Goal: Task Accomplishment & Management: Use online tool/utility

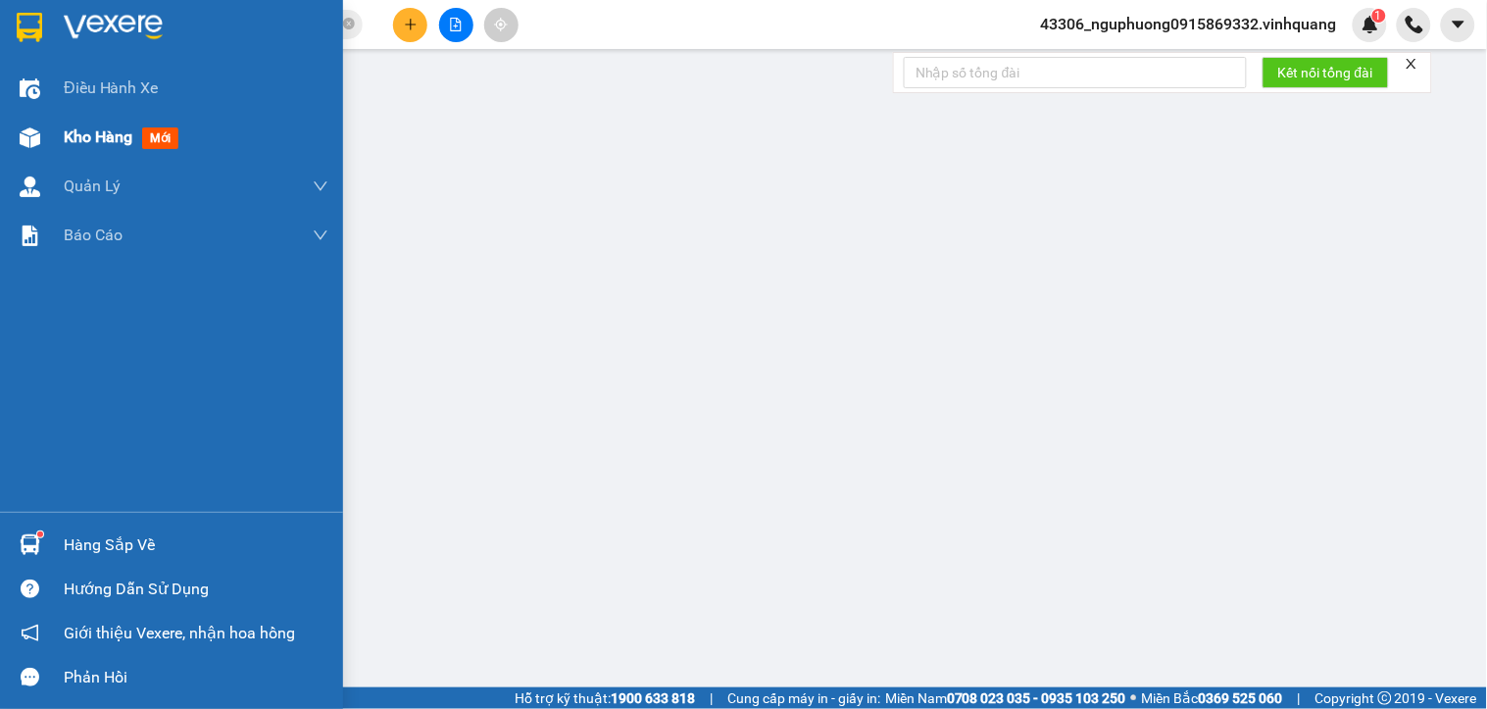
click at [66, 134] on span "Kho hàng" at bounding box center [98, 136] width 69 height 19
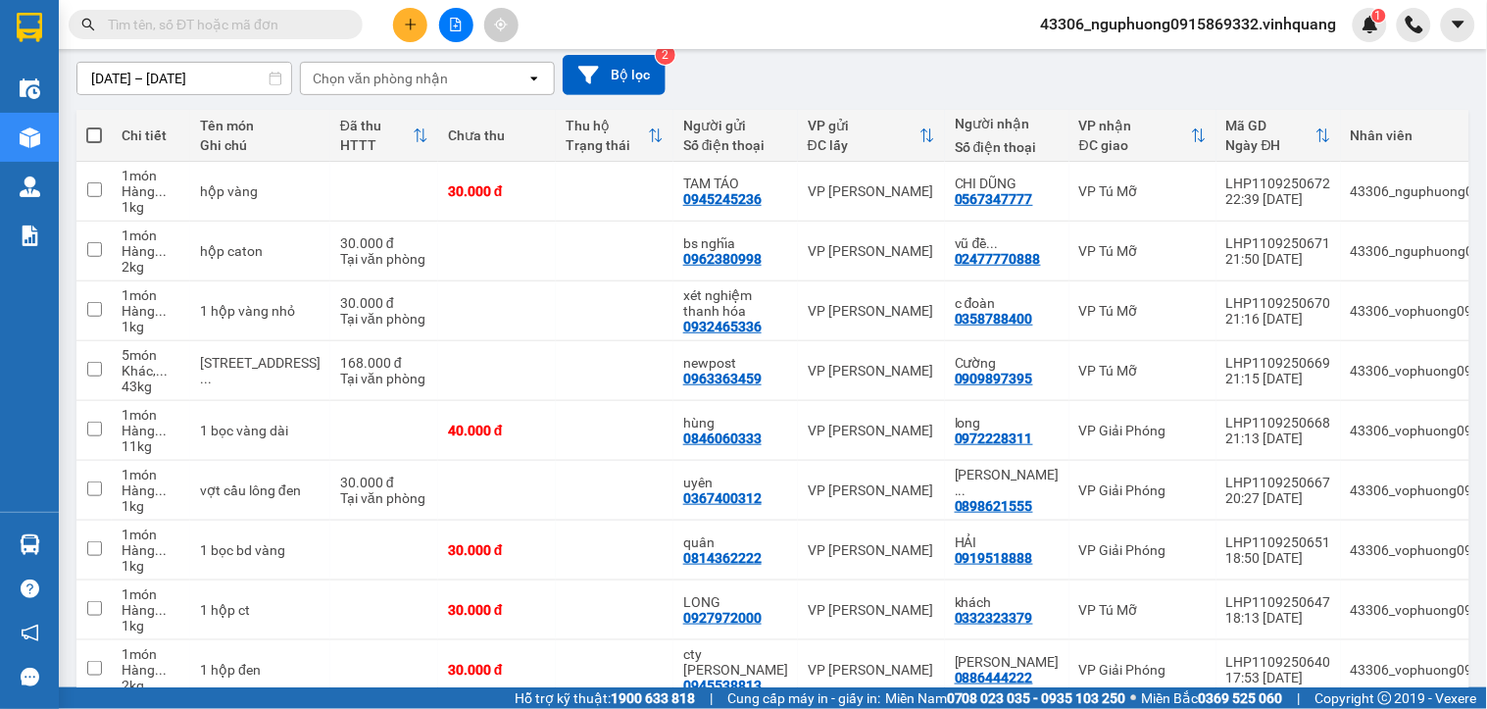
scroll to position [170, 0]
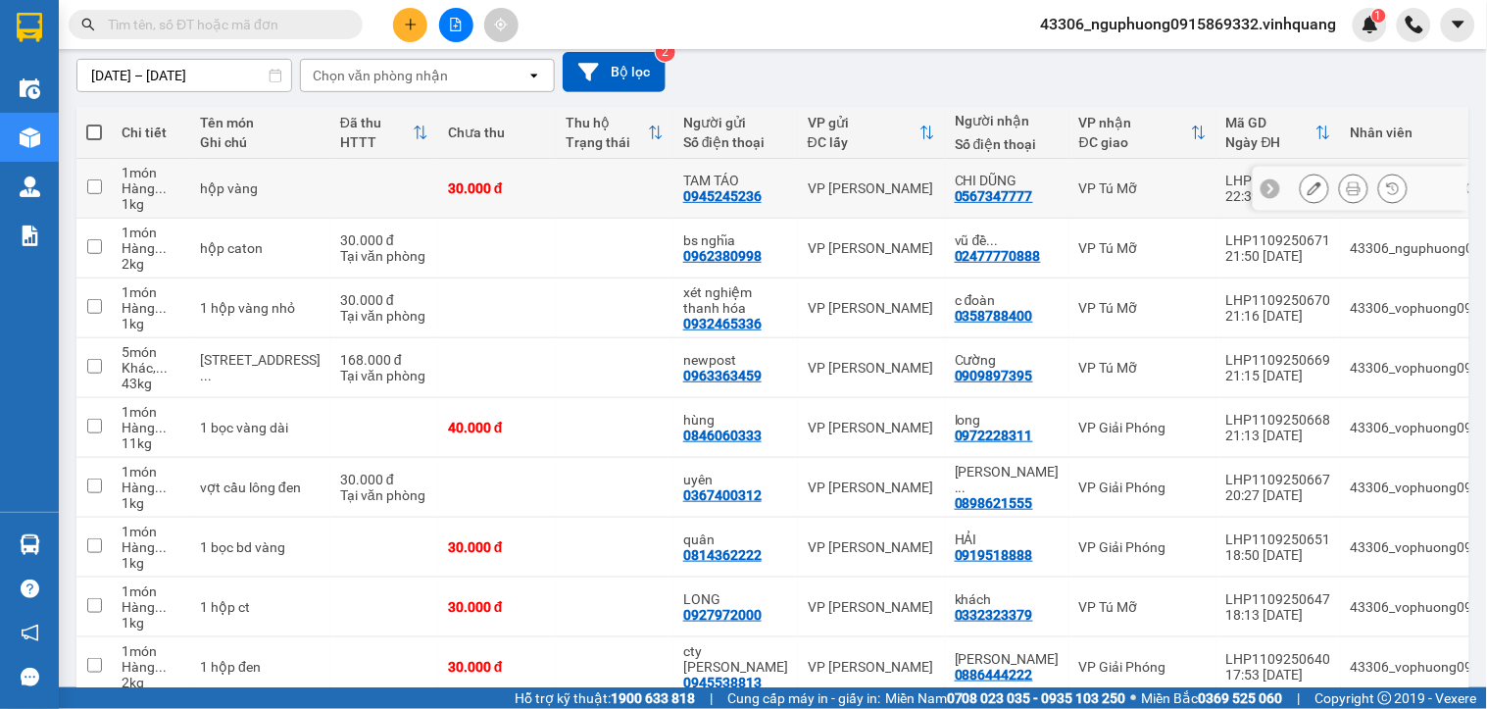
click at [349, 194] on td at bounding box center [384, 189] width 108 height 60
checkbox input "true"
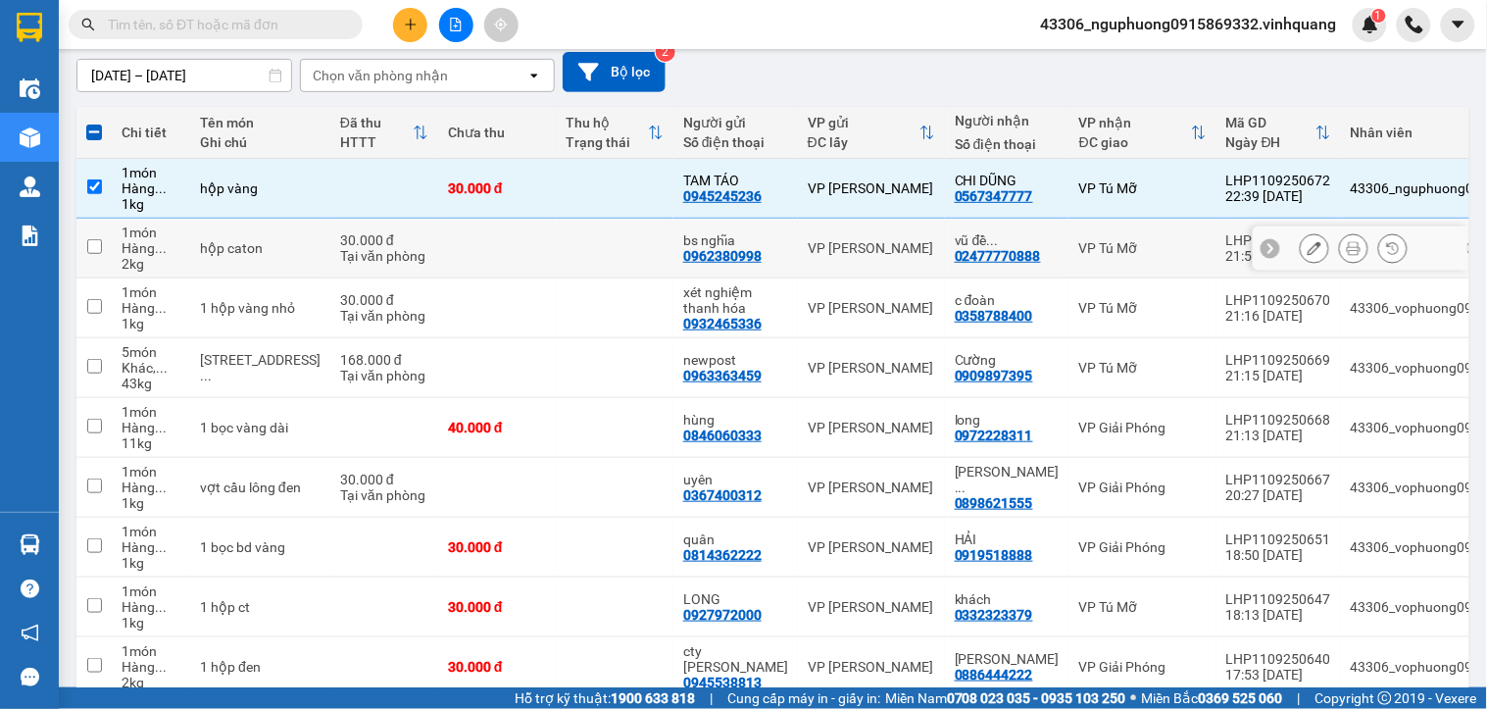
click at [438, 246] on td at bounding box center [497, 249] width 118 height 60
checkbox input "true"
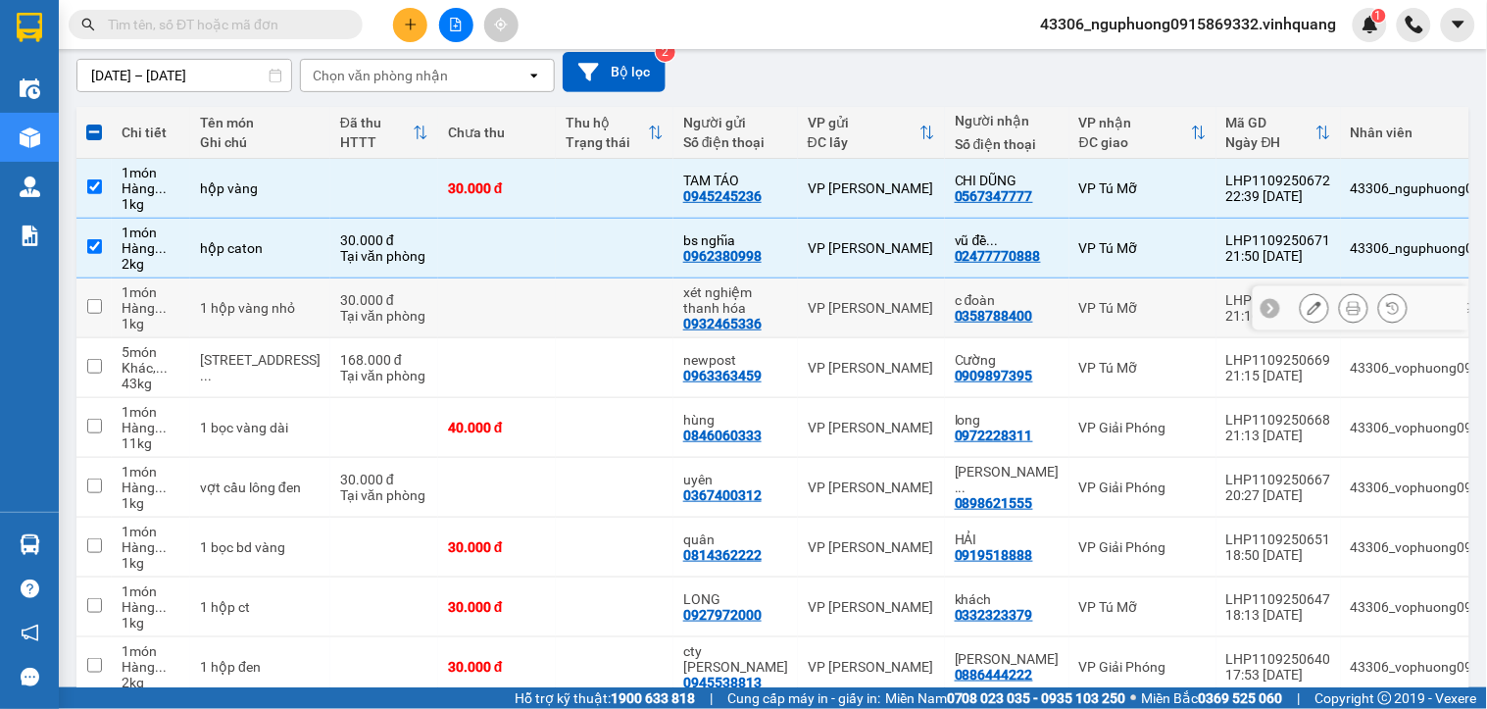
click at [438, 308] on td at bounding box center [497, 308] width 118 height 60
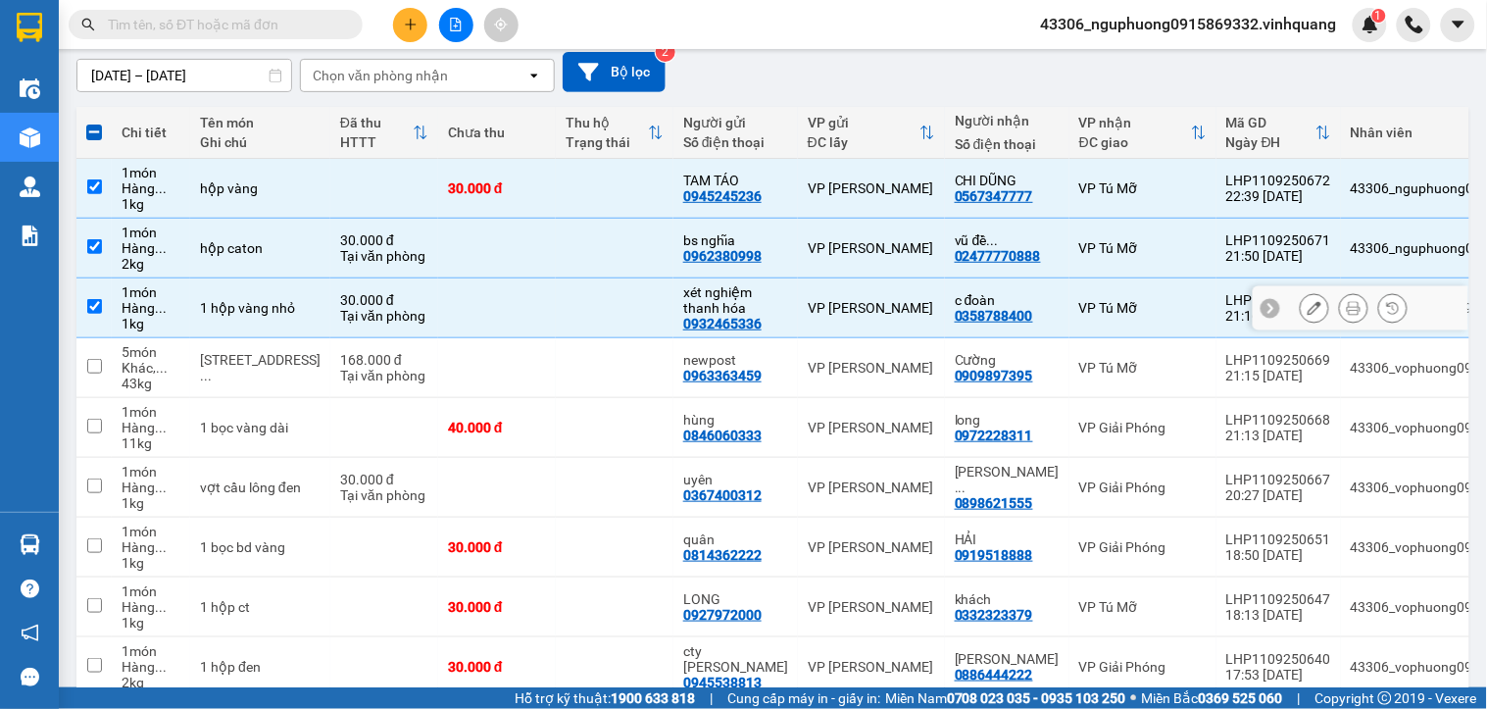
checkbox input "true"
click at [438, 364] on td at bounding box center [497, 368] width 118 height 60
checkbox input "true"
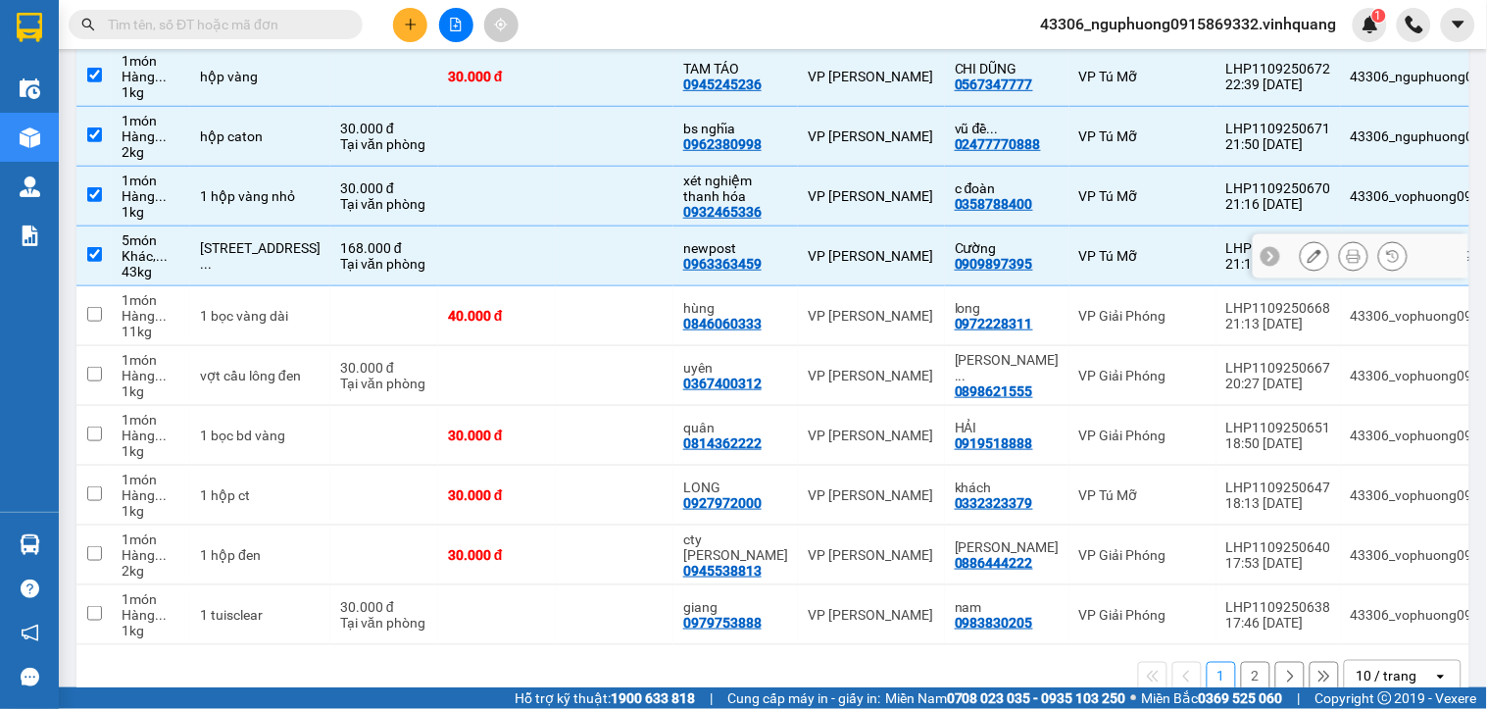
scroll to position [328, 0]
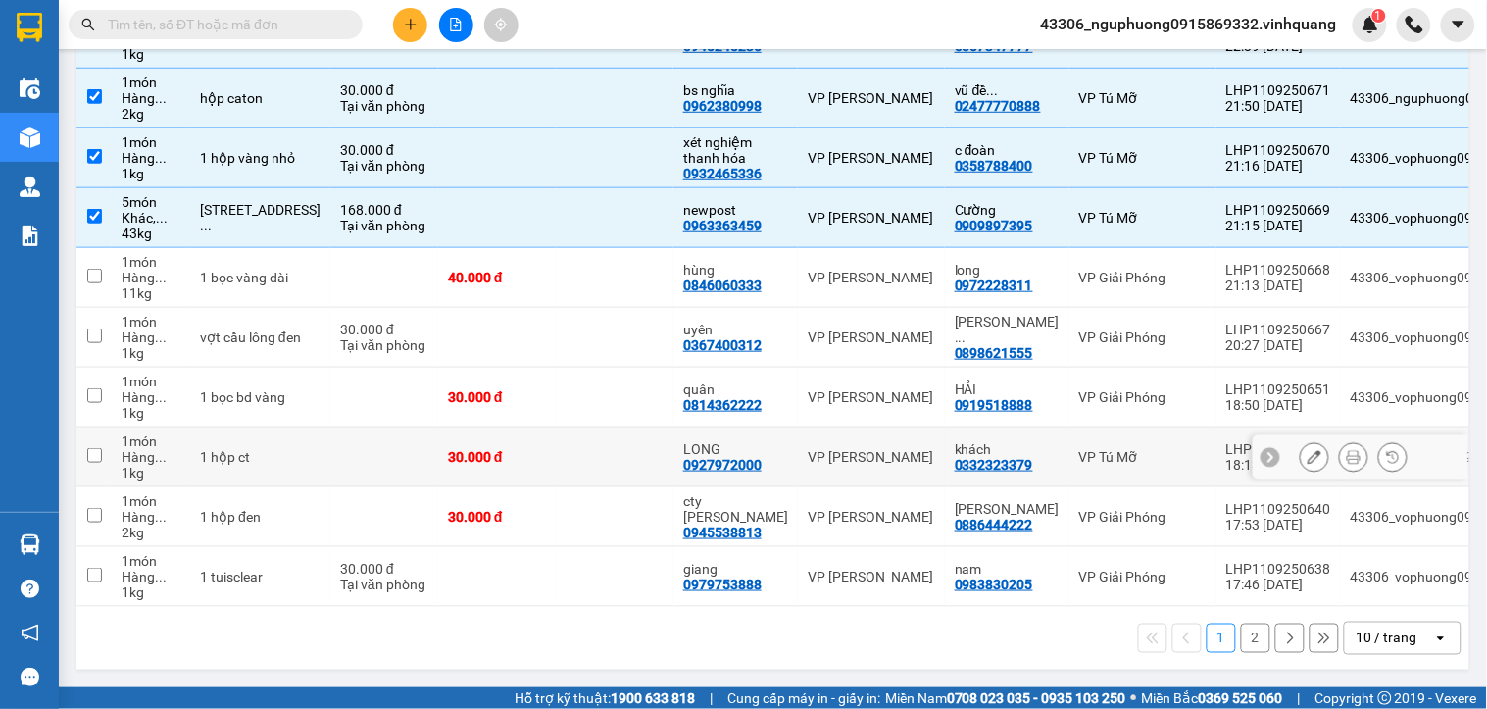
click at [484, 453] on div "30.000 đ" at bounding box center [497, 457] width 98 height 16
checkbox input "true"
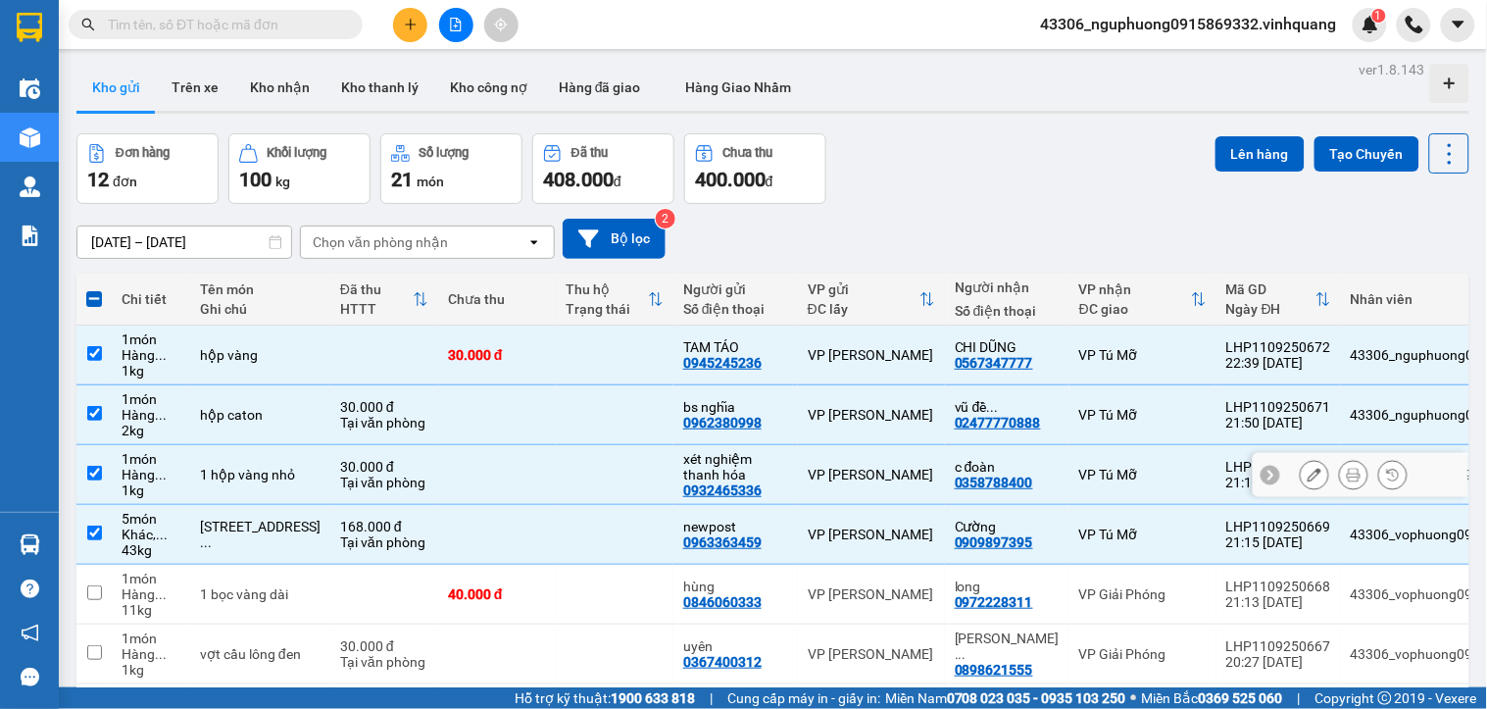
scroll to position [0, 0]
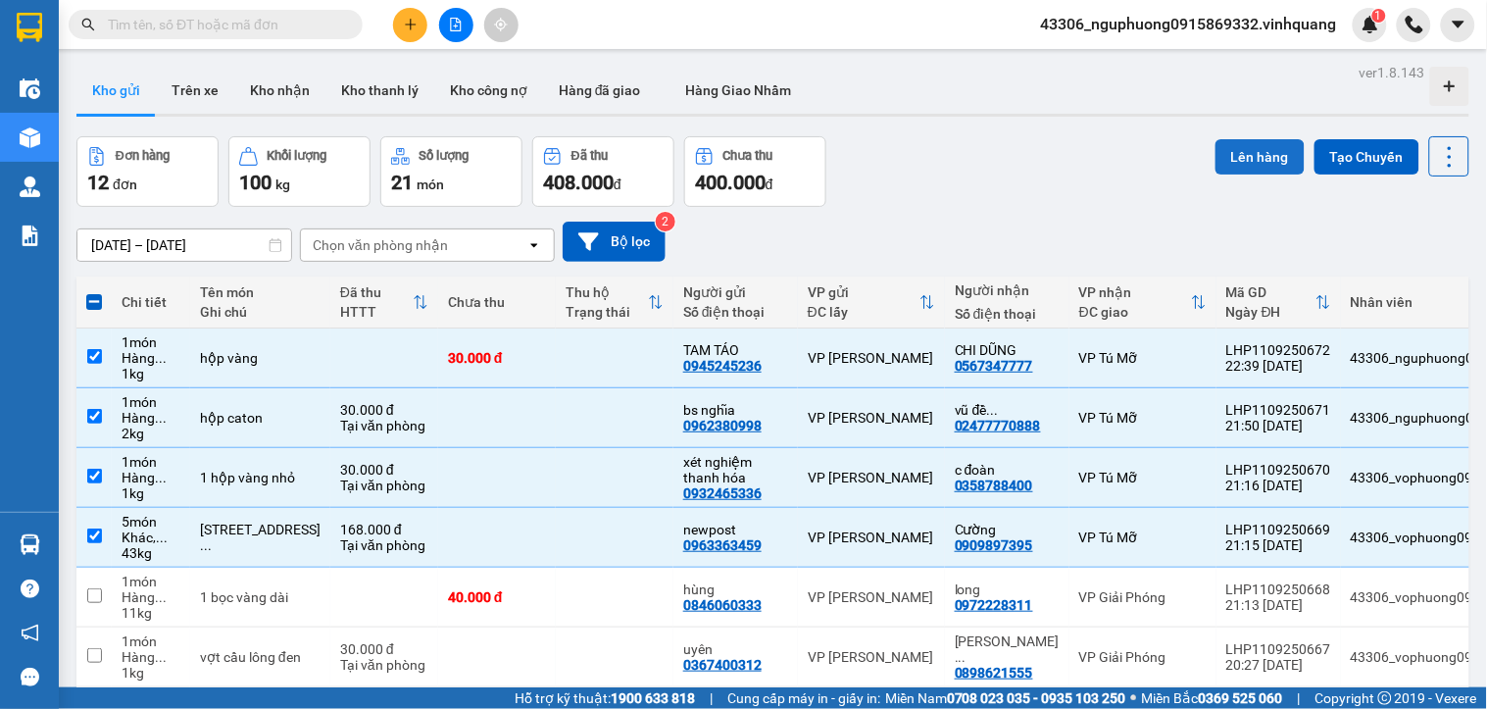
click at [1231, 154] on button "Lên hàng" at bounding box center [1260, 156] width 89 height 35
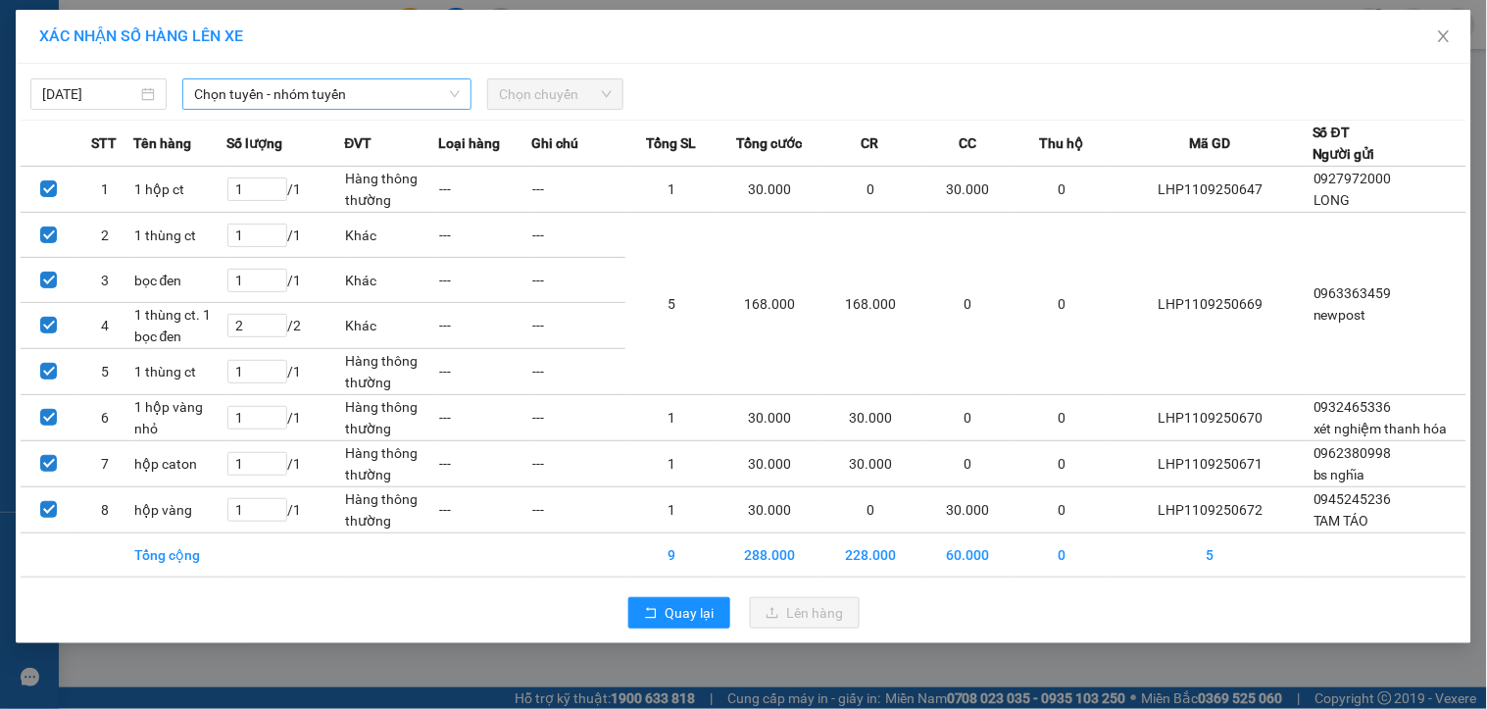
click at [331, 96] on span "Chọn tuyến - nhóm tuyến" at bounding box center [327, 93] width 266 height 29
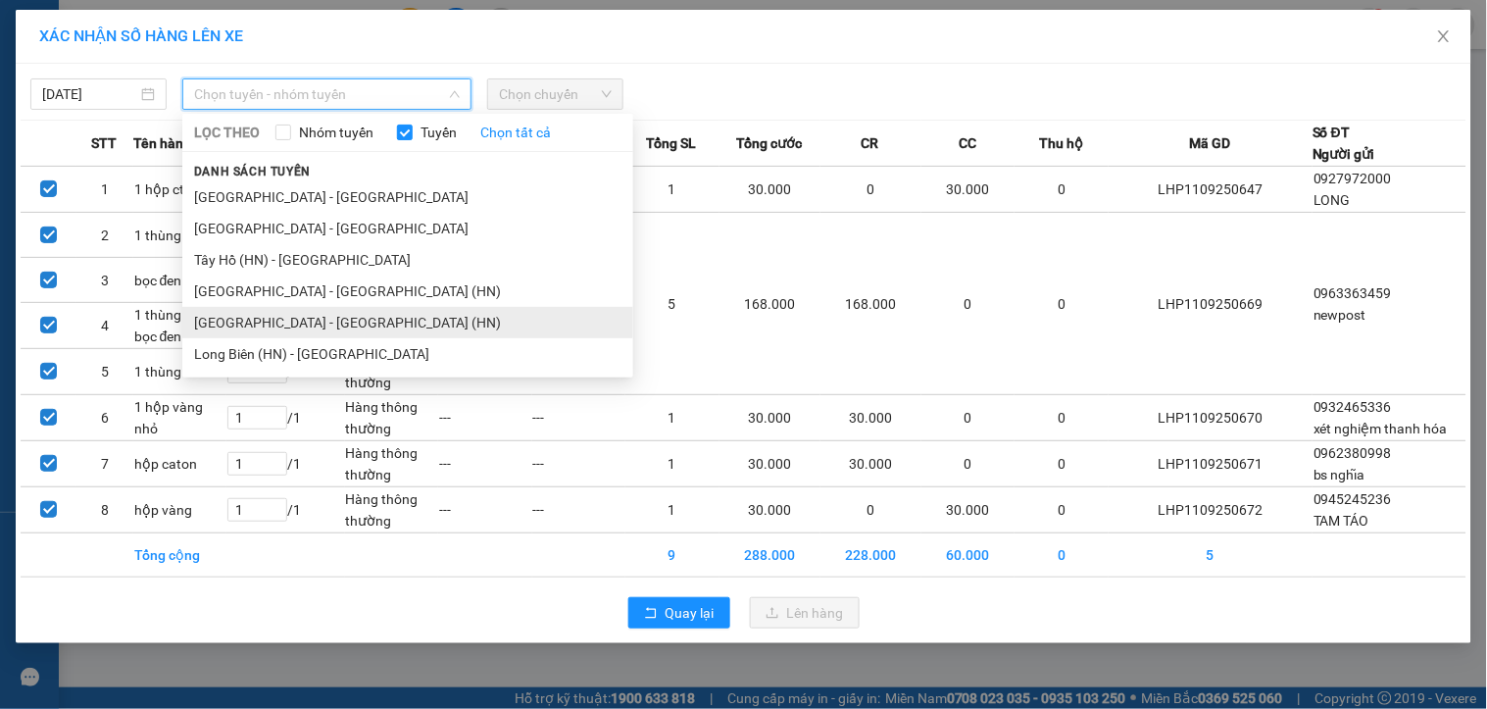
click at [295, 322] on li "[GEOGRAPHIC_DATA] - [GEOGRAPHIC_DATA] (HN)" at bounding box center [407, 322] width 451 height 31
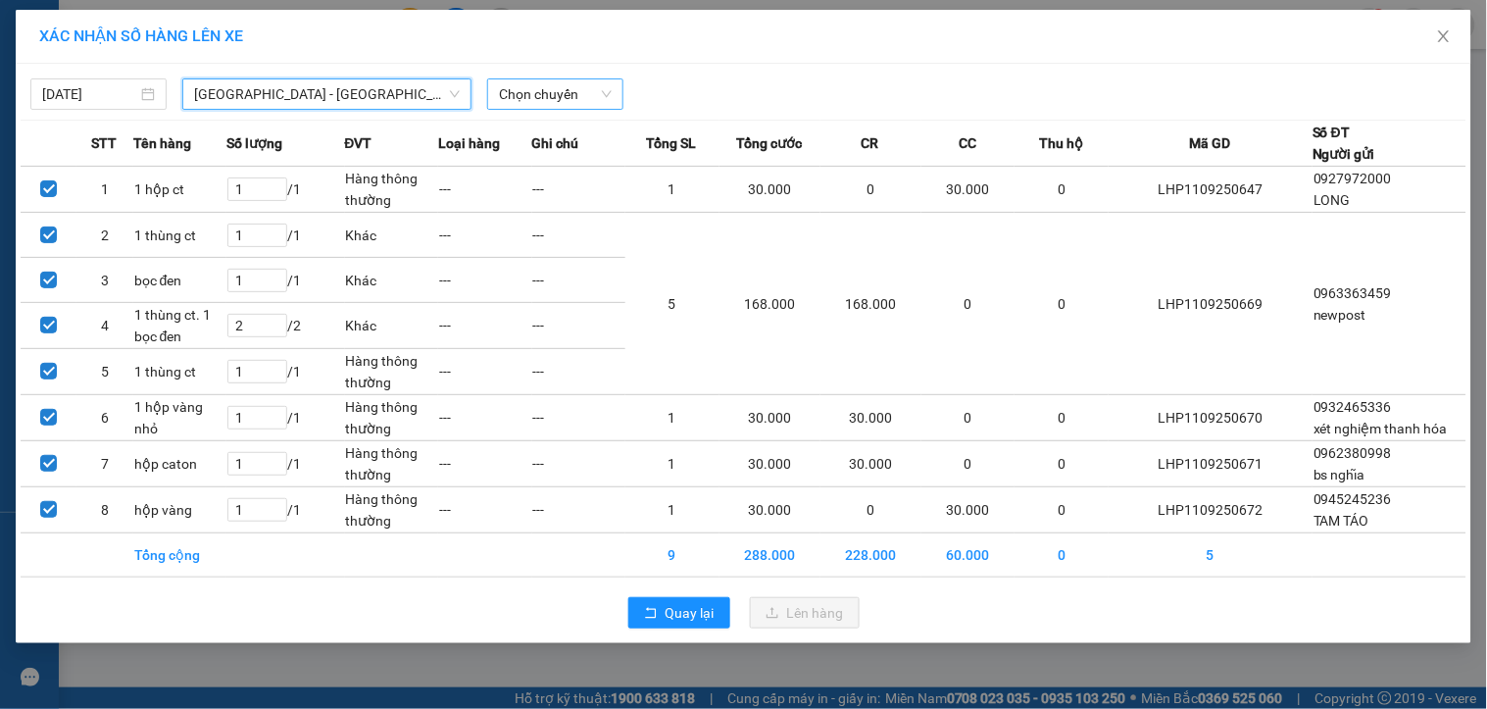
click at [513, 89] on span "Chọn chuyến" at bounding box center [555, 93] width 113 height 29
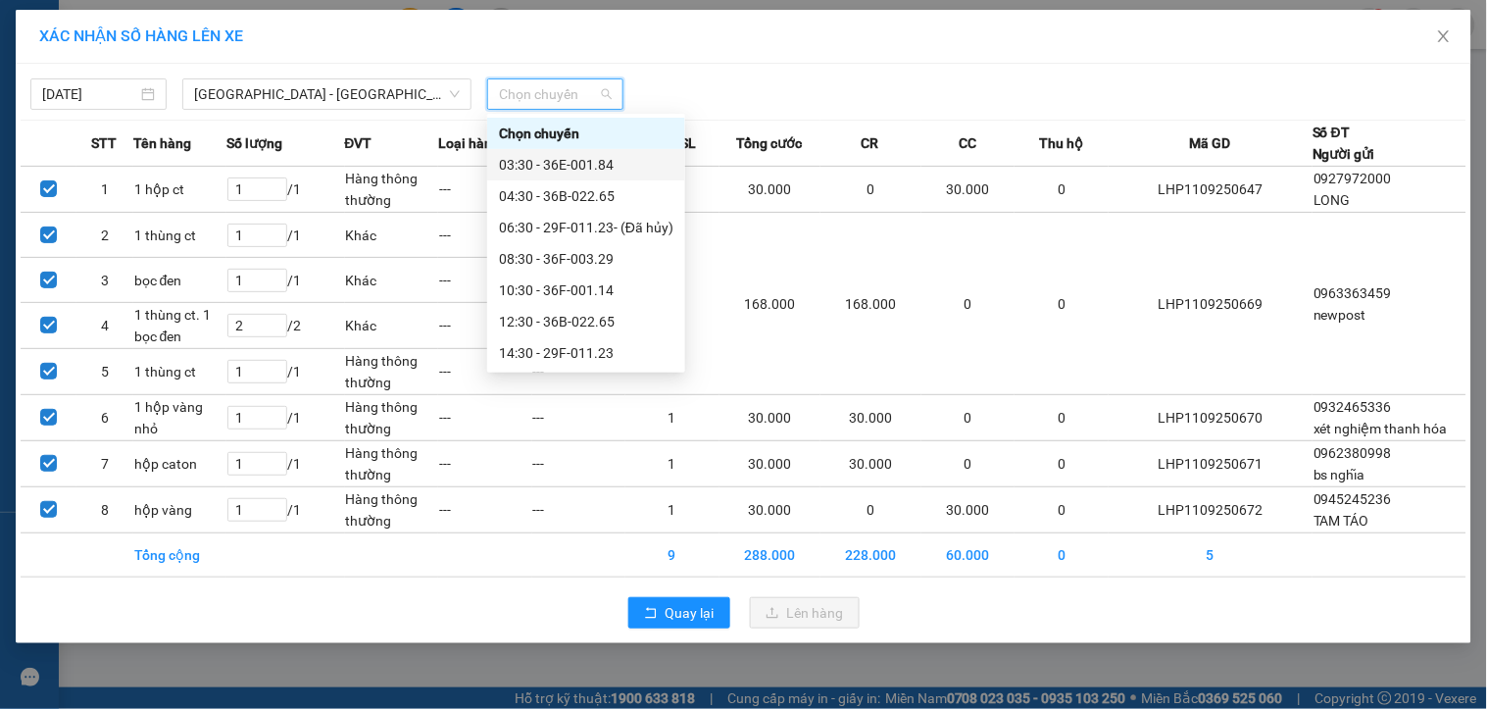
click at [543, 163] on div "03:30 - 36E-001.84" at bounding box center [586, 165] width 175 height 22
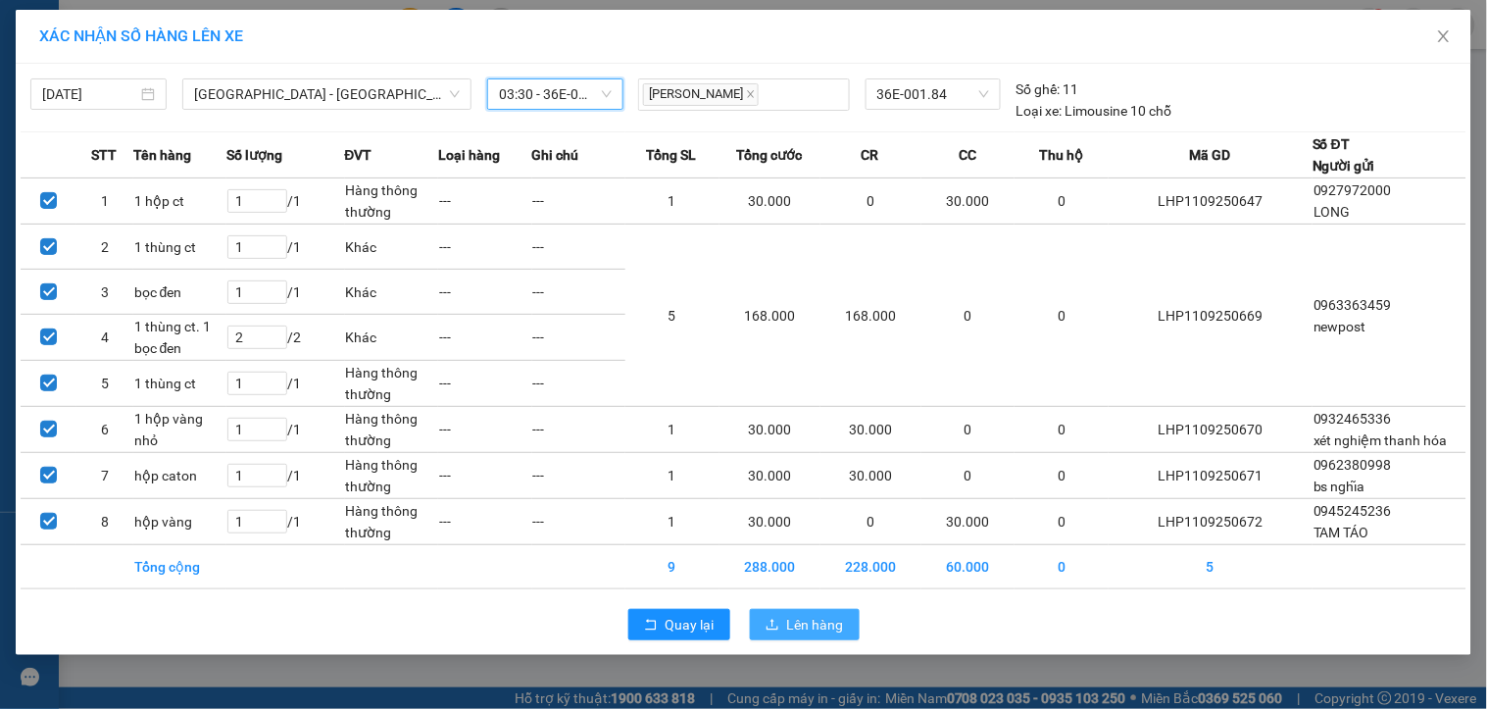
click at [809, 616] on span "Lên hàng" at bounding box center [815, 625] width 57 height 22
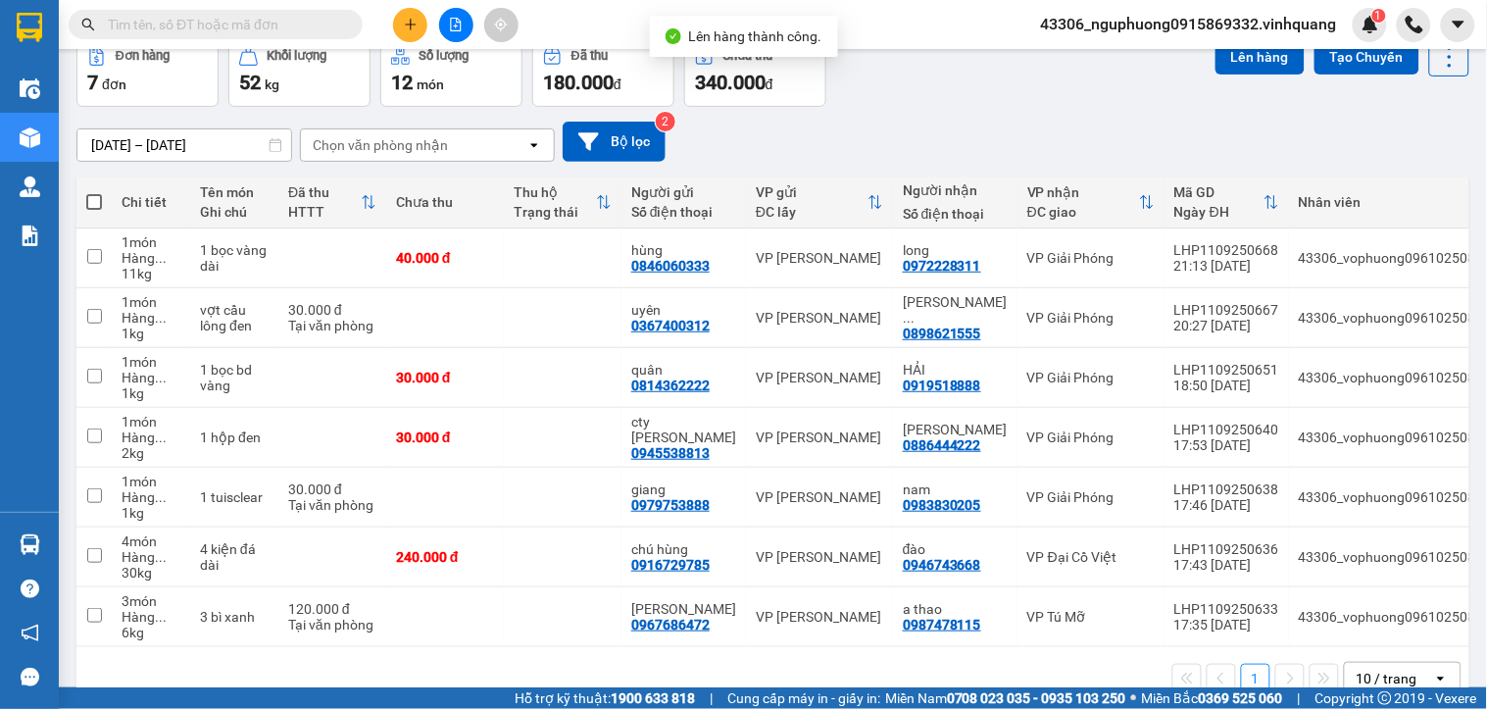
scroll to position [149, 0]
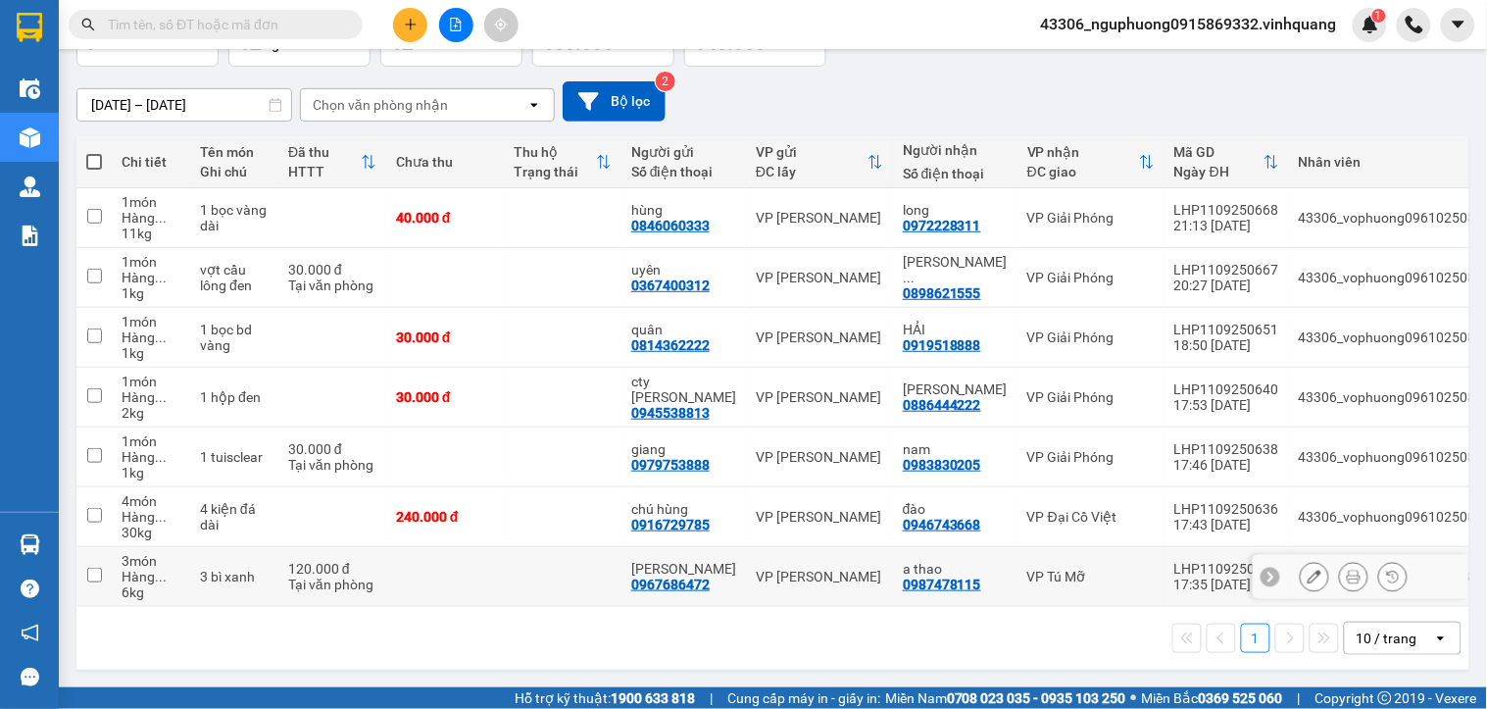
click at [492, 556] on td at bounding box center [445, 577] width 118 height 60
click at [462, 575] on td at bounding box center [445, 577] width 118 height 60
checkbox input "true"
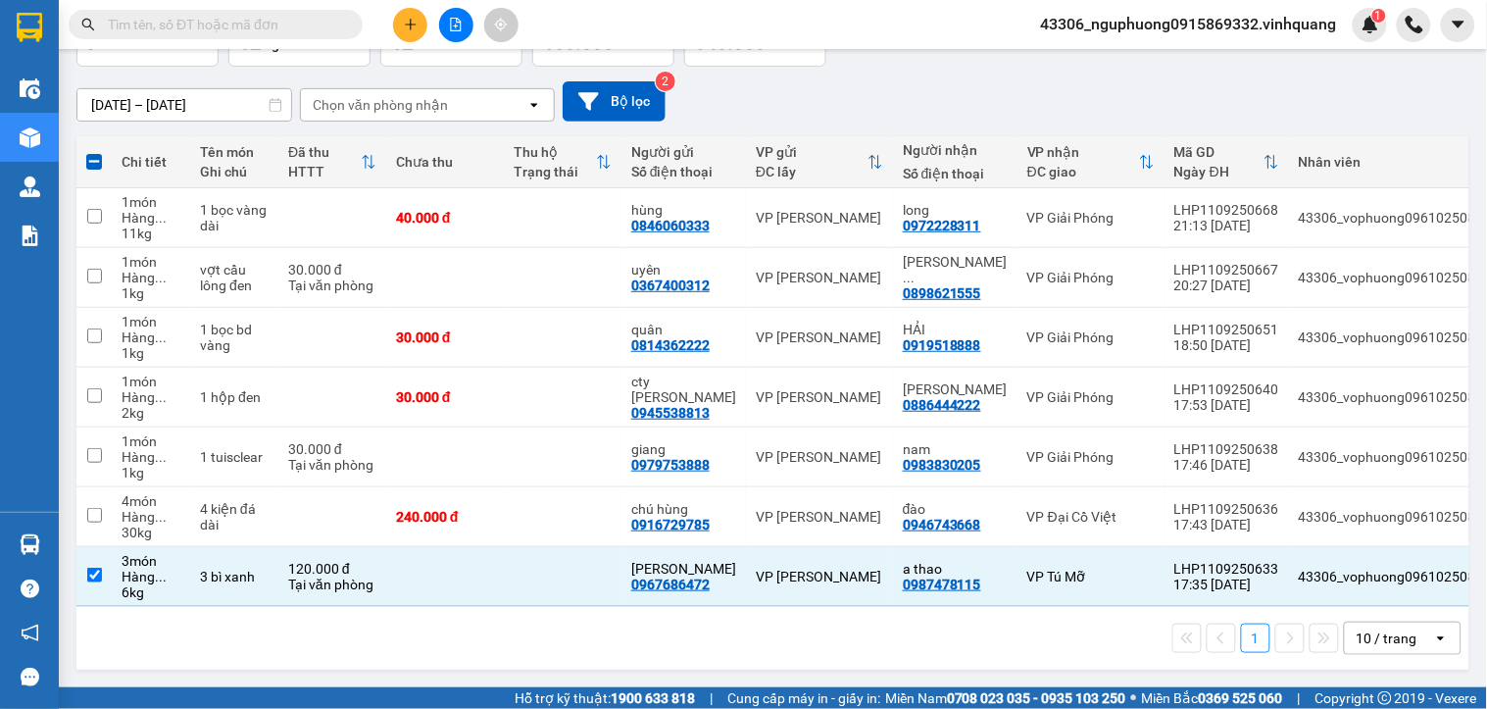
scroll to position [0, 0]
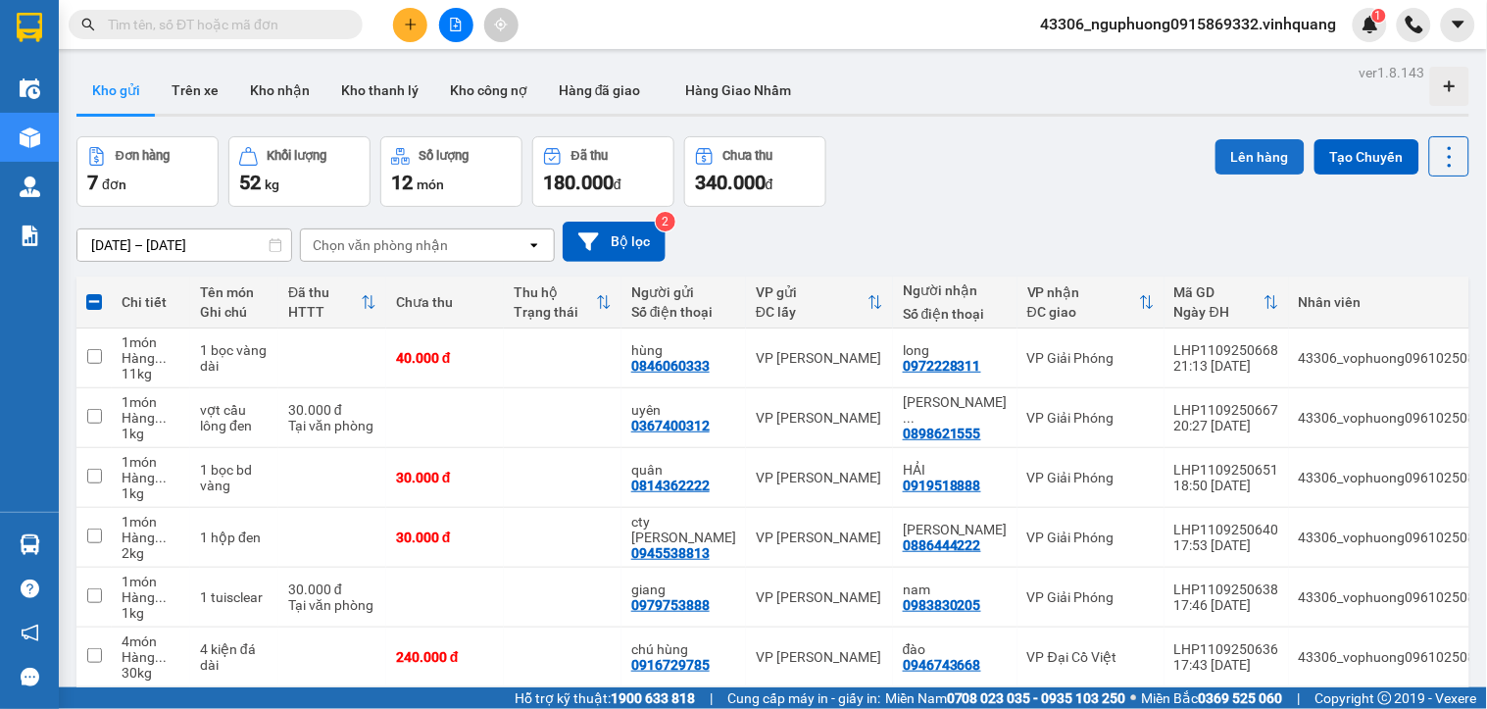
click at [1220, 157] on button "Lên hàng" at bounding box center [1260, 156] width 89 height 35
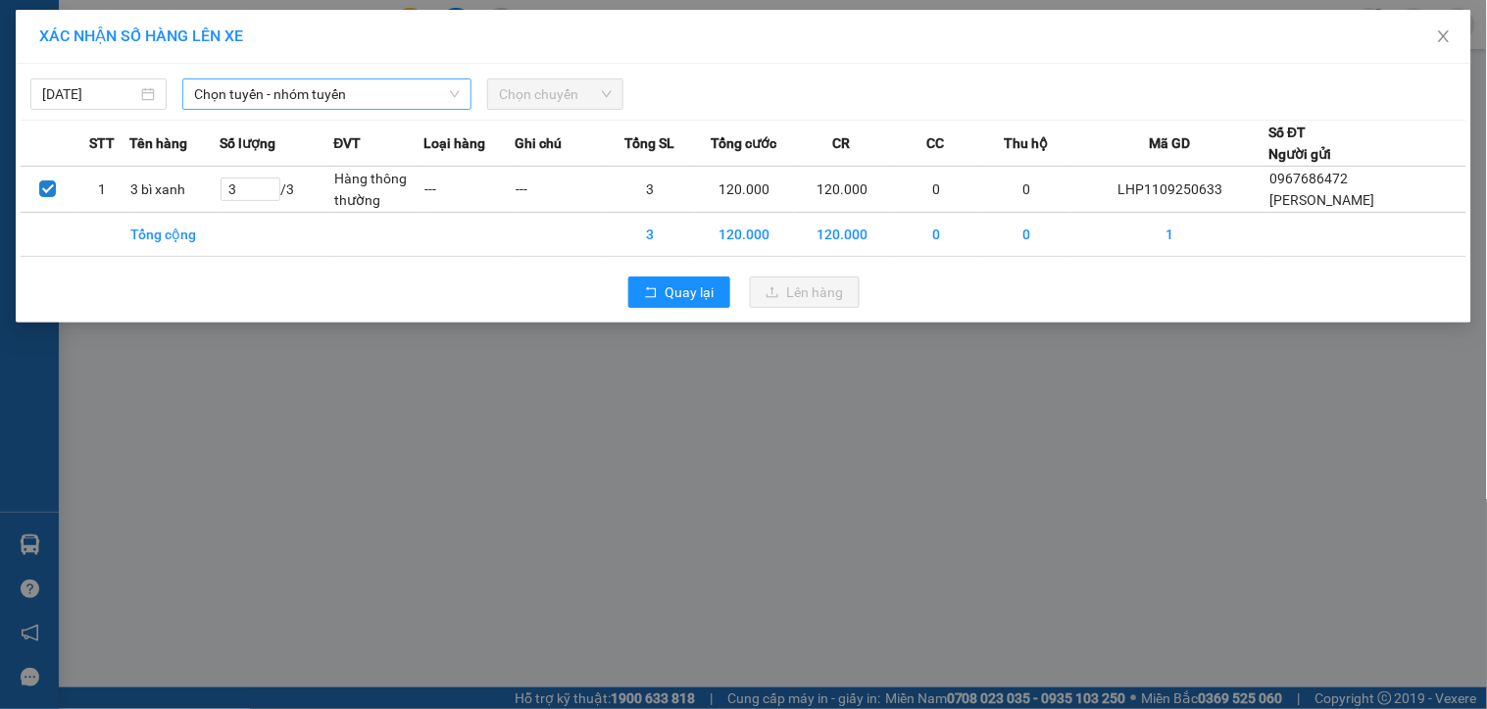
click at [328, 85] on span "Chọn tuyến - nhóm tuyến" at bounding box center [327, 93] width 266 height 29
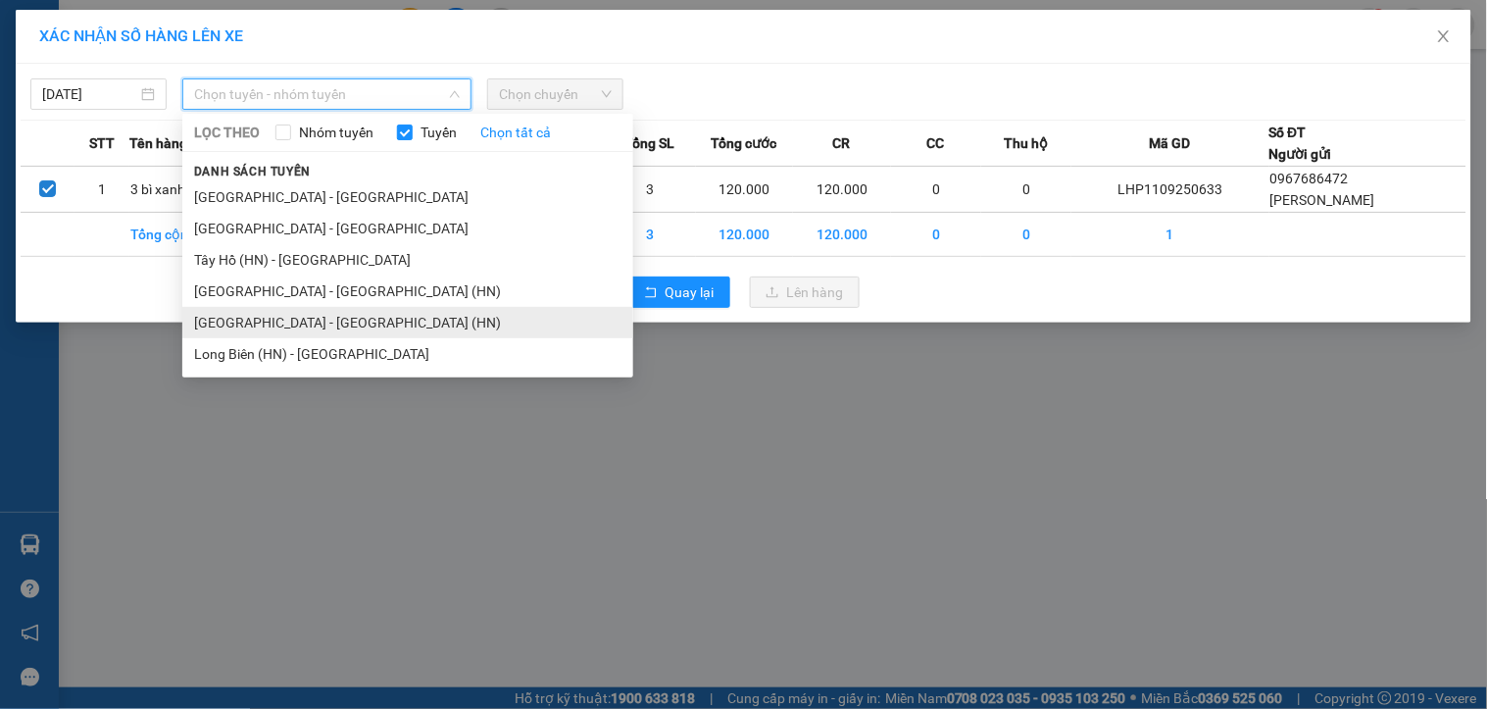
click at [319, 317] on li "[GEOGRAPHIC_DATA] - [GEOGRAPHIC_DATA] (HN)" at bounding box center [407, 322] width 451 height 31
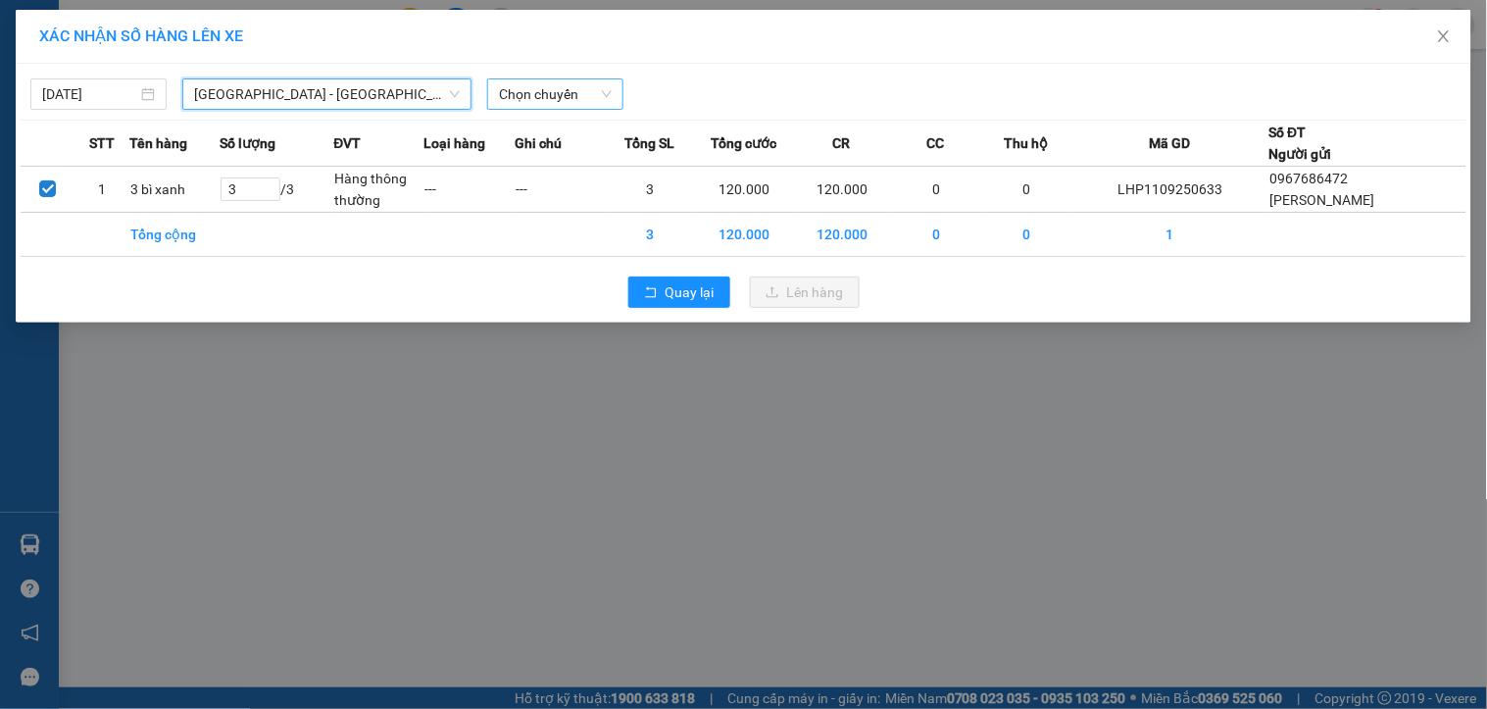
click at [550, 88] on span "Chọn chuyến" at bounding box center [555, 93] width 113 height 29
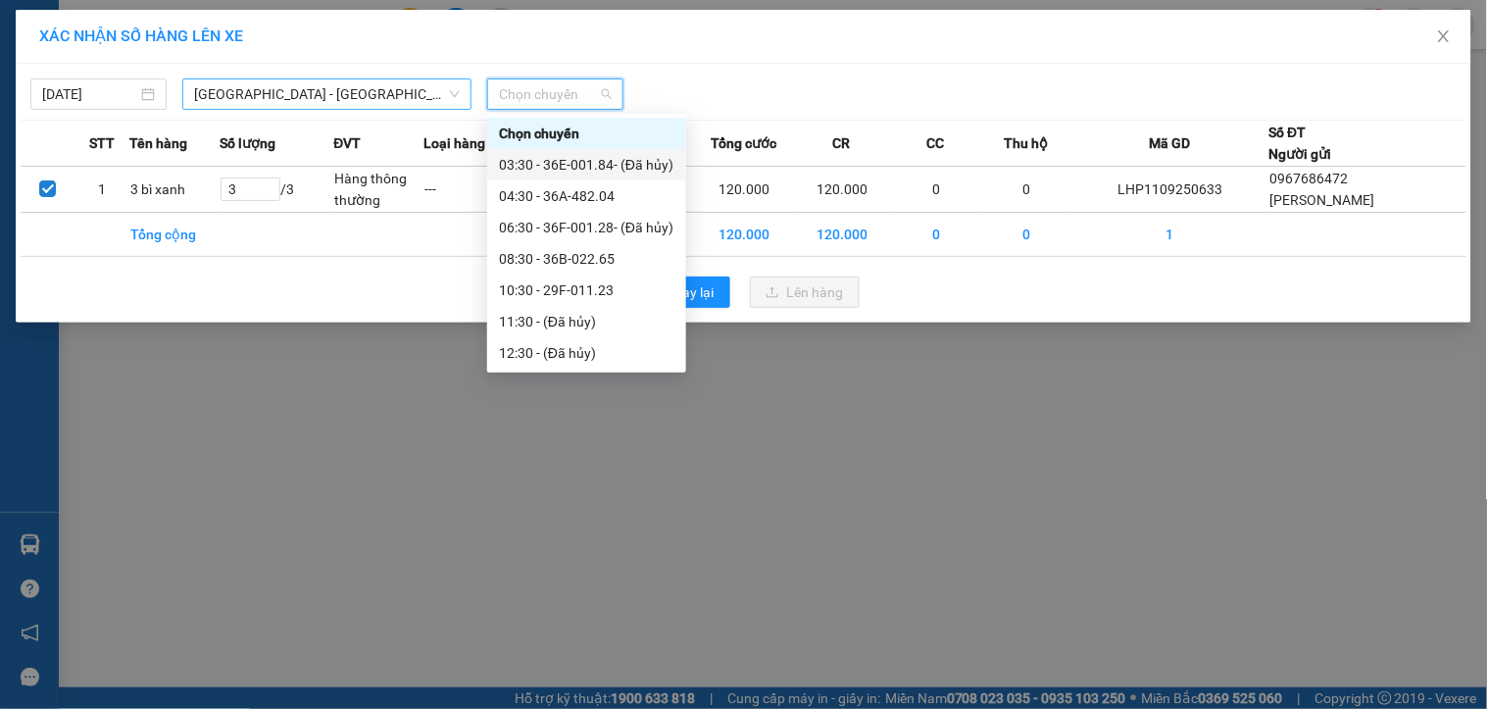
click at [277, 93] on span "[GEOGRAPHIC_DATA] - [GEOGRAPHIC_DATA] (HN)" at bounding box center [327, 93] width 266 height 29
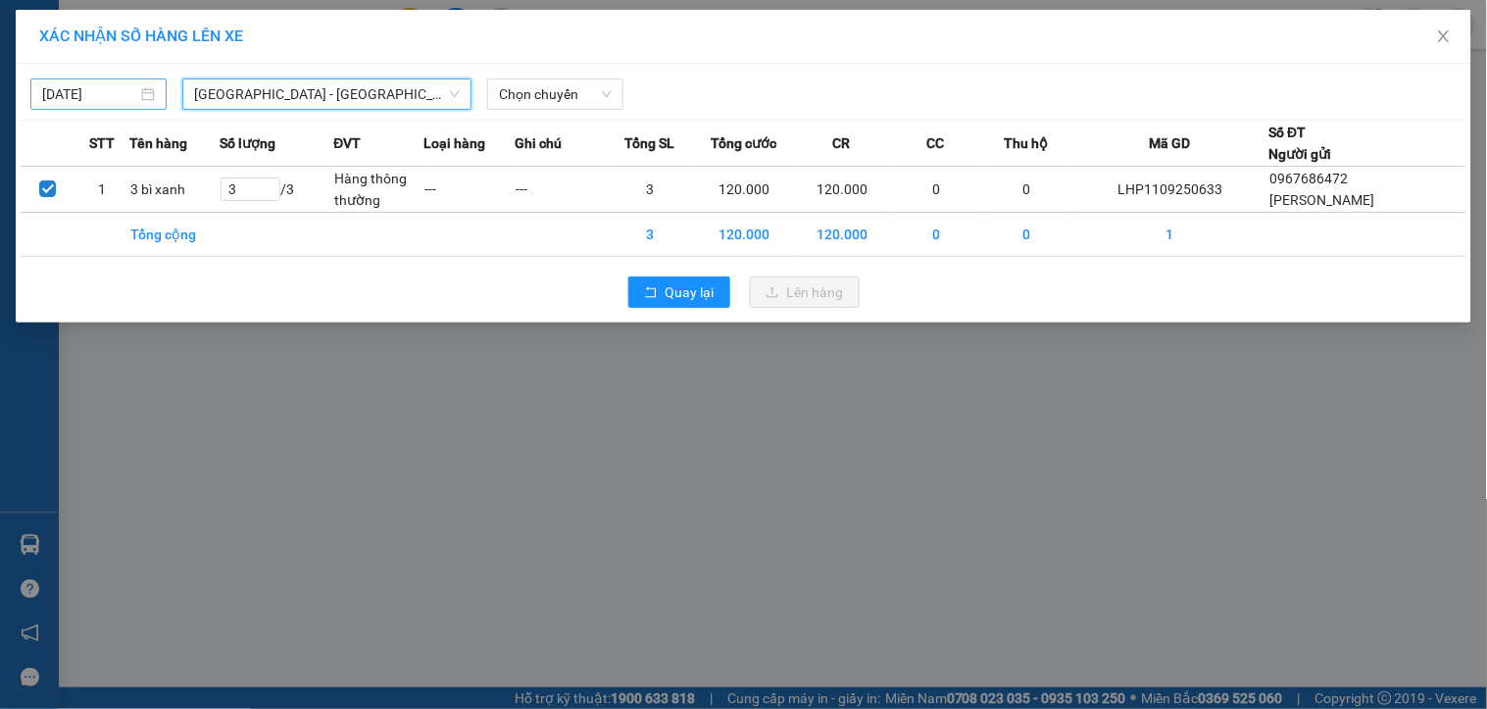
click at [59, 93] on body "Kết quả tìm kiếm ( 0 ) Bộ lọc No Data 43306_nguphuong0915869332.vinhquang 1 Điề…" at bounding box center [743, 354] width 1487 height 709
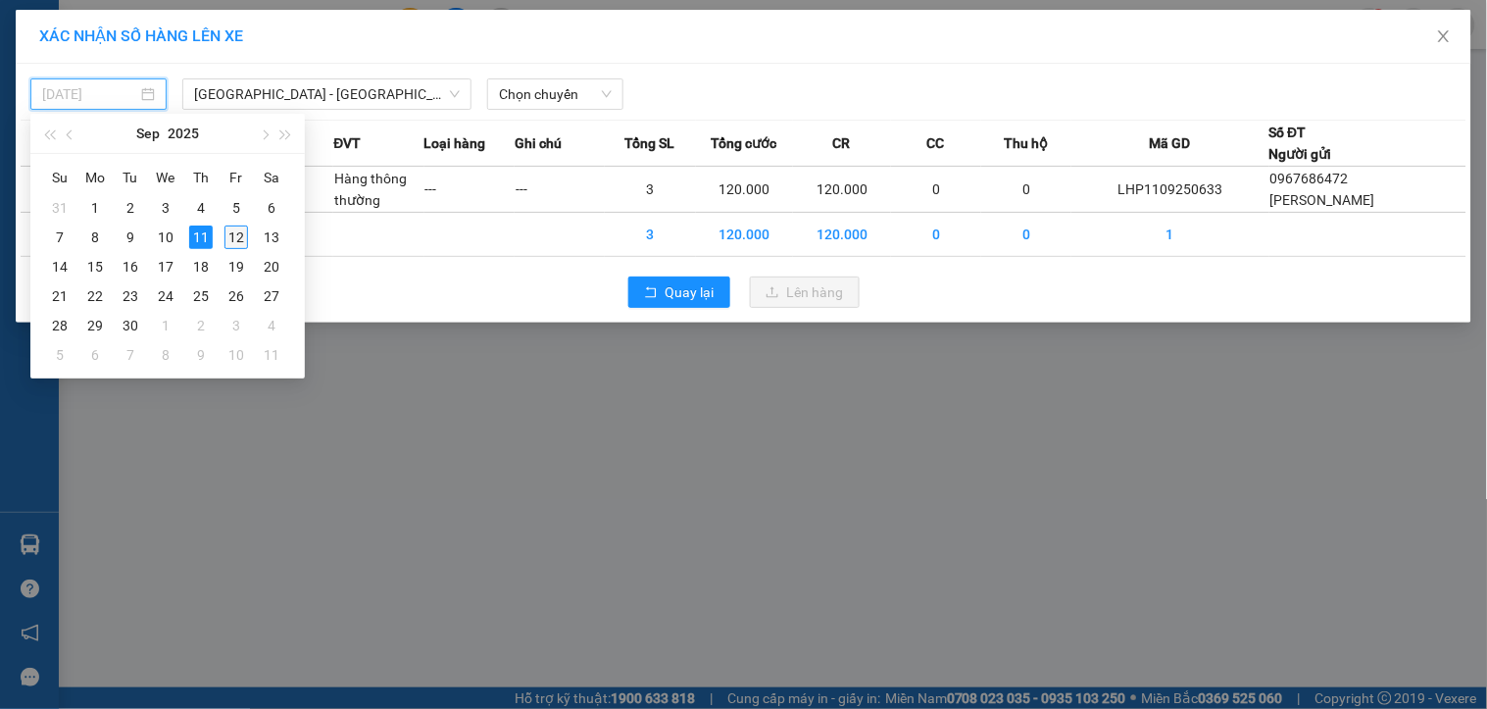
click at [240, 232] on div "12" at bounding box center [237, 238] width 24 height 24
type input "[DATE]"
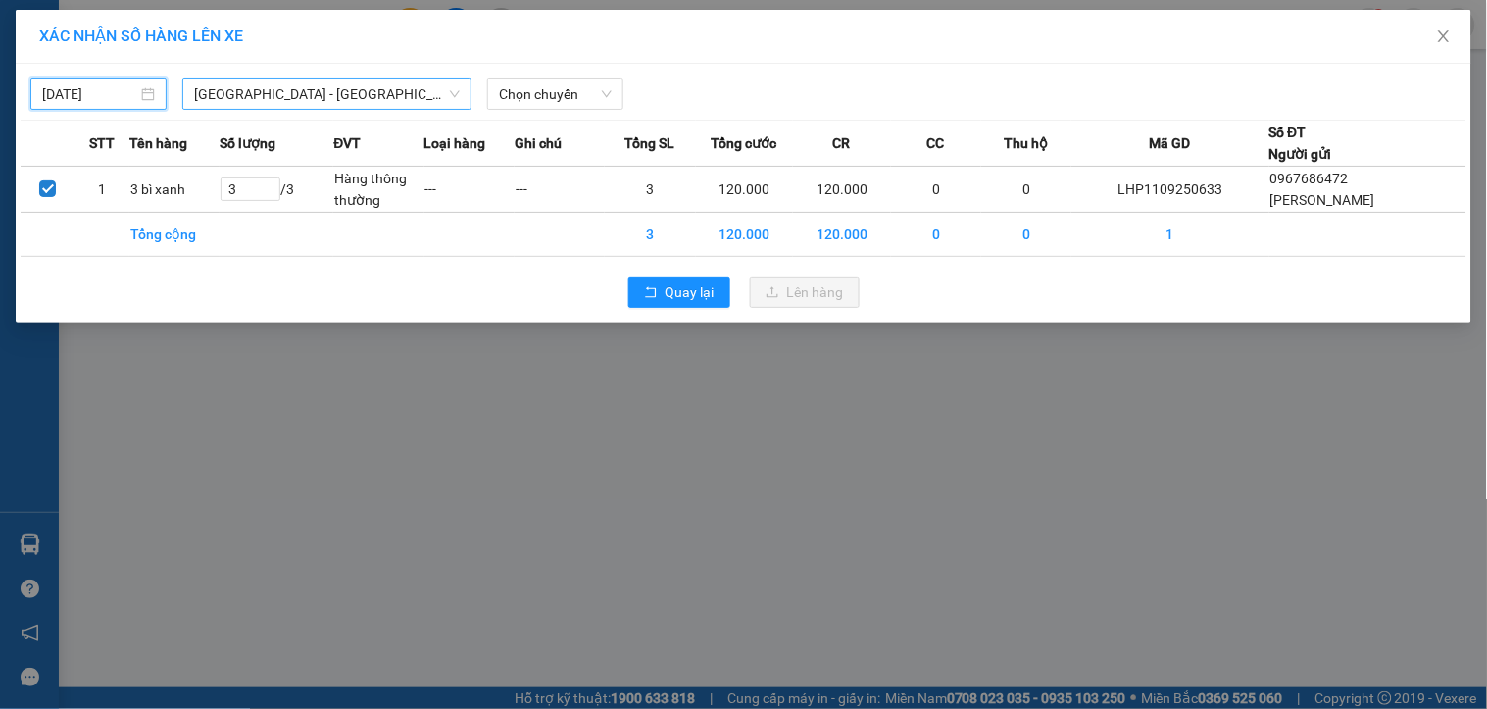
click at [336, 103] on span "[GEOGRAPHIC_DATA] - [GEOGRAPHIC_DATA] (HN)" at bounding box center [327, 93] width 266 height 29
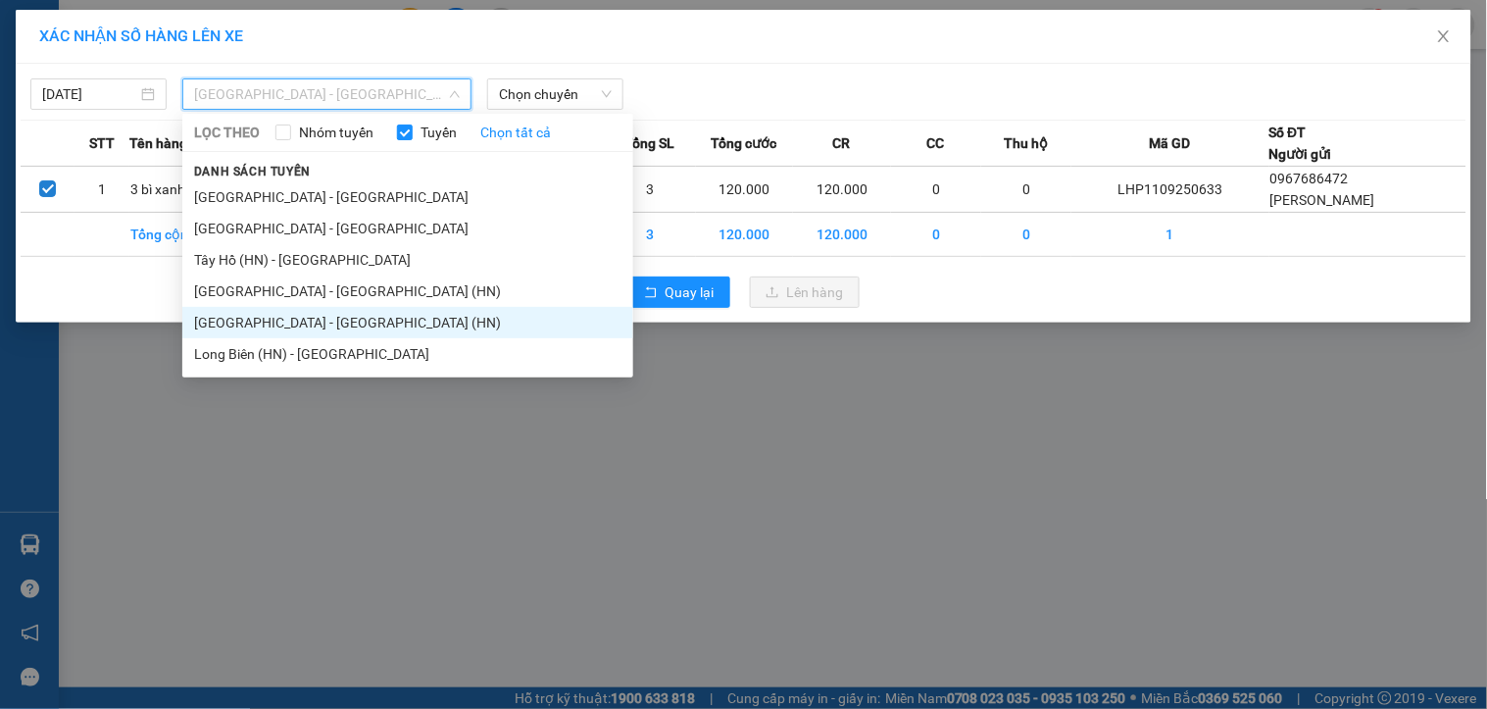
click at [296, 317] on li "[GEOGRAPHIC_DATA] - [GEOGRAPHIC_DATA] (HN)" at bounding box center [407, 322] width 451 height 31
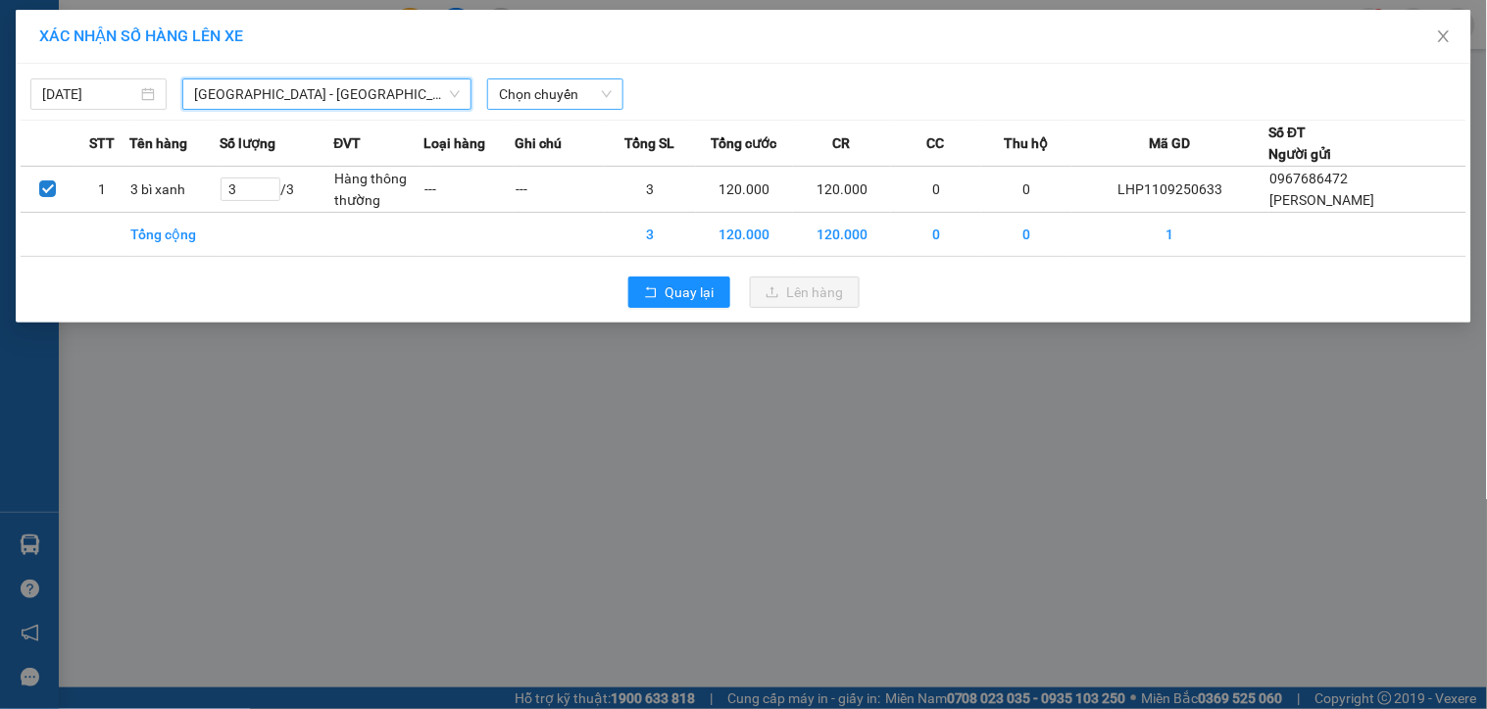
click at [529, 102] on span "Chọn chuyến" at bounding box center [555, 93] width 113 height 29
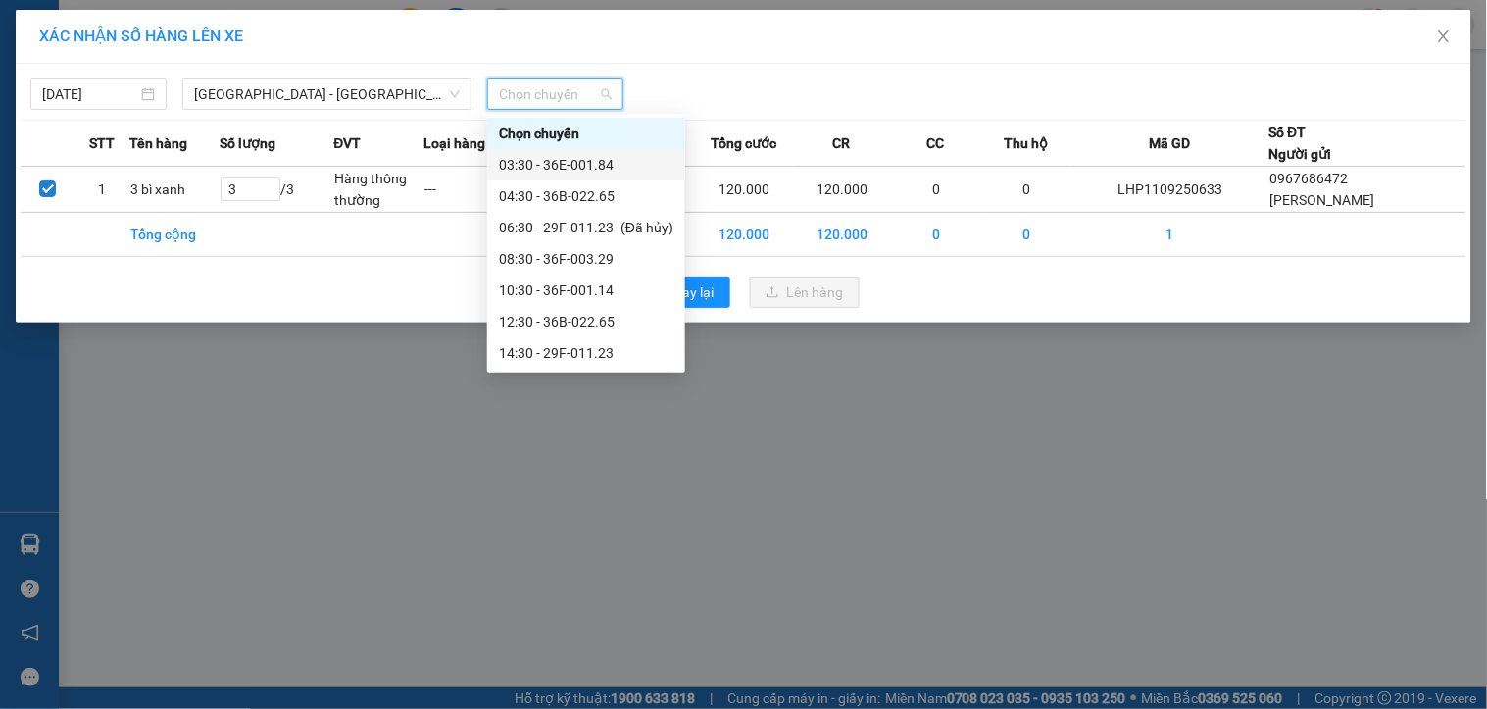
click at [555, 162] on div "03:30 - 36E-001.84" at bounding box center [586, 165] width 175 height 22
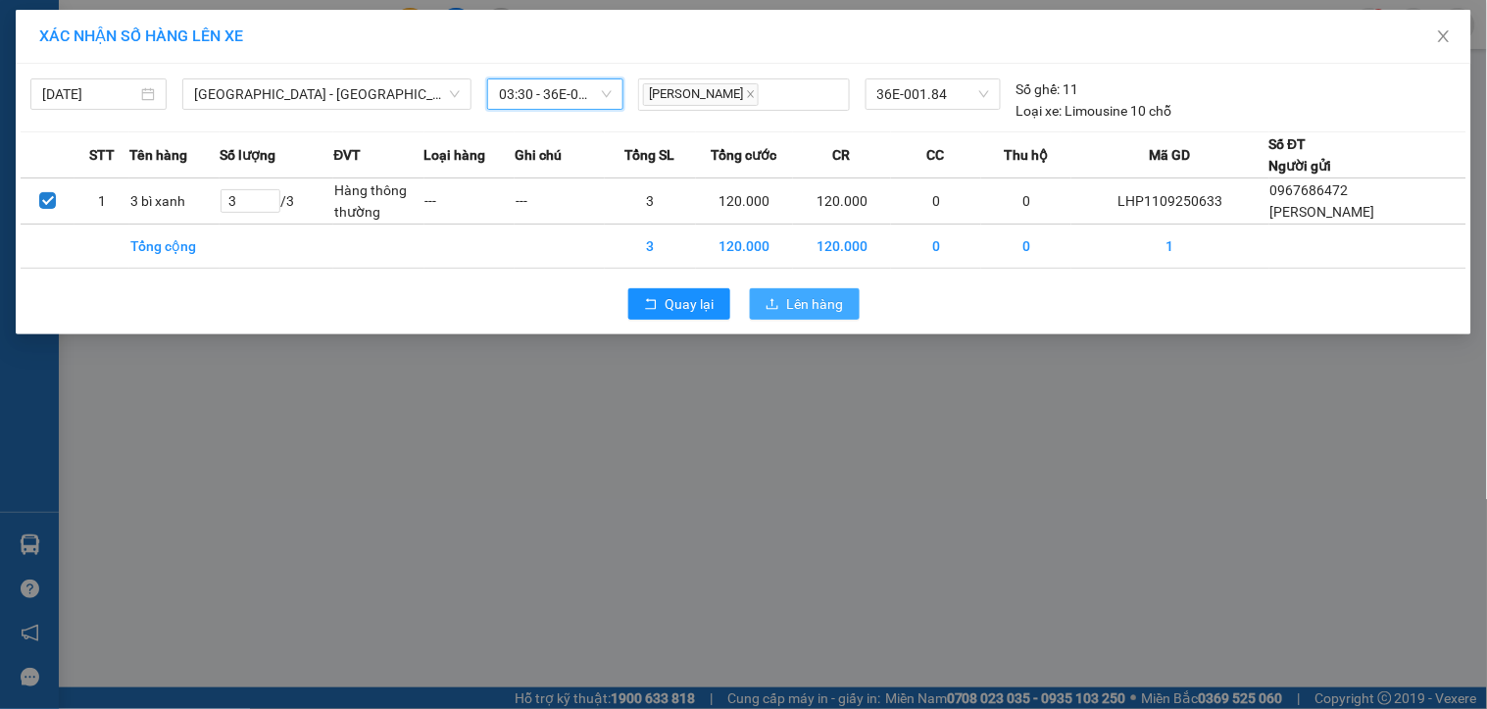
click at [818, 307] on span "Lên hàng" at bounding box center [815, 304] width 57 height 22
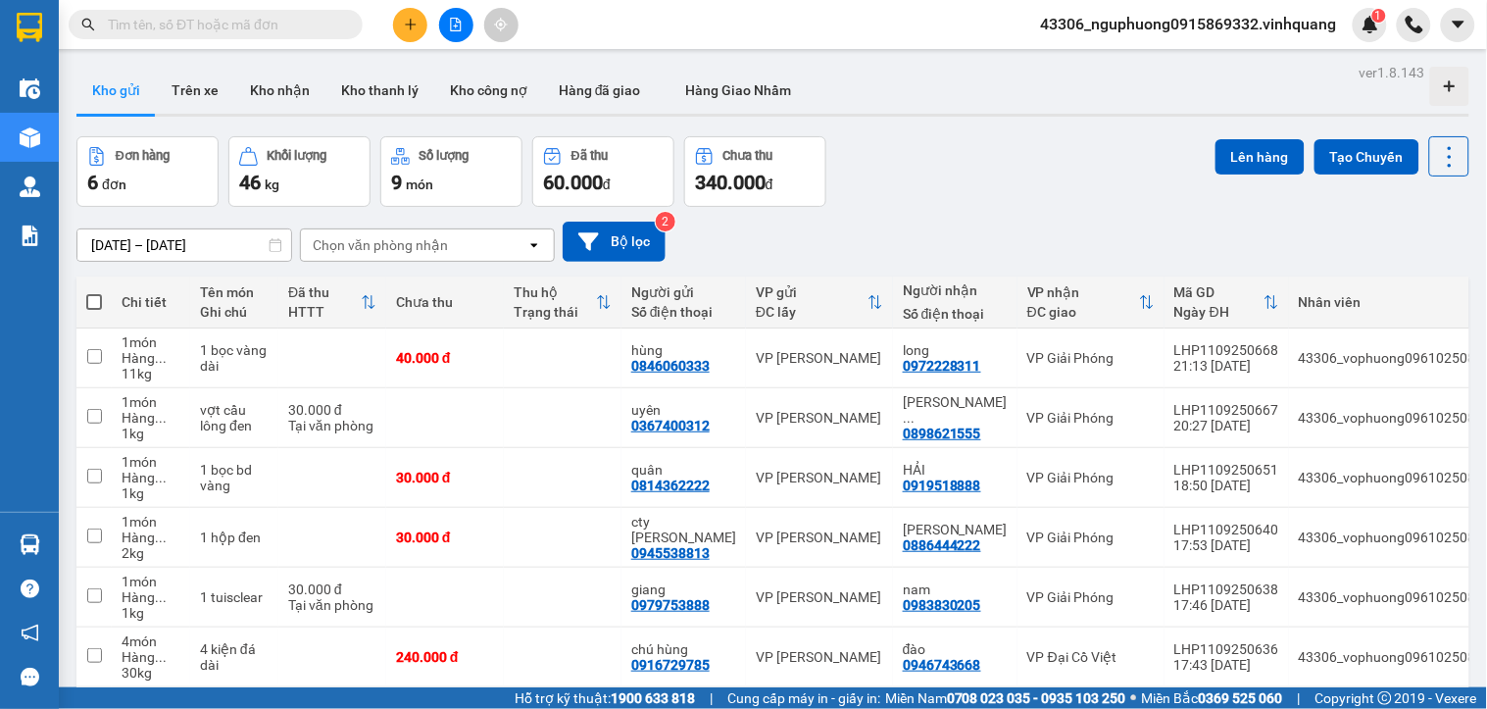
click at [1194, 25] on span "43306_nguphuong0915869332.vinhquang" at bounding box center [1189, 24] width 327 height 25
click at [1145, 31] on span "43306_nguphuong0915869332.vinhquang" at bounding box center [1189, 24] width 327 height 25
click at [1083, 59] on span "Đăng xuất" at bounding box center [1198, 61] width 288 height 22
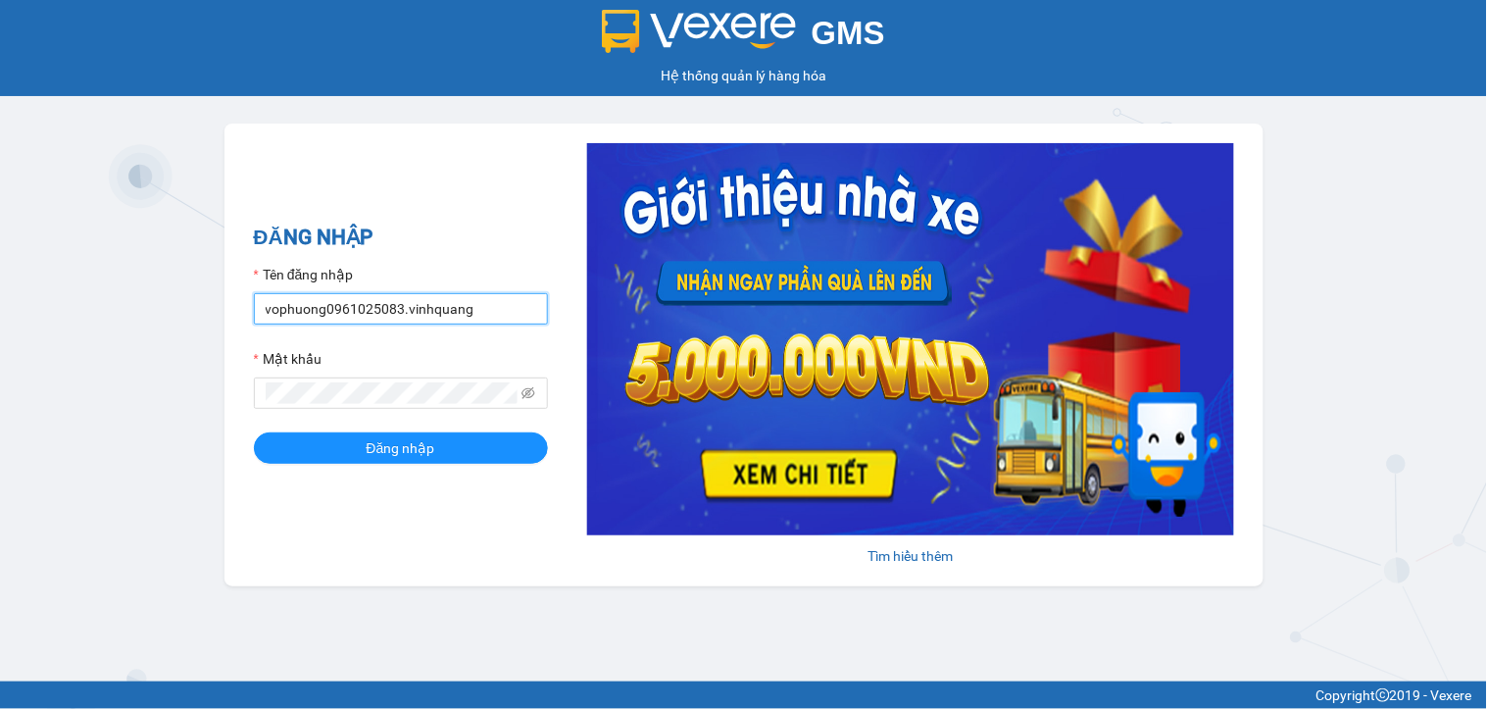
drag, startPoint x: 480, startPoint y: 306, endPoint x: 257, endPoint y: 309, distance: 223.6
click at [257, 309] on input "vophuong0961025083.vinhquang" at bounding box center [401, 308] width 294 height 31
type input "nguphuong0915869332.vinhquang"
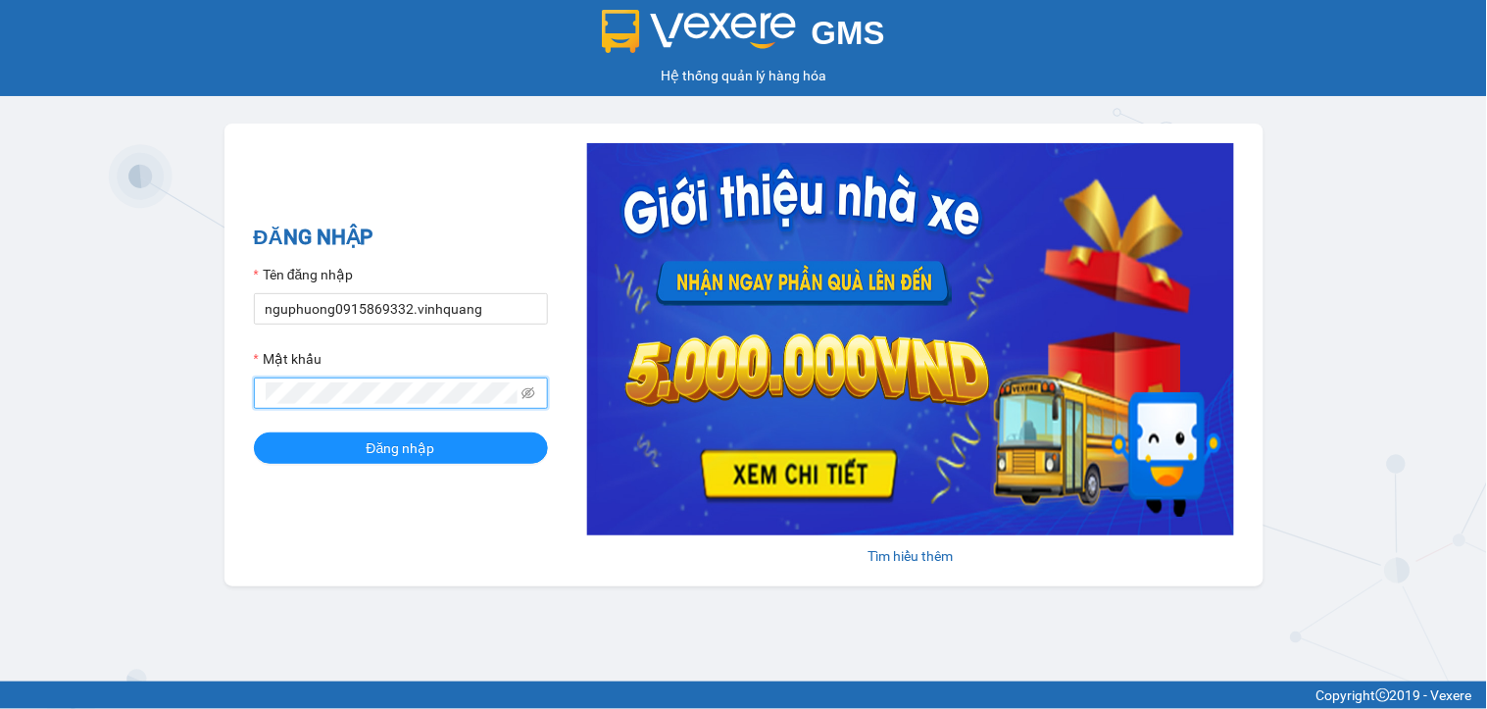
click at [257, 405] on span at bounding box center [401, 392] width 294 height 31
drag, startPoint x: 355, startPoint y: 451, endPoint x: 376, endPoint y: 448, distance: 20.8
click at [356, 451] on button "Đăng nhập" at bounding box center [401, 447] width 294 height 31
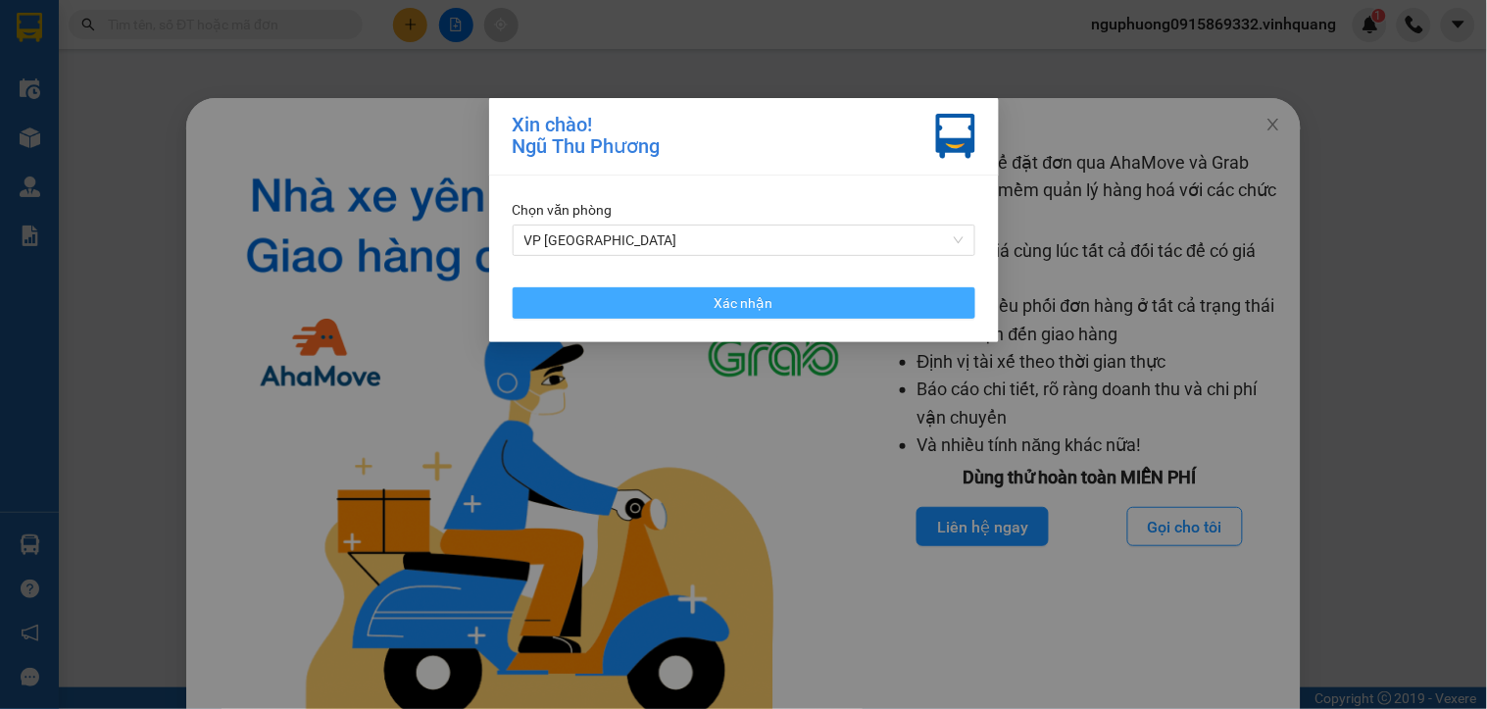
click at [704, 301] on button "Xác nhận" at bounding box center [744, 302] width 463 height 31
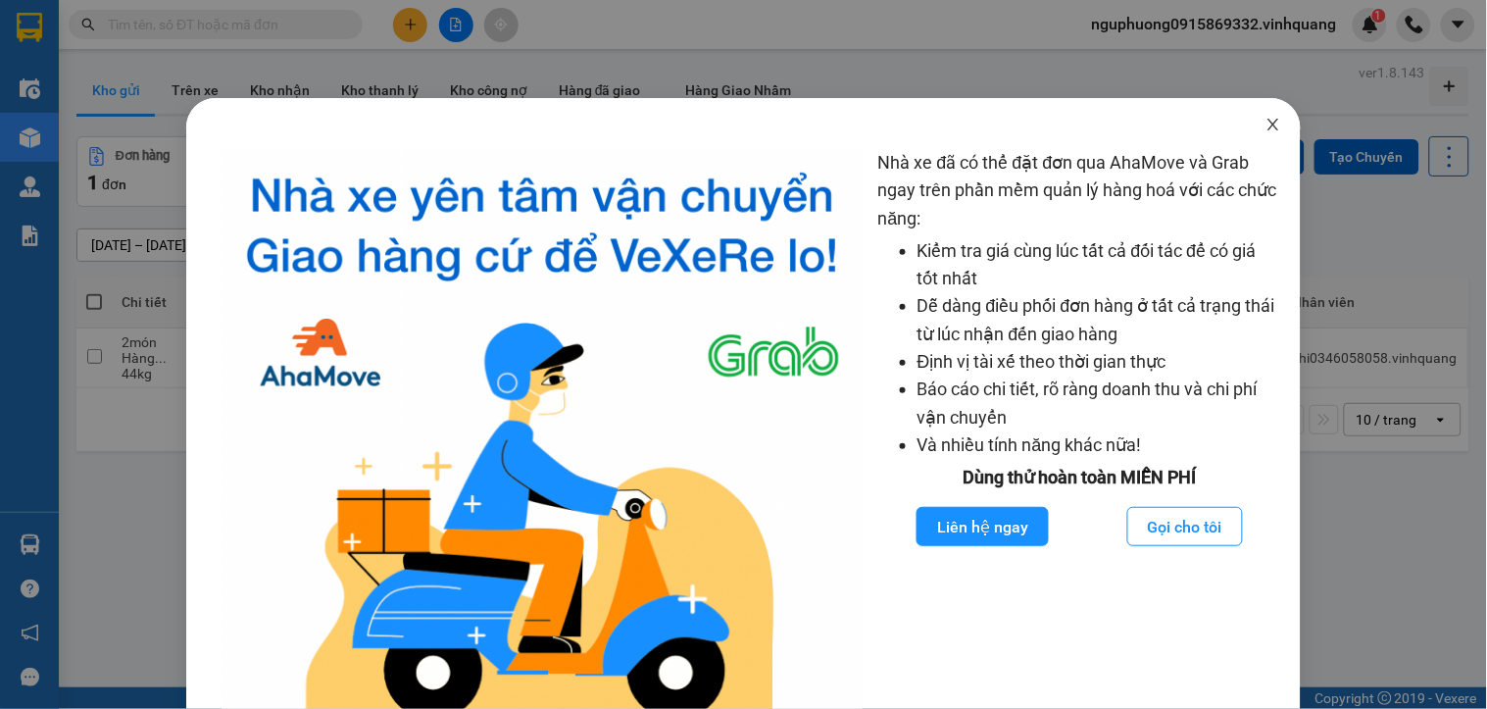
click at [1266, 119] on icon "close" at bounding box center [1274, 125] width 16 height 16
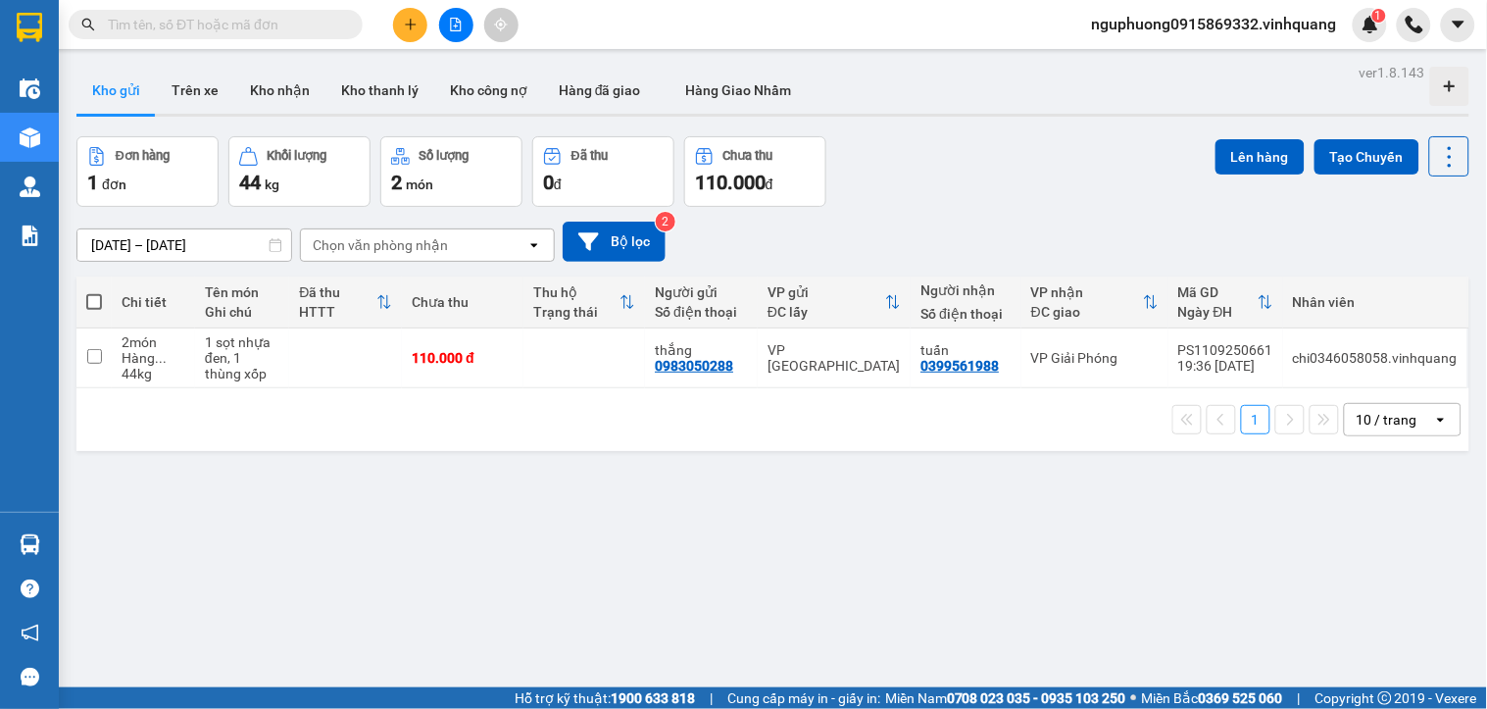
click at [933, 212] on div "10/09/2025 – 12/09/2025 Press the down arrow key to interact with the calendar …" at bounding box center [772, 242] width 1393 height 70
click at [210, 231] on input "[DATE] – [DATE]" at bounding box center [184, 244] width 214 height 31
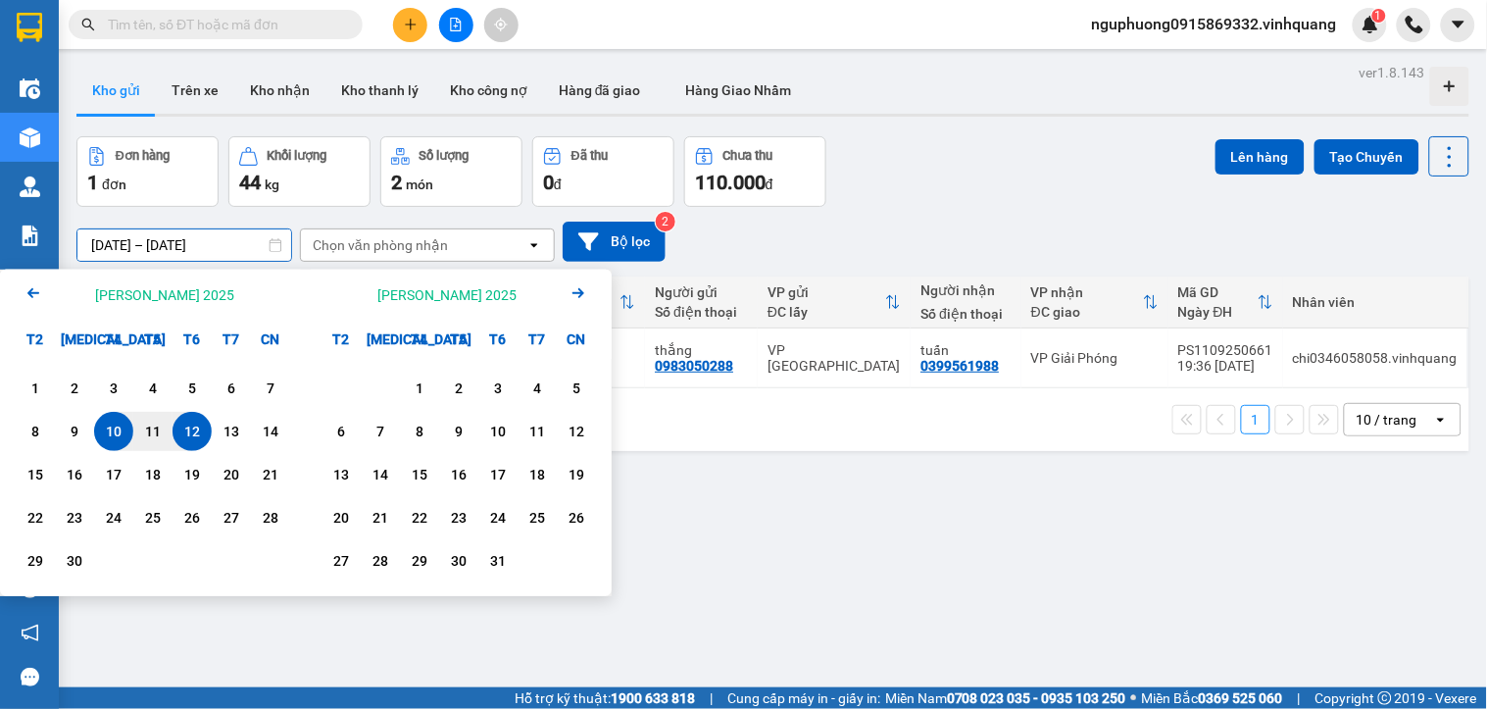
click at [777, 562] on div "ver 1.8.143 Kho gửi Trên xe Kho nhận Kho thanh lý Kho công nợ Hàng đã giao Hàng…" at bounding box center [773, 413] width 1409 height 709
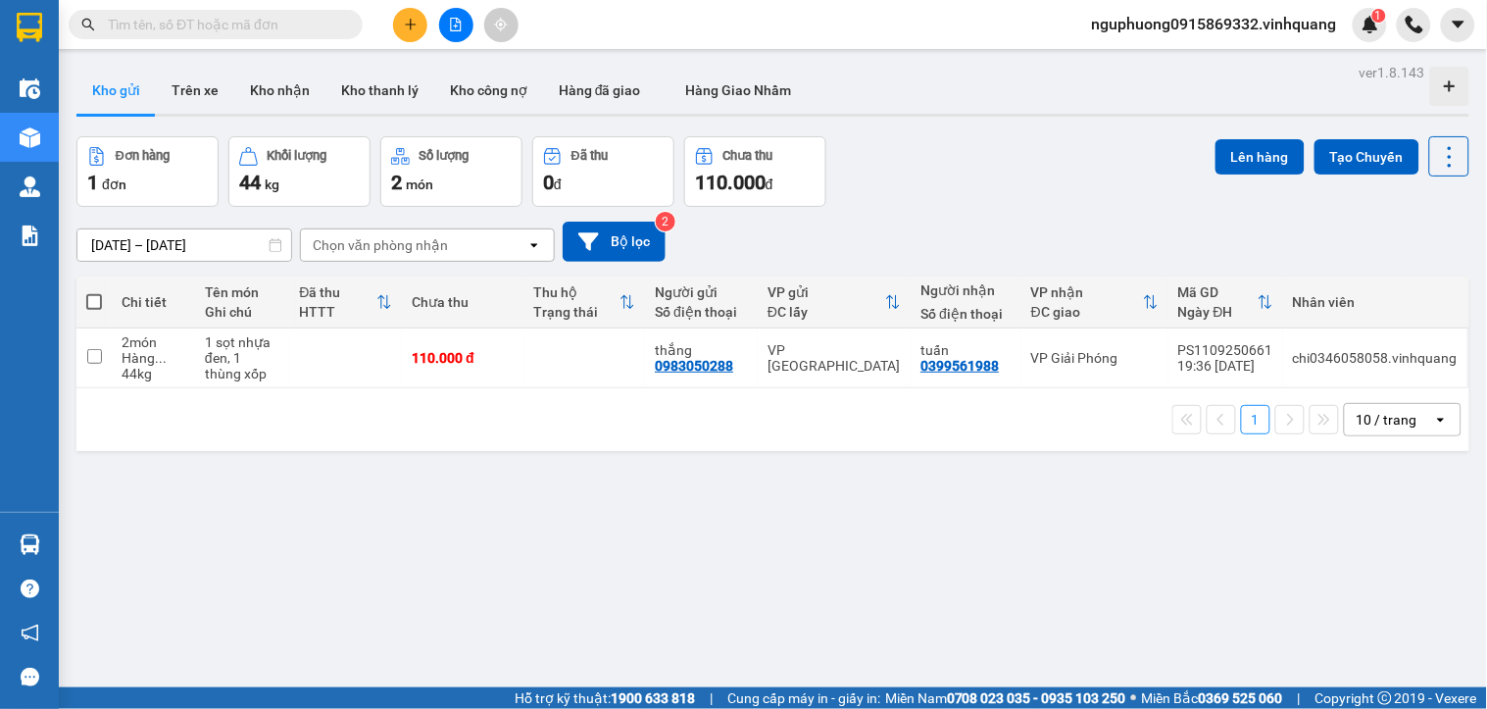
click at [923, 161] on div "Đơn hàng 1 đơn Khối lượng 44 kg Số lượng 2 món Đã thu 0 đ Chưa thu 110.000 đ Lê…" at bounding box center [772, 171] width 1393 height 71
click at [1161, 22] on span "nguphuong0915869332.vinhquang" at bounding box center [1215, 24] width 276 height 25
click at [1153, 56] on span "Đăng xuất" at bounding box center [1223, 61] width 238 height 22
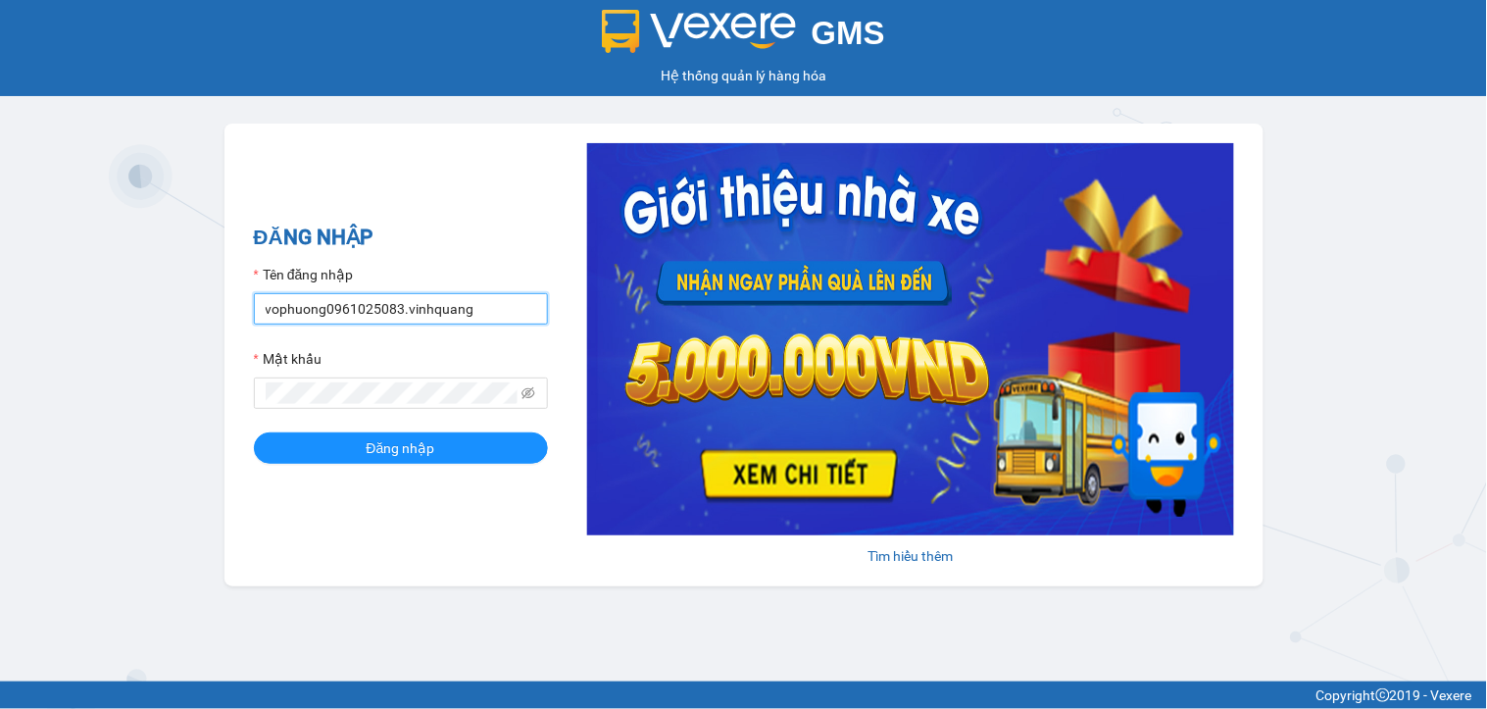
drag, startPoint x: 473, startPoint y: 312, endPoint x: 423, endPoint y: 312, distance: 50.0
click at [436, 312] on input "vophuong0961025083.vinhquang" at bounding box center [401, 308] width 294 height 31
click at [282, 317] on input "vophuong0961025083.vinhquang" at bounding box center [401, 308] width 294 height 31
click at [239, 321] on div "ĐĂNG NHẬP Tên đăng nhập vophuong0961025083.vinhquang Mật khẩu Đăng nhập Tìm hiể…" at bounding box center [744, 355] width 1039 height 463
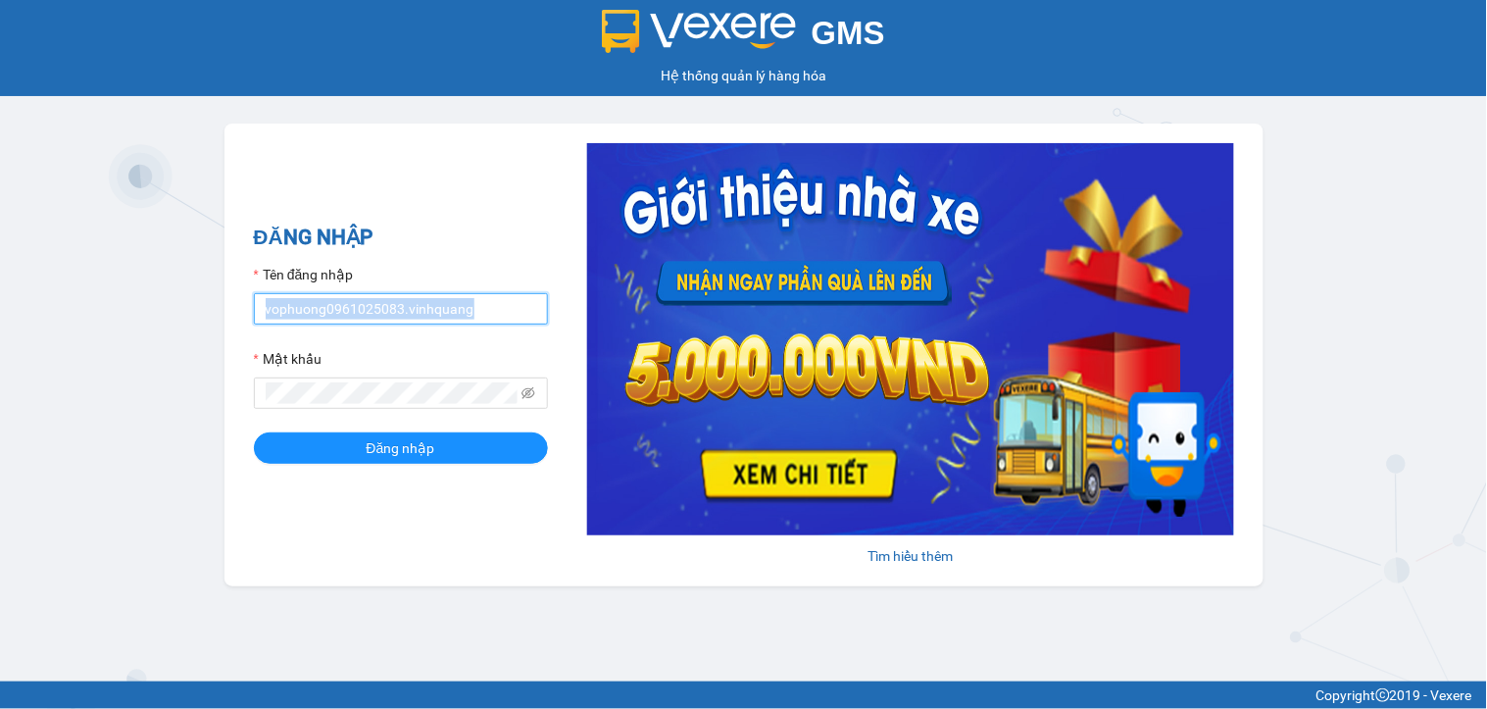
click at [515, 311] on input "vophuong0961025083.vinhquang" at bounding box center [401, 308] width 294 height 31
drag, startPoint x: 420, startPoint y: 312, endPoint x: 378, endPoint y: 306, distance: 41.6
click at [403, 309] on input "vophuong0961025083." at bounding box center [401, 308] width 294 height 31
drag, startPoint x: 378, startPoint y: 306, endPoint x: 344, endPoint y: 307, distance: 34.3
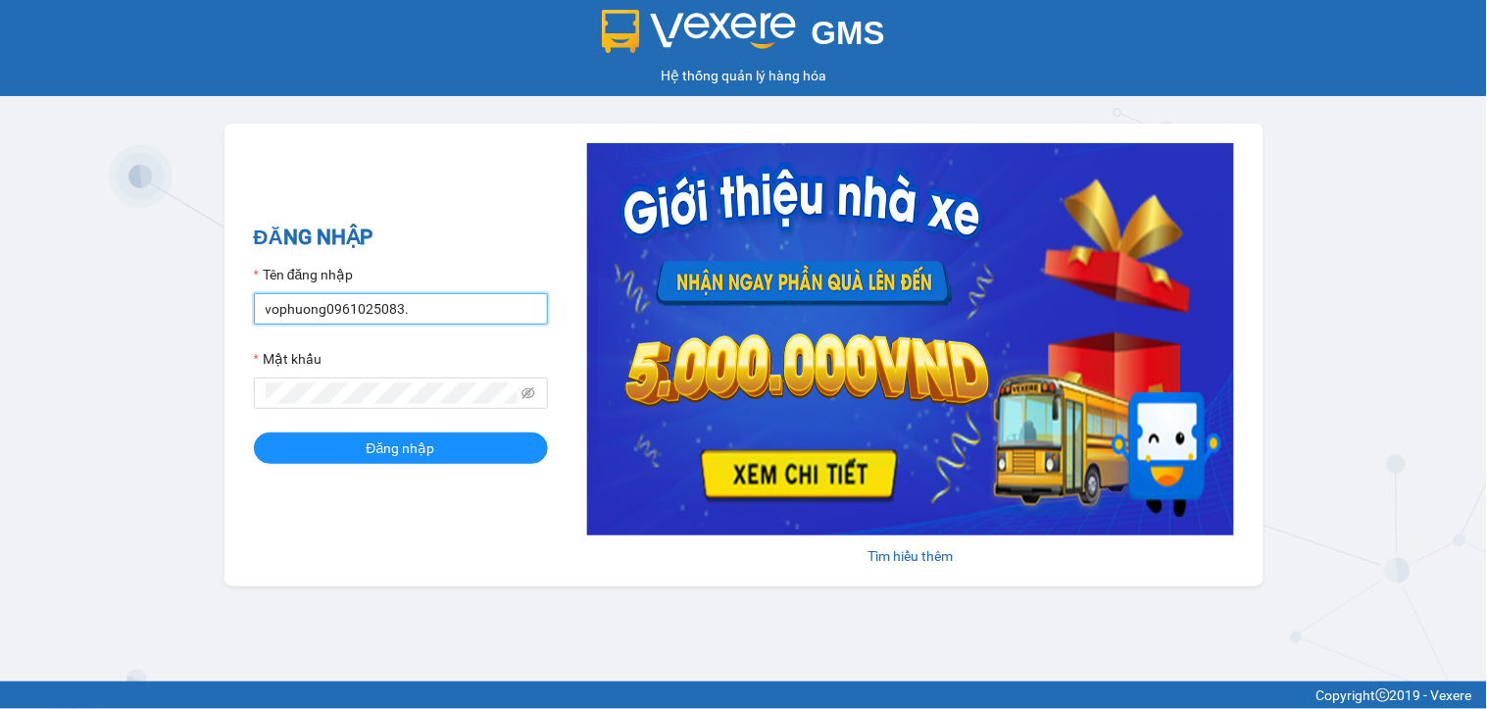
click at [344, 307] on input "vophuong0961025083." at bounding box center [401, 308] width 294 height 31
click at [405, 304] on input "vophuong0961025083." at bounding box center [401, 308] width 294 height 31
type input "v"
type input "nguphuong0915869332.vinhquang"
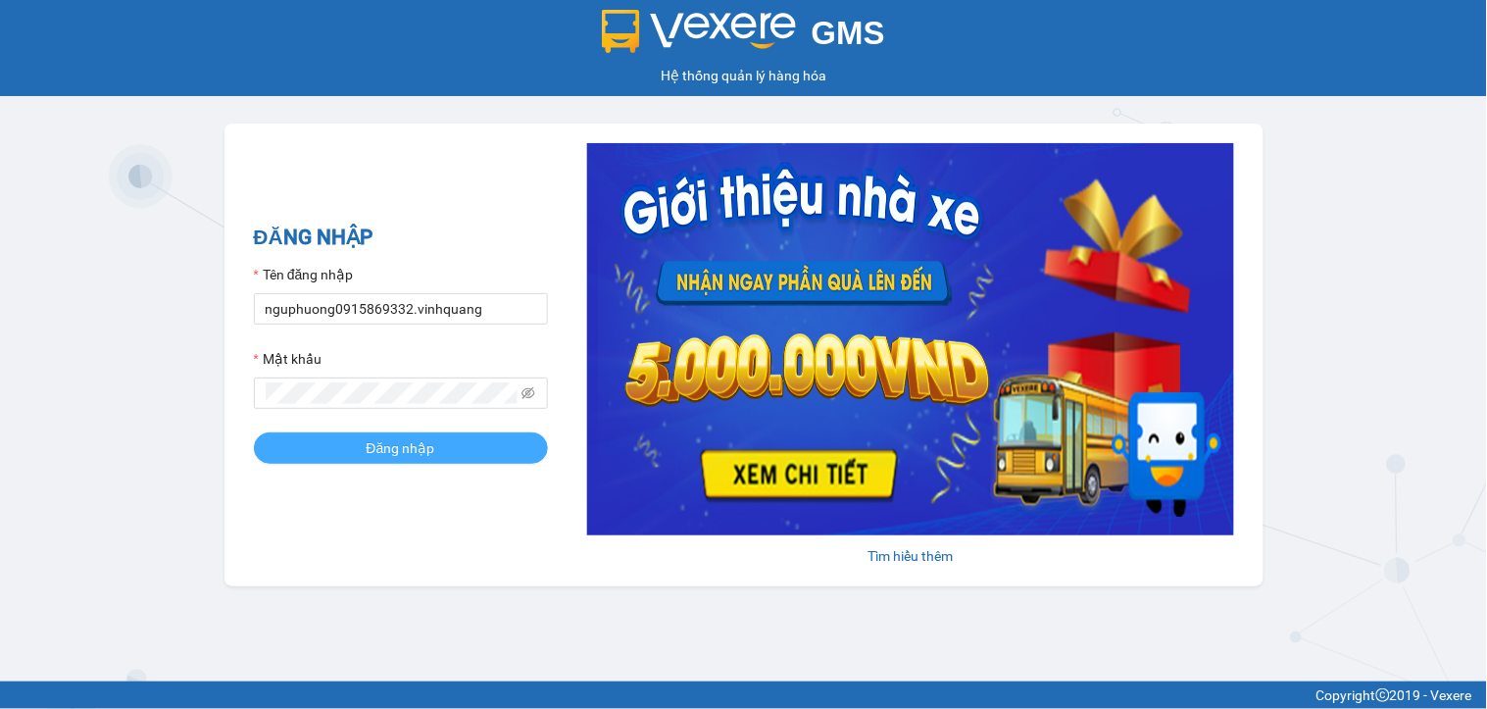
click at [398, 447] on span "Đăng nhập" at bounding box center [401, 448] width 69 height 22
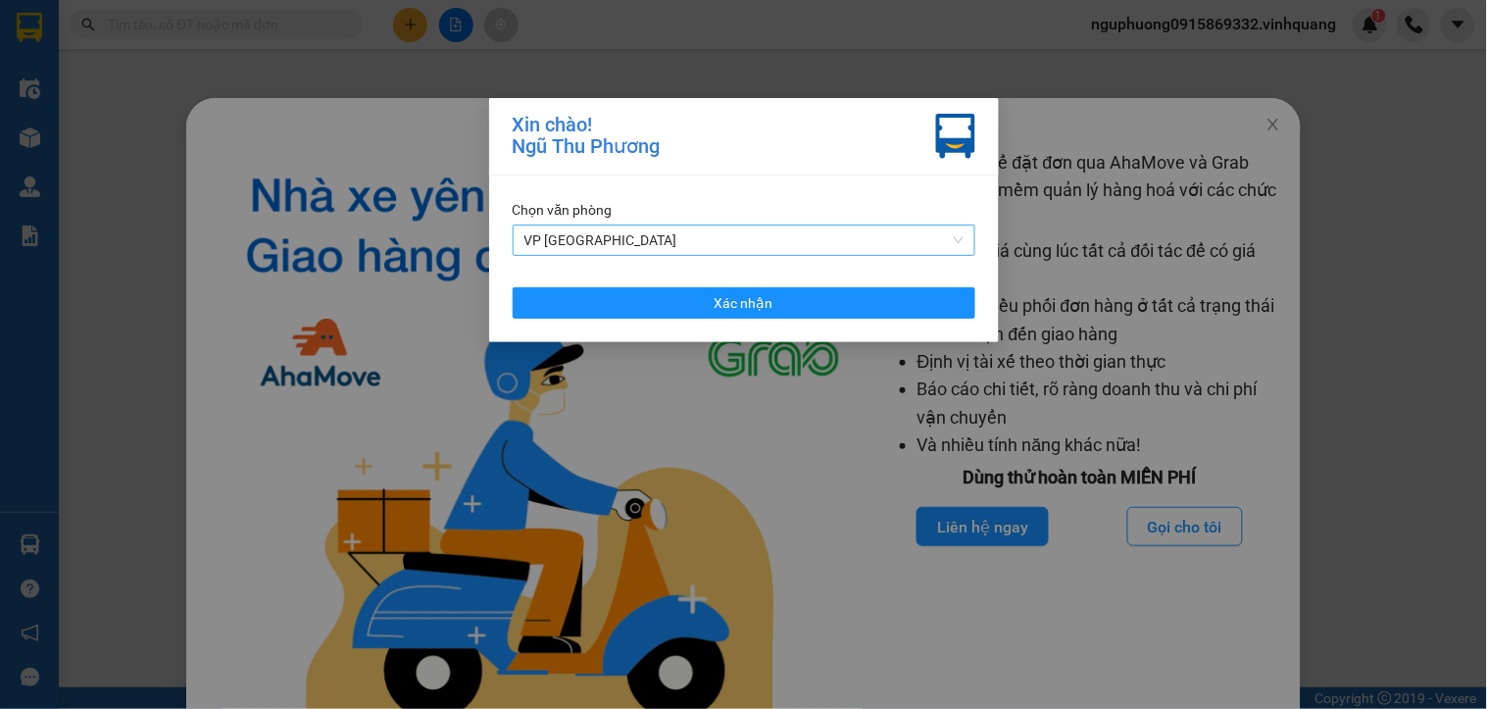
click at [626, 236] on span "VP [GEOGRAPHIC_DATA]" at bounding box center [744, 240] width 439 height 29
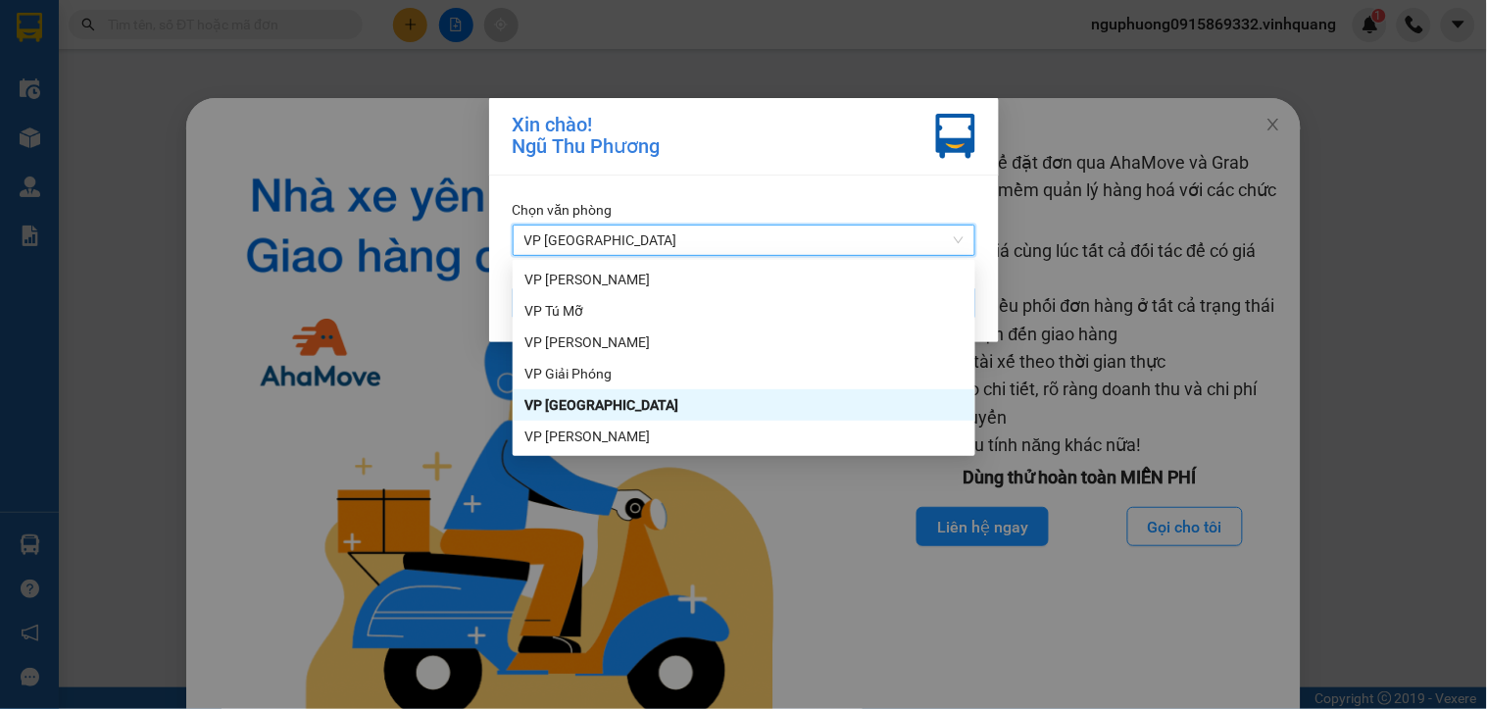
click at [626, 236] on span "VP [GEOGRAPHIC_DATA]" at bounding box center [744, 240] width 439 height 29
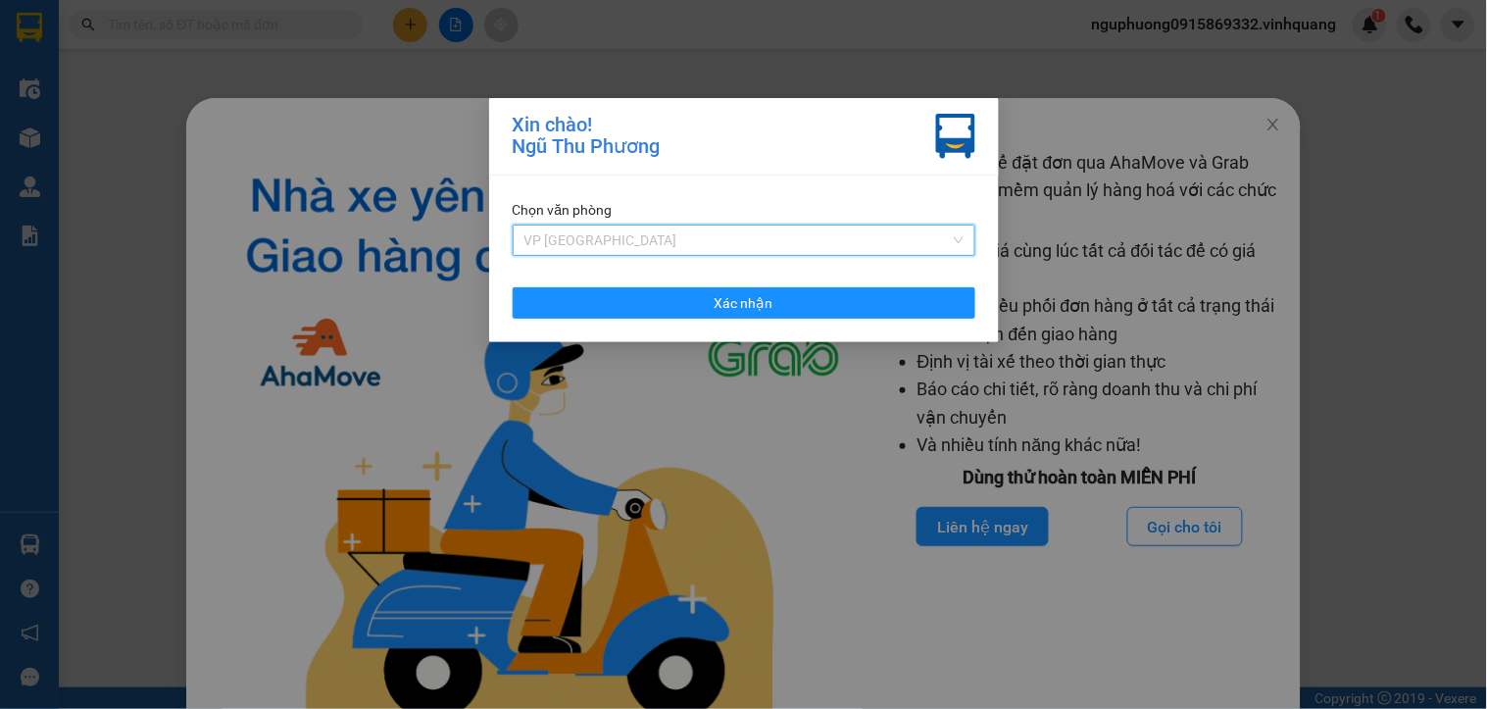
click at [581, 233] on span "VP [GEOGRAPHIC_DATA]" at bounding box center [744, 240] width 439 height 29
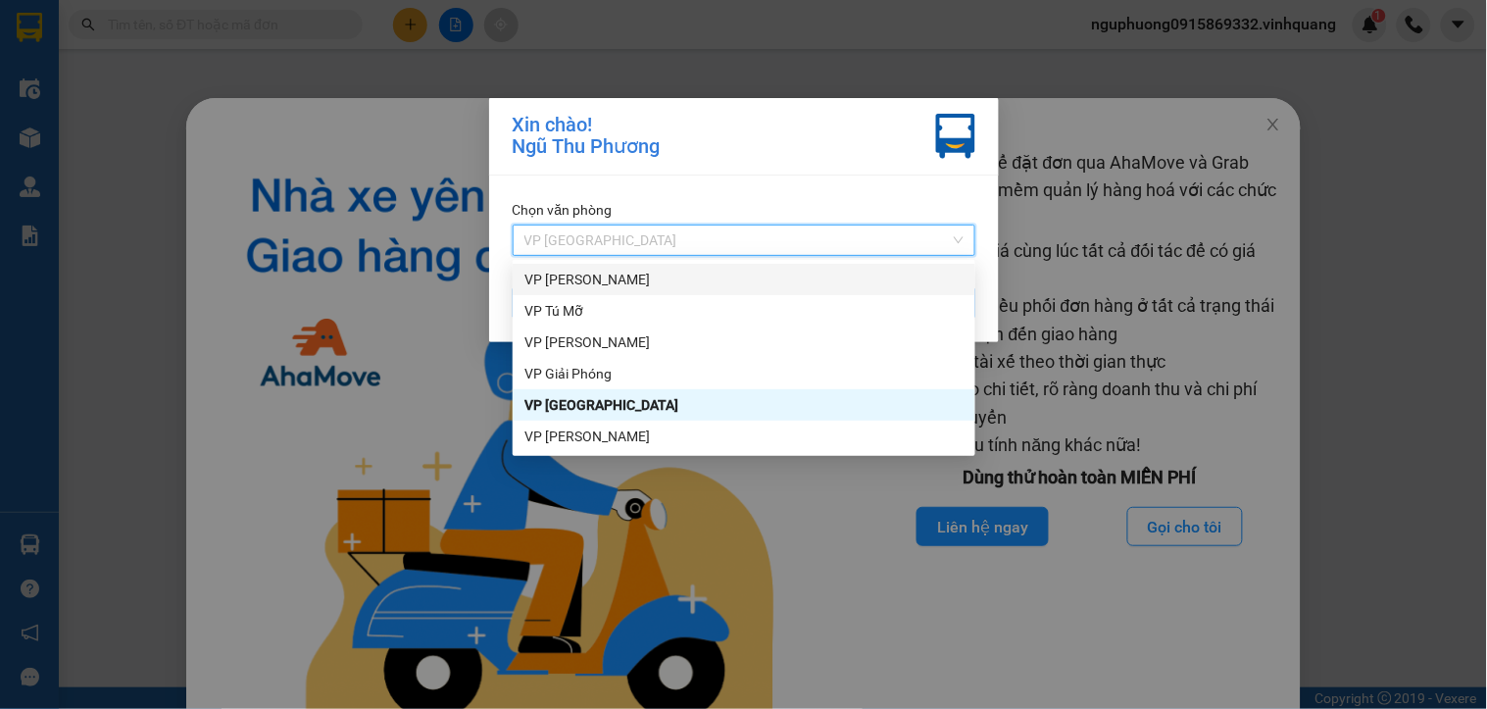
click at [581, 275] on div "VP [PERSON_NAME]" at bounding box center [744, 280] width 439 height 22
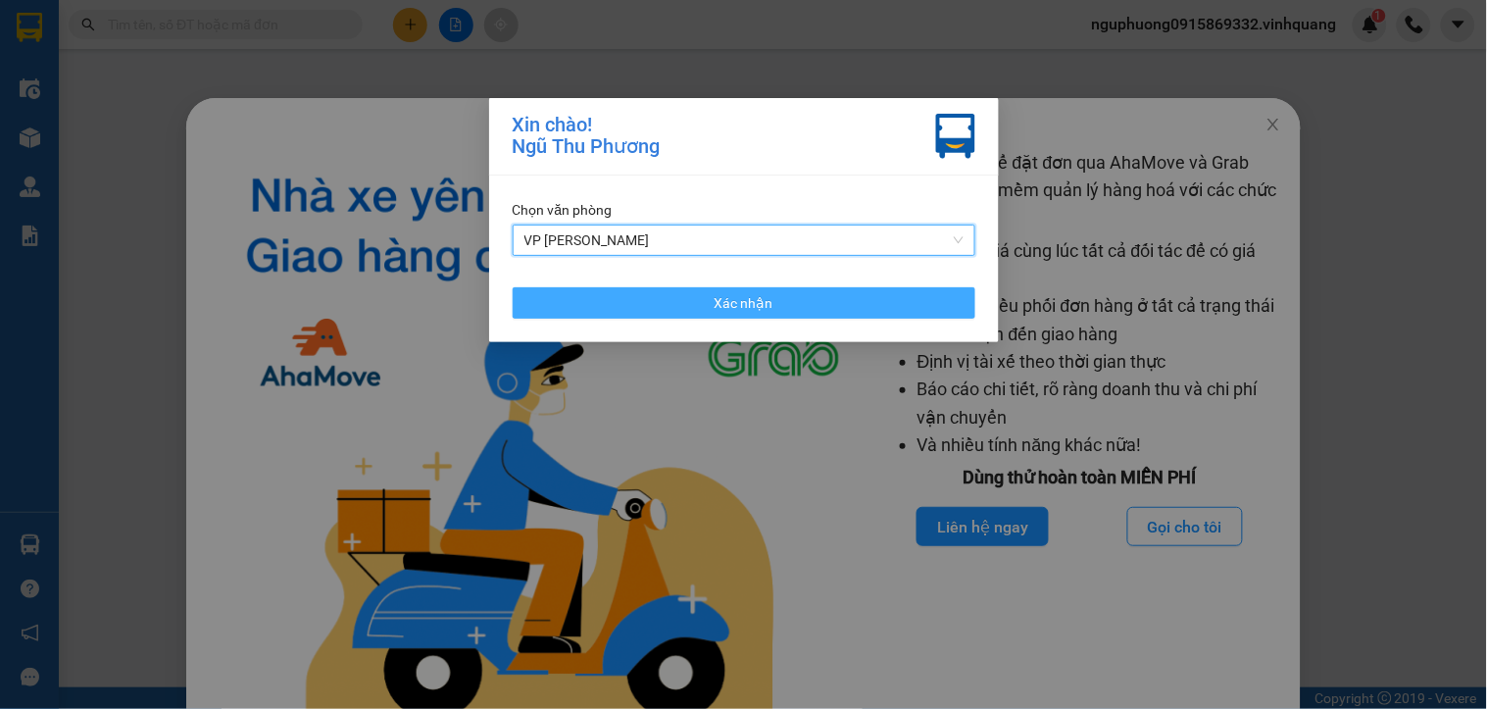
click at [697, 299] on button "Xác nhận" at bounding box center [744, 302] width 463 height 31
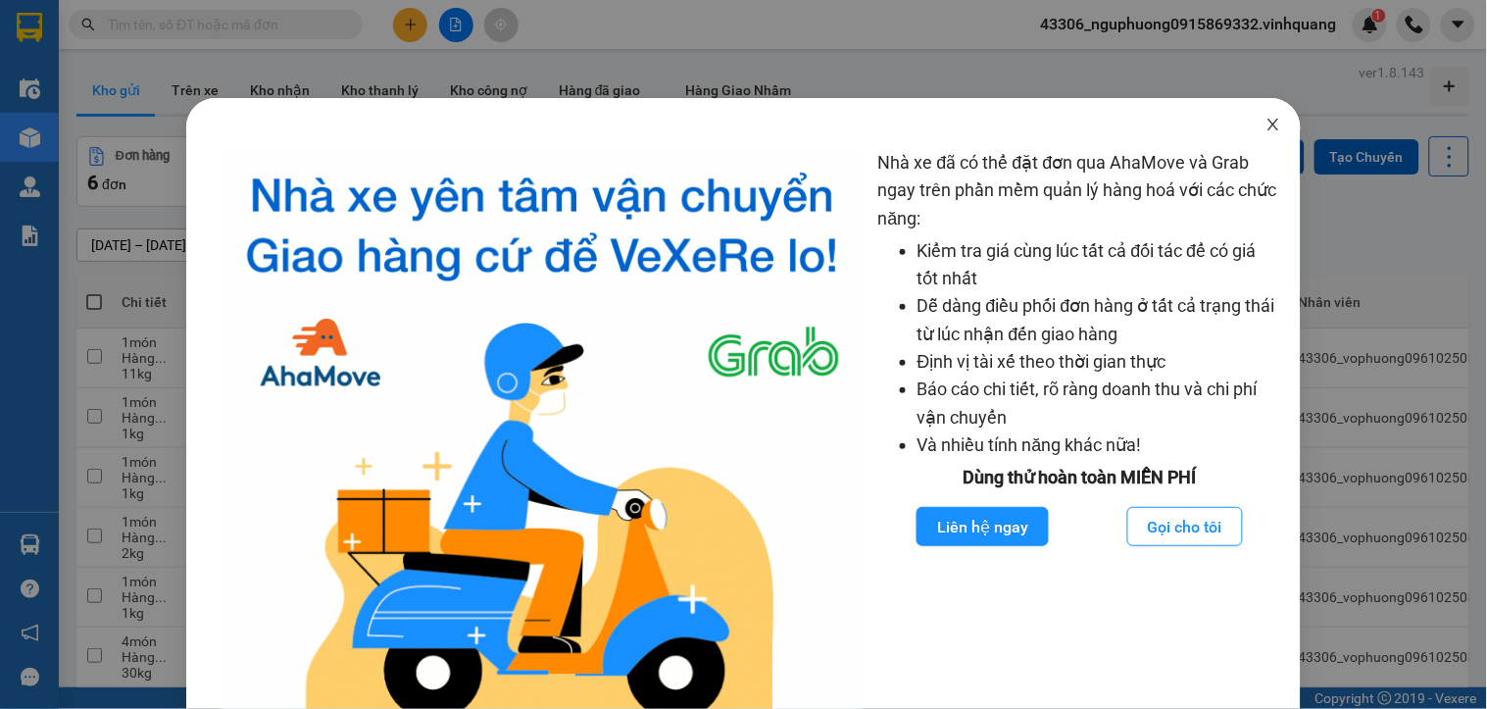
click at [1269, 129] on icon "close" at bounding box center [1274, 125] width 11 height 12
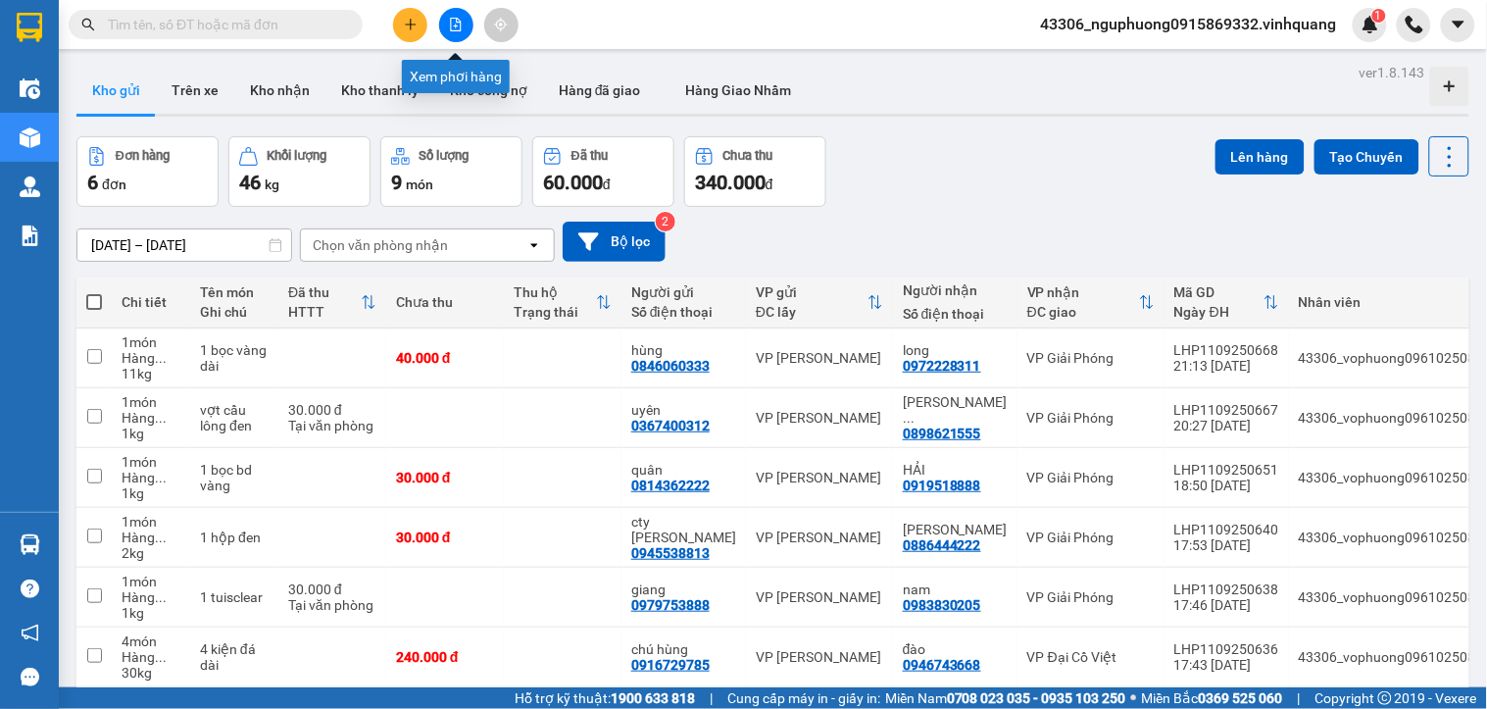
click at [449, 26] on icon "file-add" at bounding box center [456, 25] width 14 height 14
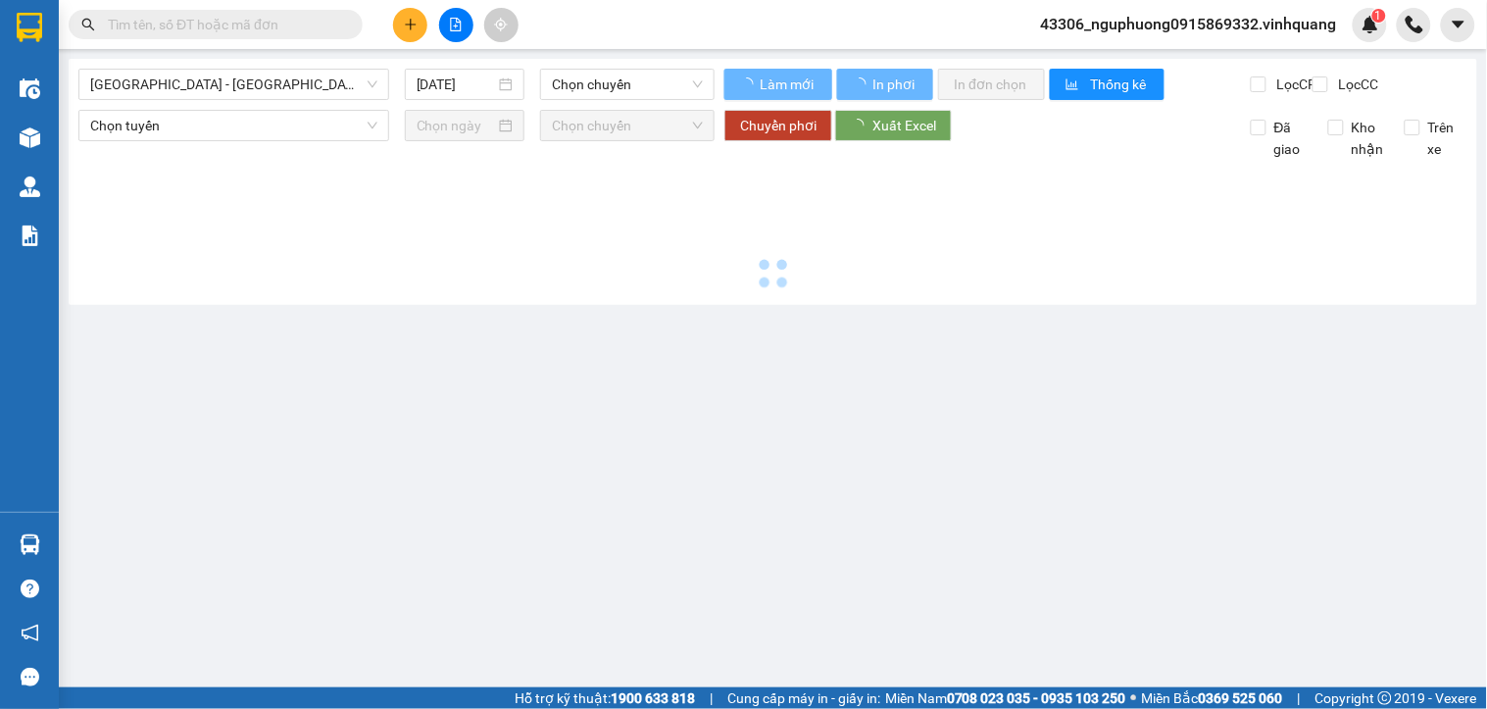
type input "[DATE]"
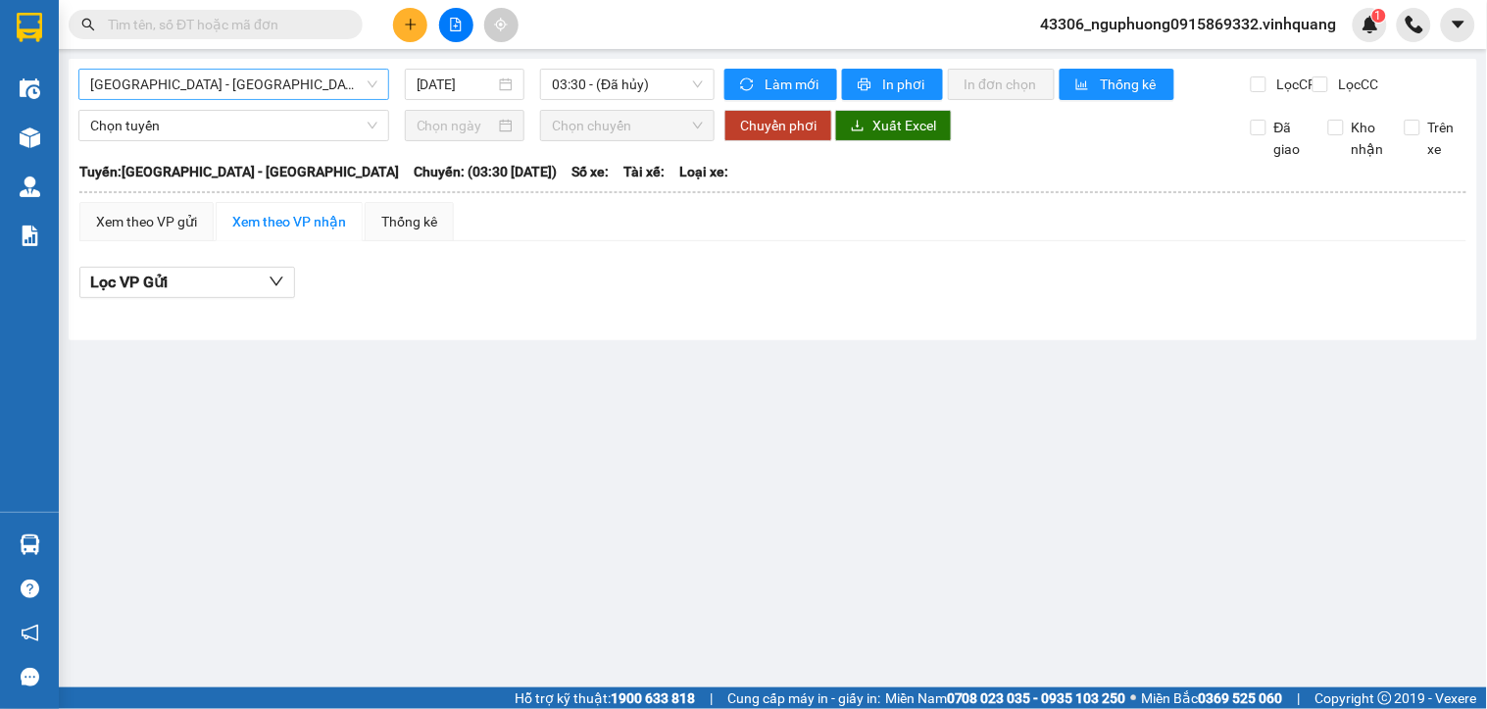
click at [248, 84] on span "[GEOGRAPHIC_DATA][PERSON_NAME][GEOGRAPHIC_DATA]" at bounding box center [233, 84] width 287 height 29
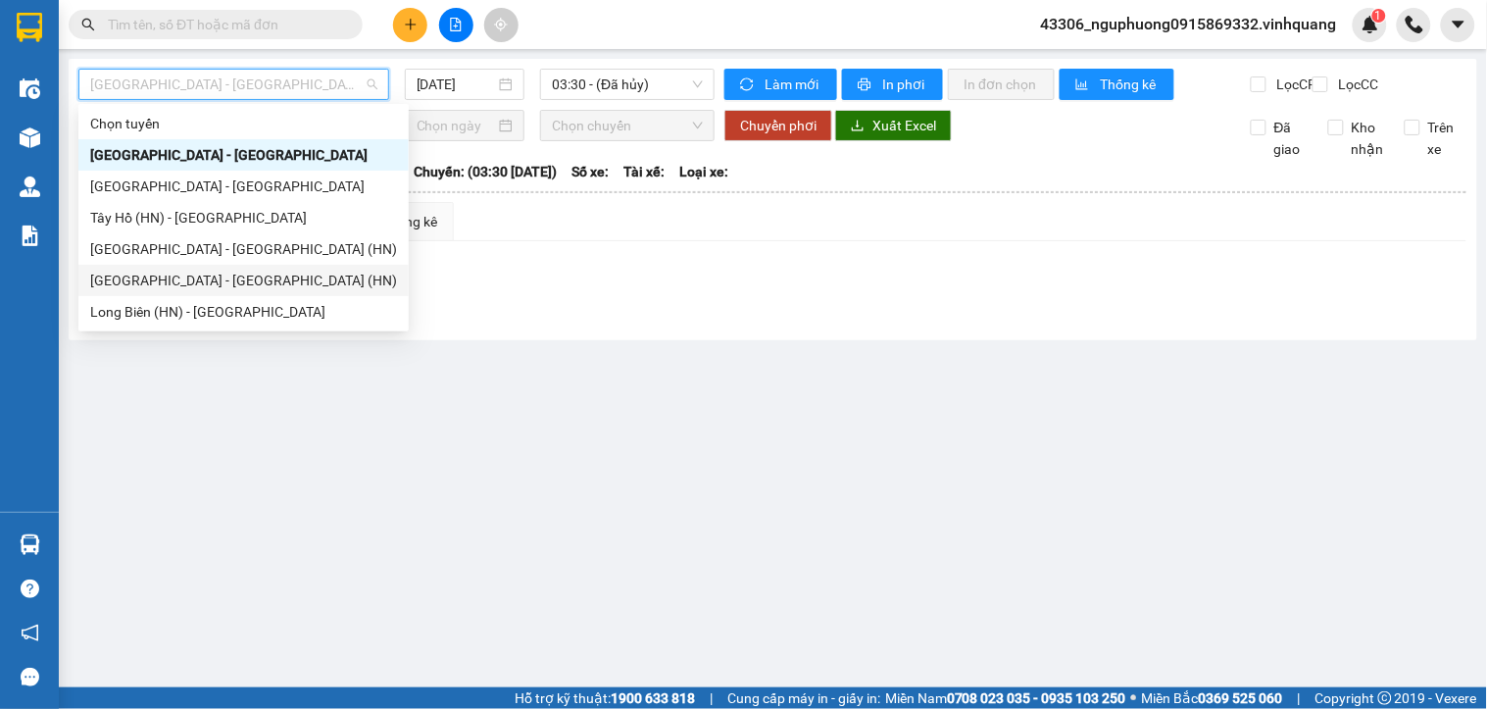
click at [193, 276] on div "[GEOGRAPHIC_DATA] - [GEOGRAPHIC_DATA] (HN)" at bounding box center [243, 281] width 307 height 22
type input "[DATE]"
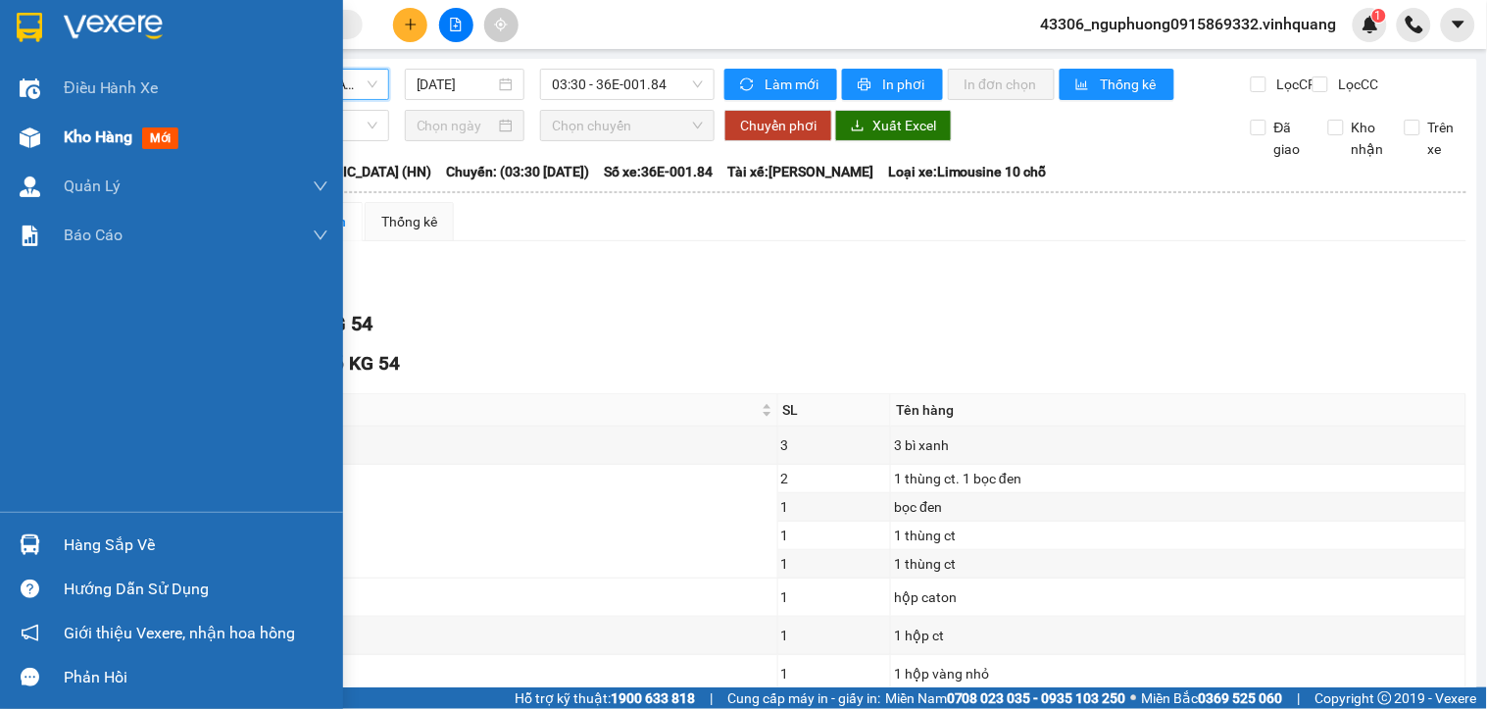
click at [76, 133] on span "Kho hàng" at bounding box center [98, 136] width 69 height 19
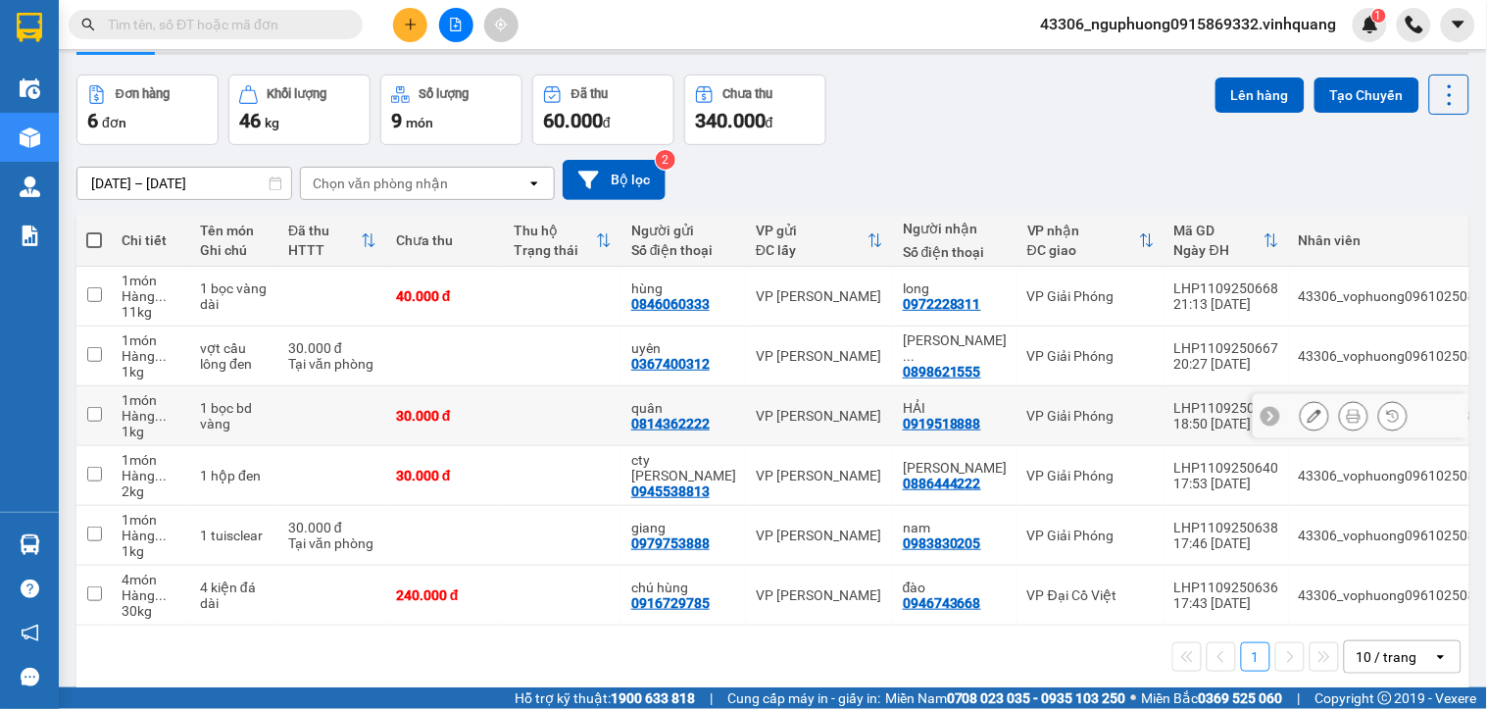
scroll to position [90, 0]
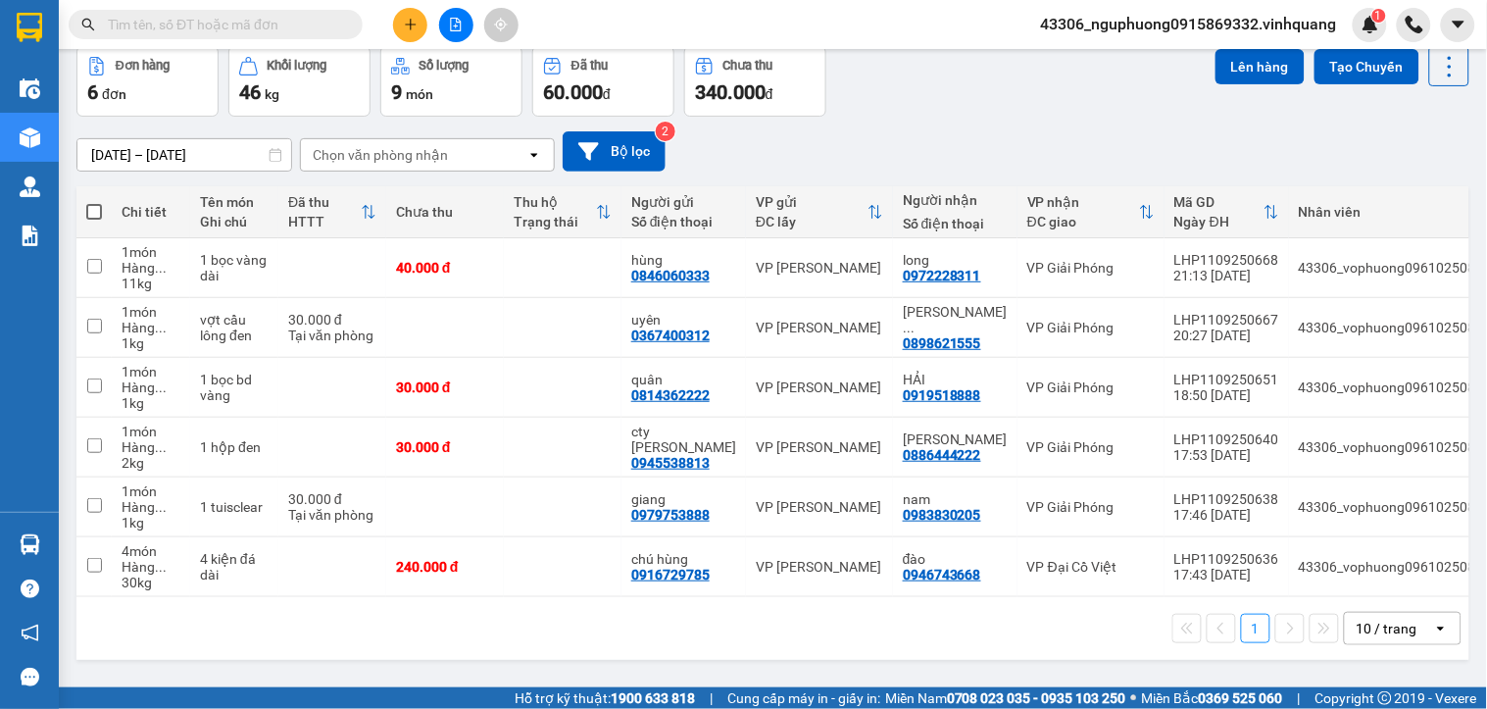
click at [93, 210] on span at bounding box center [94, 212] width 16 height 16
click at [94, 202] on input "checkbox" at bounding box center [94, 202] width 0 height 0
checkbox input "true"
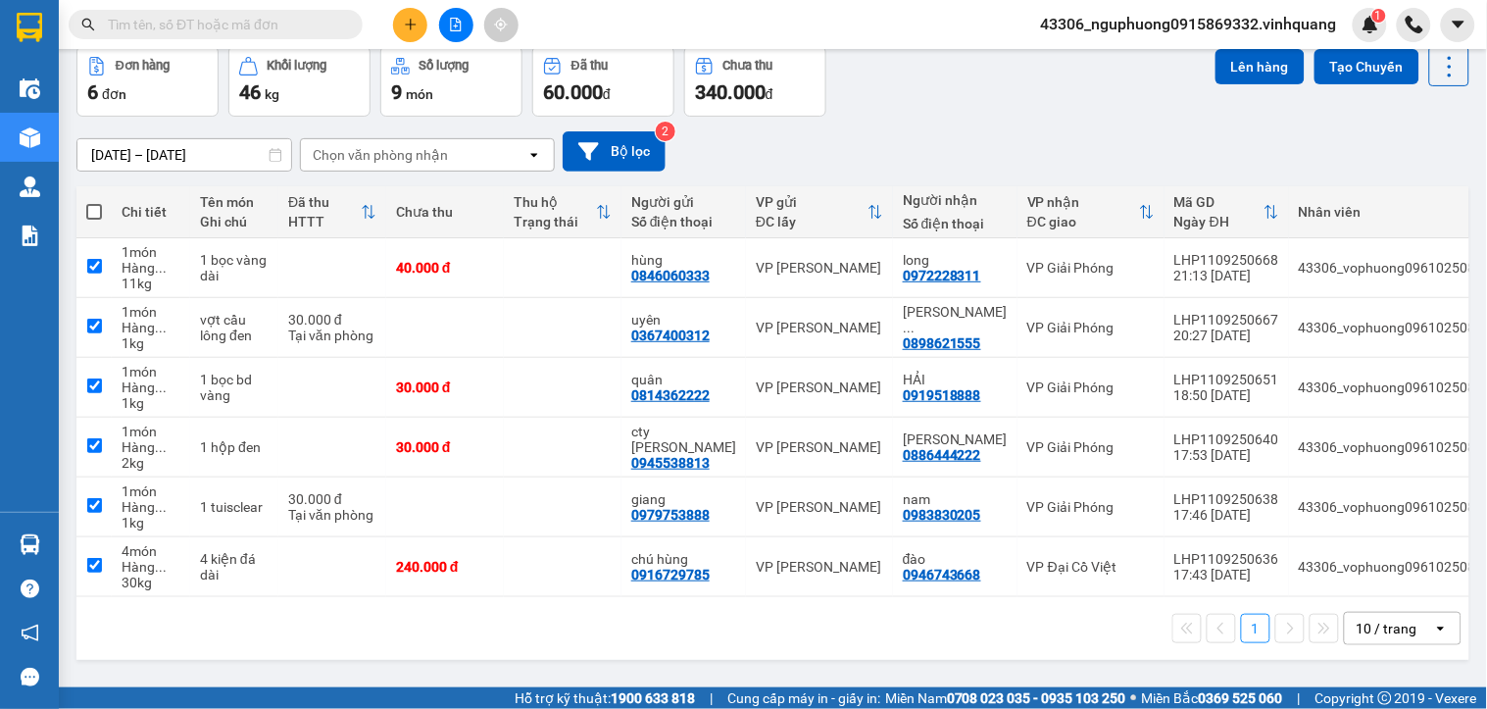
checkbox input "true"
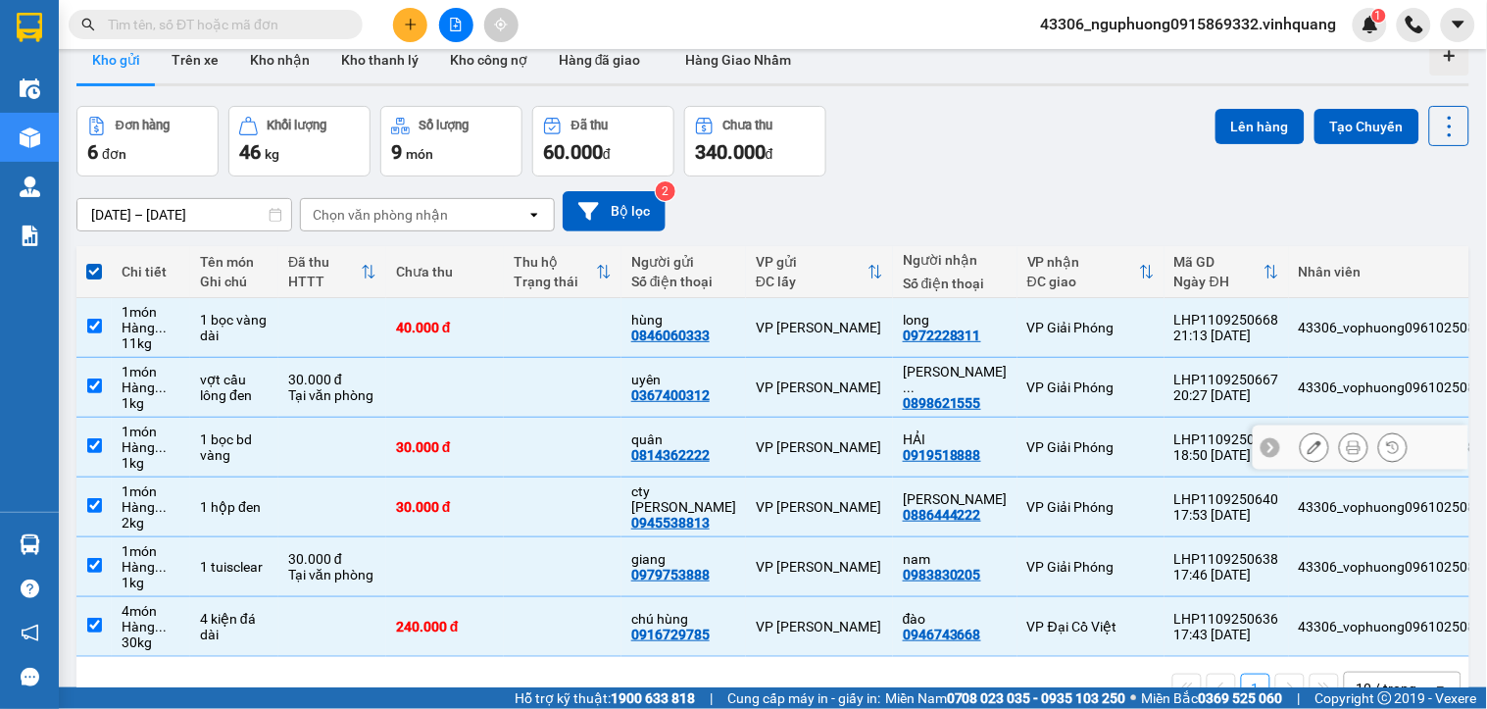
scroll to position [0, 0]
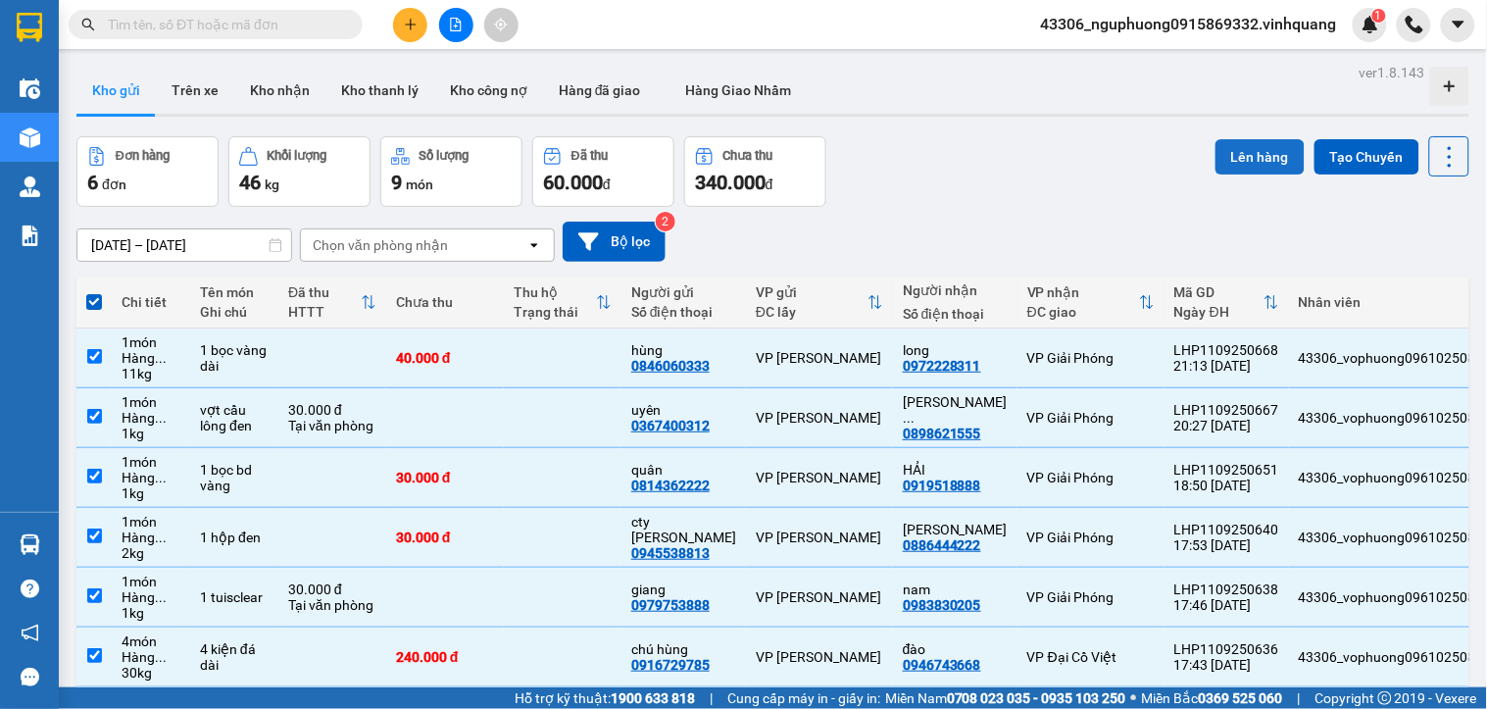
click at [1238, 159] on button "Lên hàng" at bounding box center [1260, 156] width 89 height 35
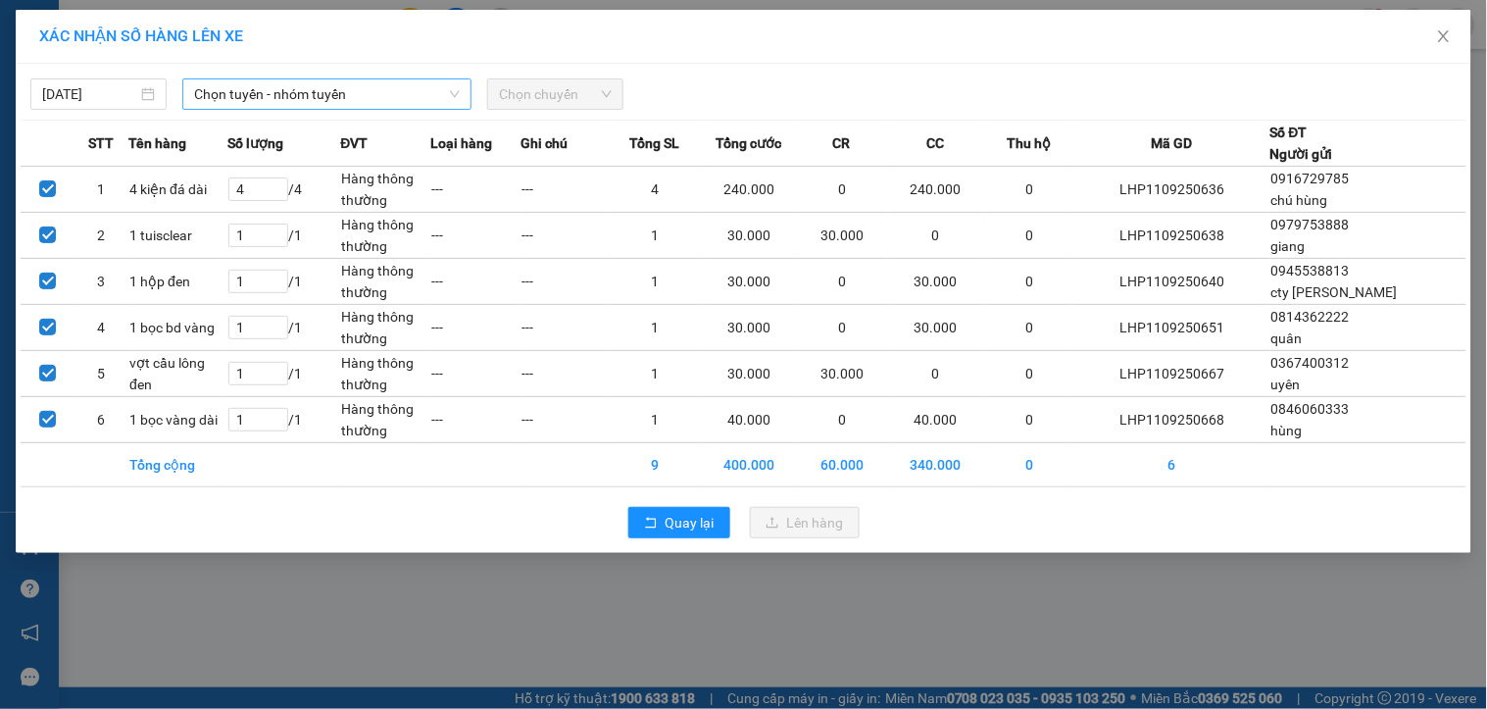
click at [268, 86] on span "Chọn tuyến - nhóm tuyến" at bounding box center [327, 93] width 266 height 29
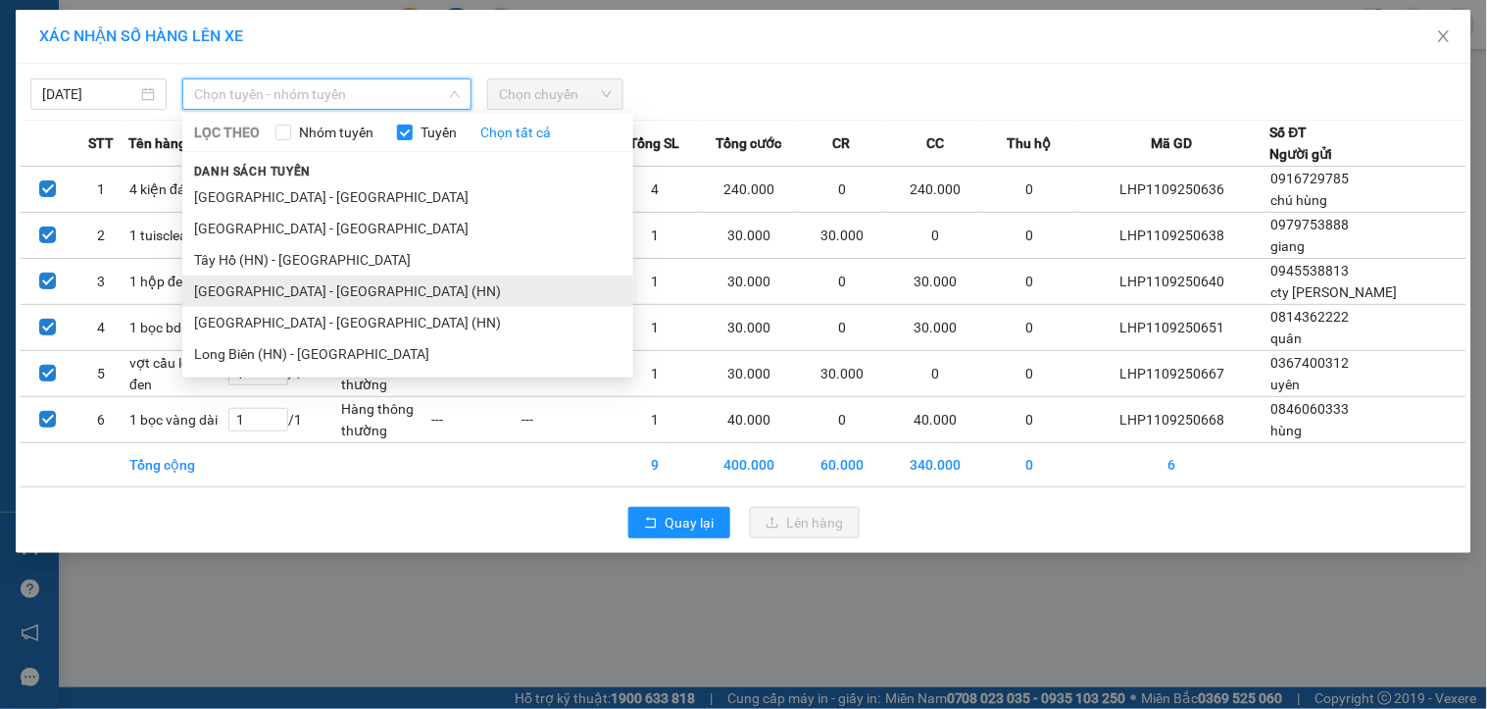
click at [278, 295] on li "[PERSON_NAME][GEOGRAPHIC_DATA][PERSON_NAME] - [GEOGRAPHIC_DATA] (HN)" at bounding box center [407, 291] width 451 height 31
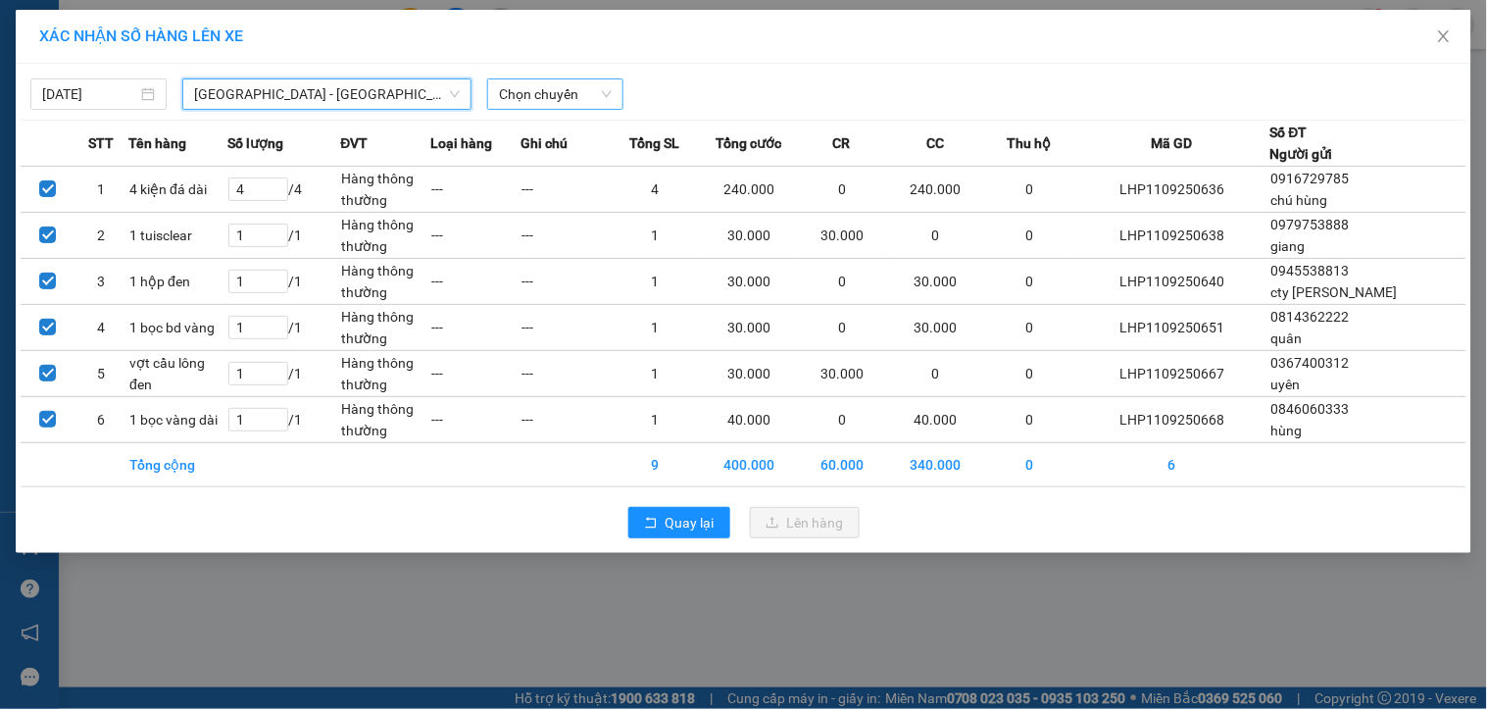
click at [527, 89] on span "Chọn chuyến" at bounding box center [555, 93] width 113 height 29
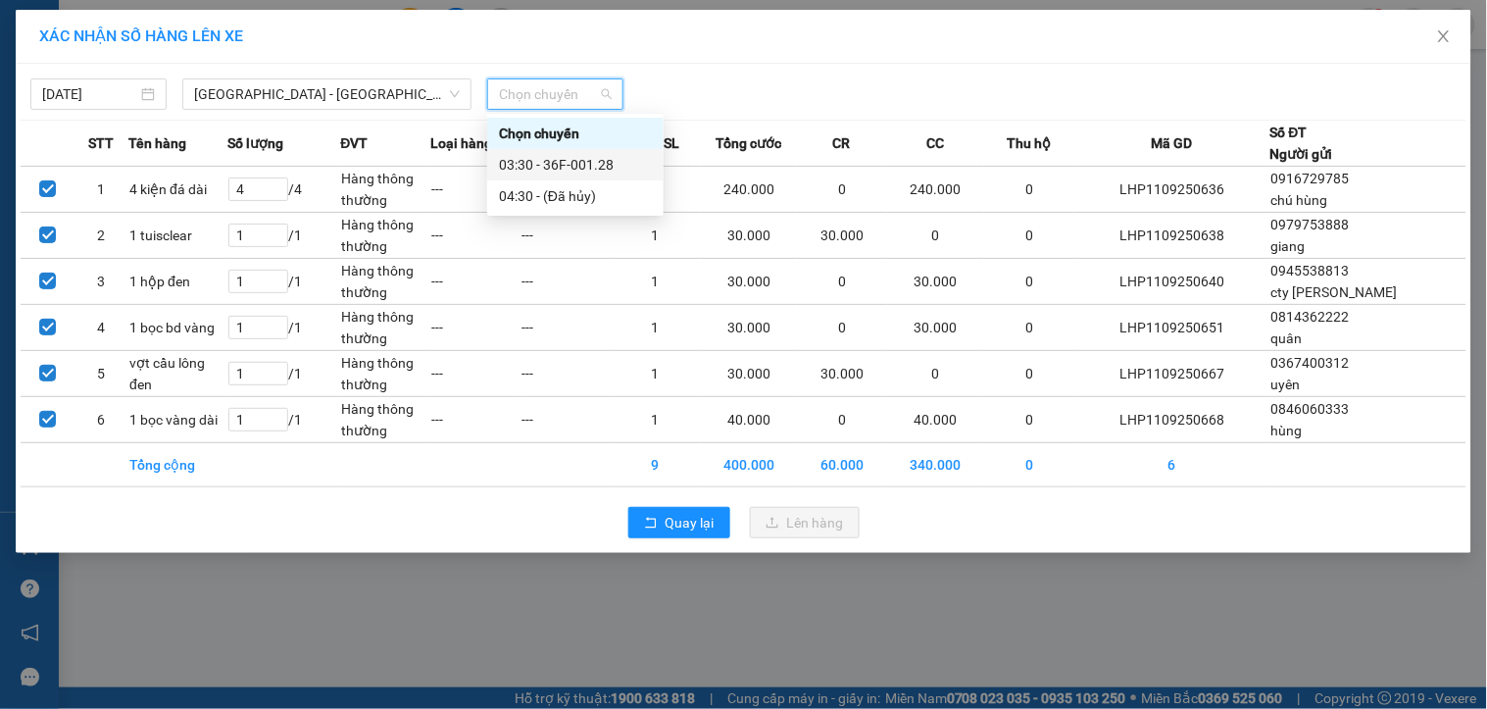
click at [555, 163] on div "03:30 - 36F-001.28" at bounding box center [575, 165] width 153 height 22
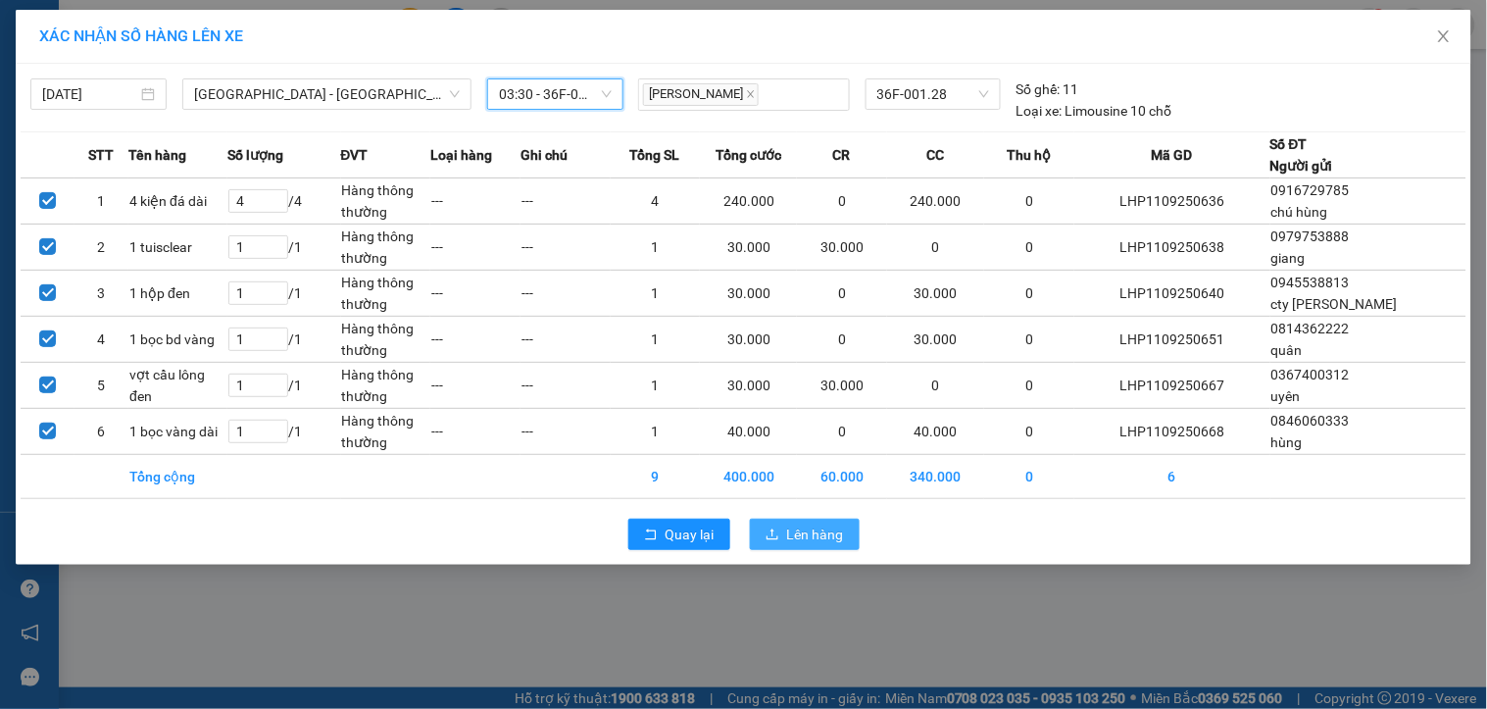
click at [805, 533] on span "Lên hàng" at bounding box center [815, 535] width 57 height 22
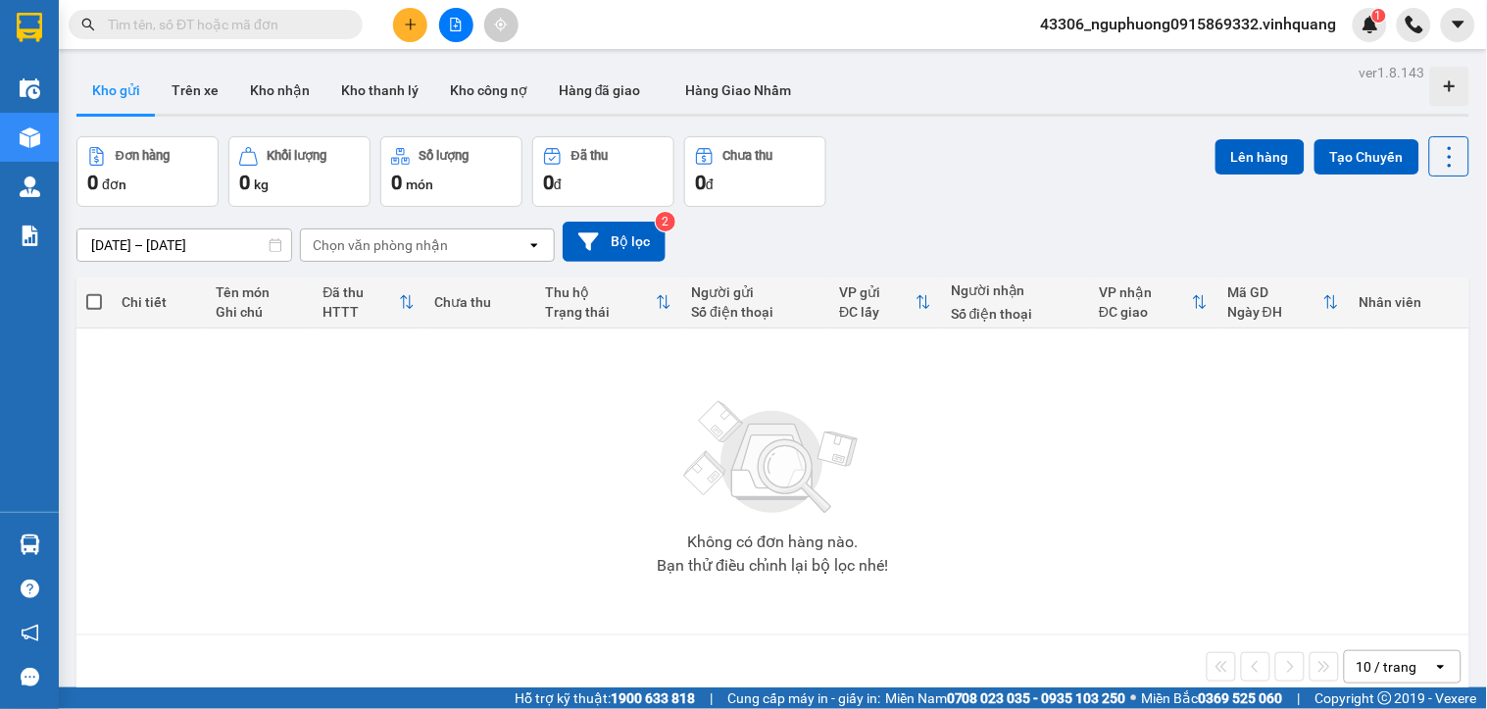
click at [1154, 24] on span "43306_nguphuong0915869332.vinhquang" at bounding box center [1189, 24] width 327 height 25
click at [1074, 63] on span "Đăng xuất" at bounding box center [1198, 61] width 288 height 22
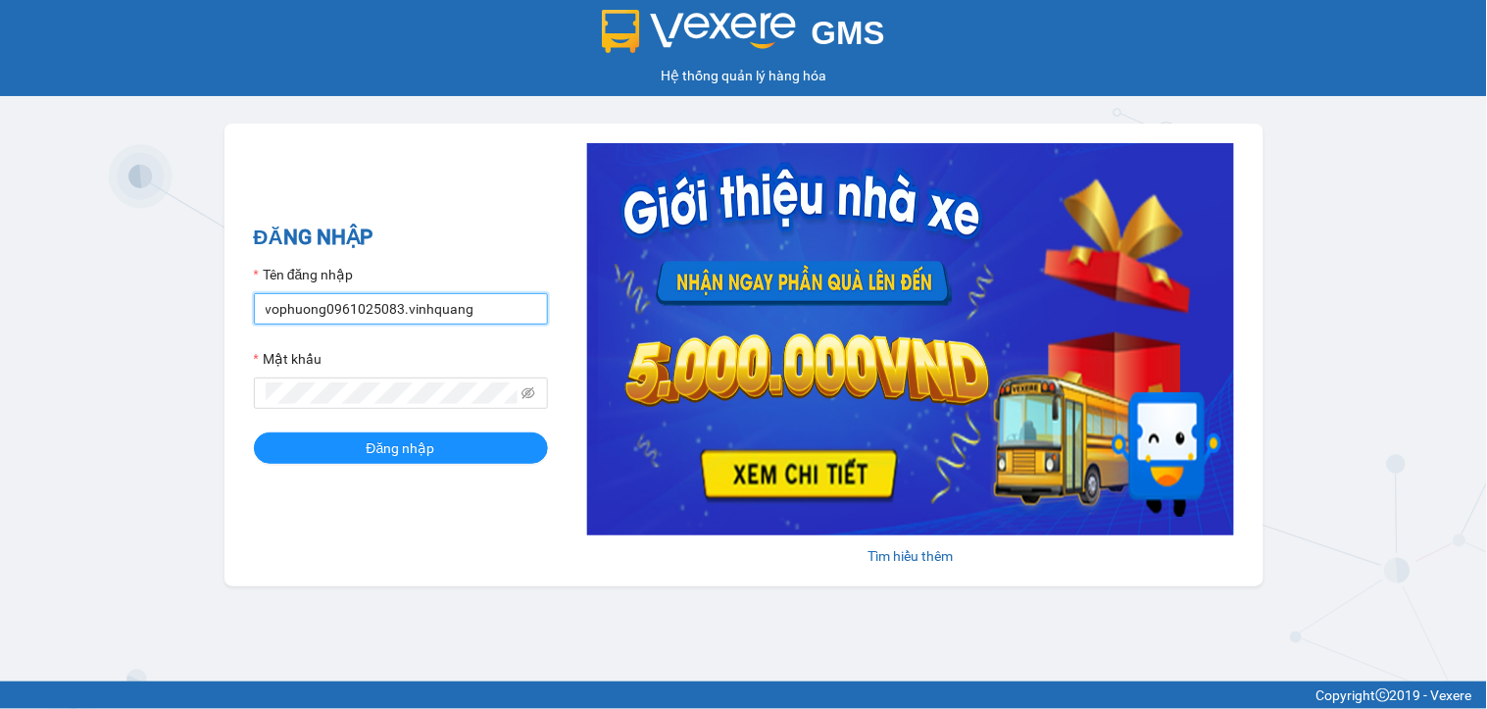
click at [478, 302] on input "vophuong0961025083.vinhquang" at bounding box center [401, 308] width 294 height 31
type input "v"
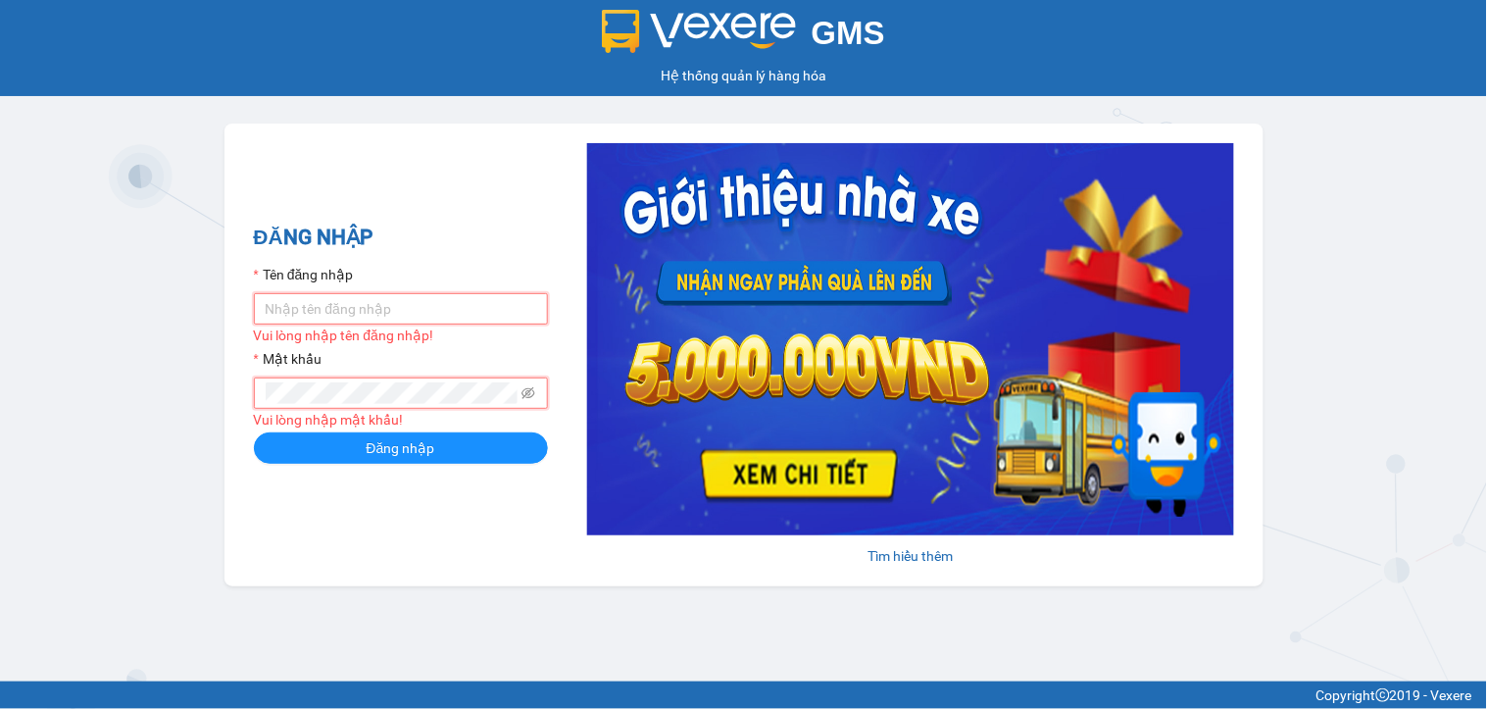
click at [366, 294] on input "Tên đăng nhập" at bounding box center [401, 308] width 294 height 31
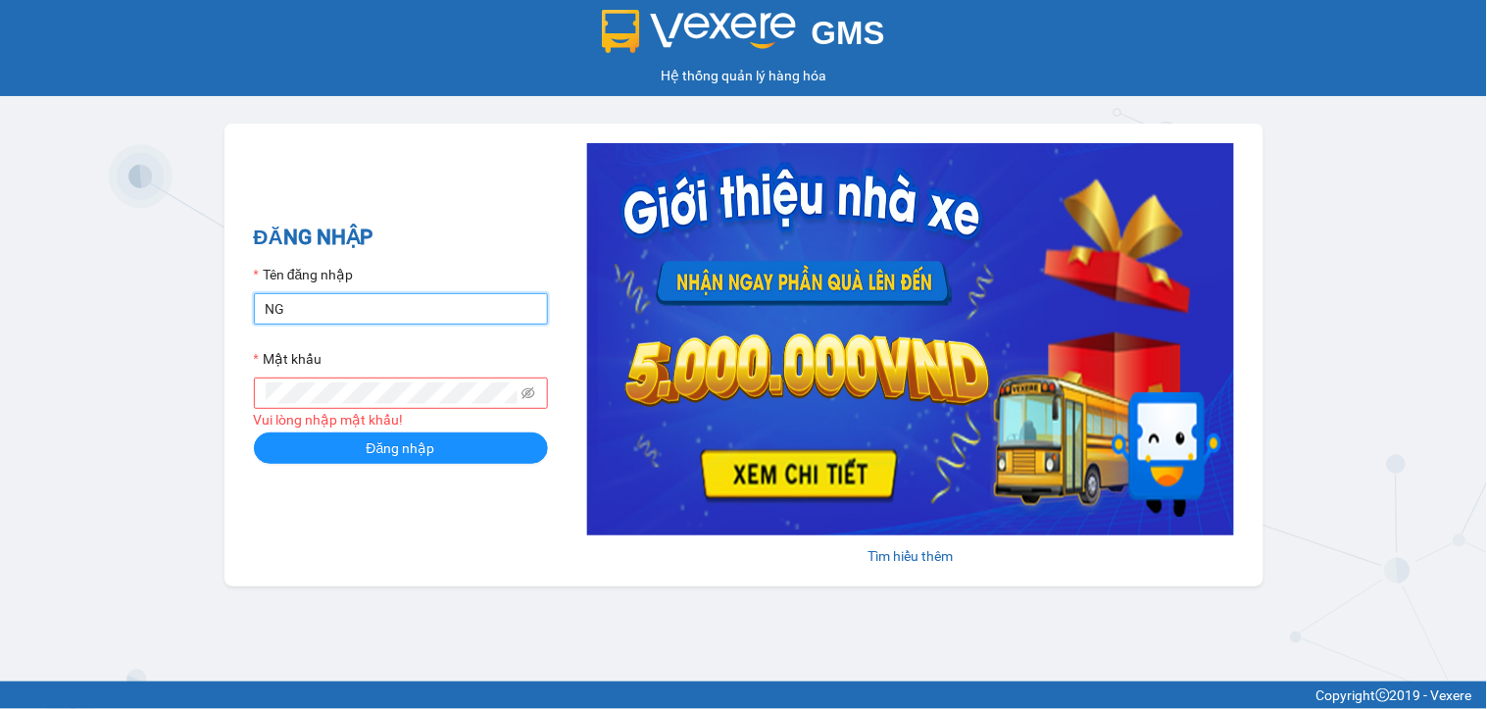
type input "nguphuong0915869332.vinhquang"
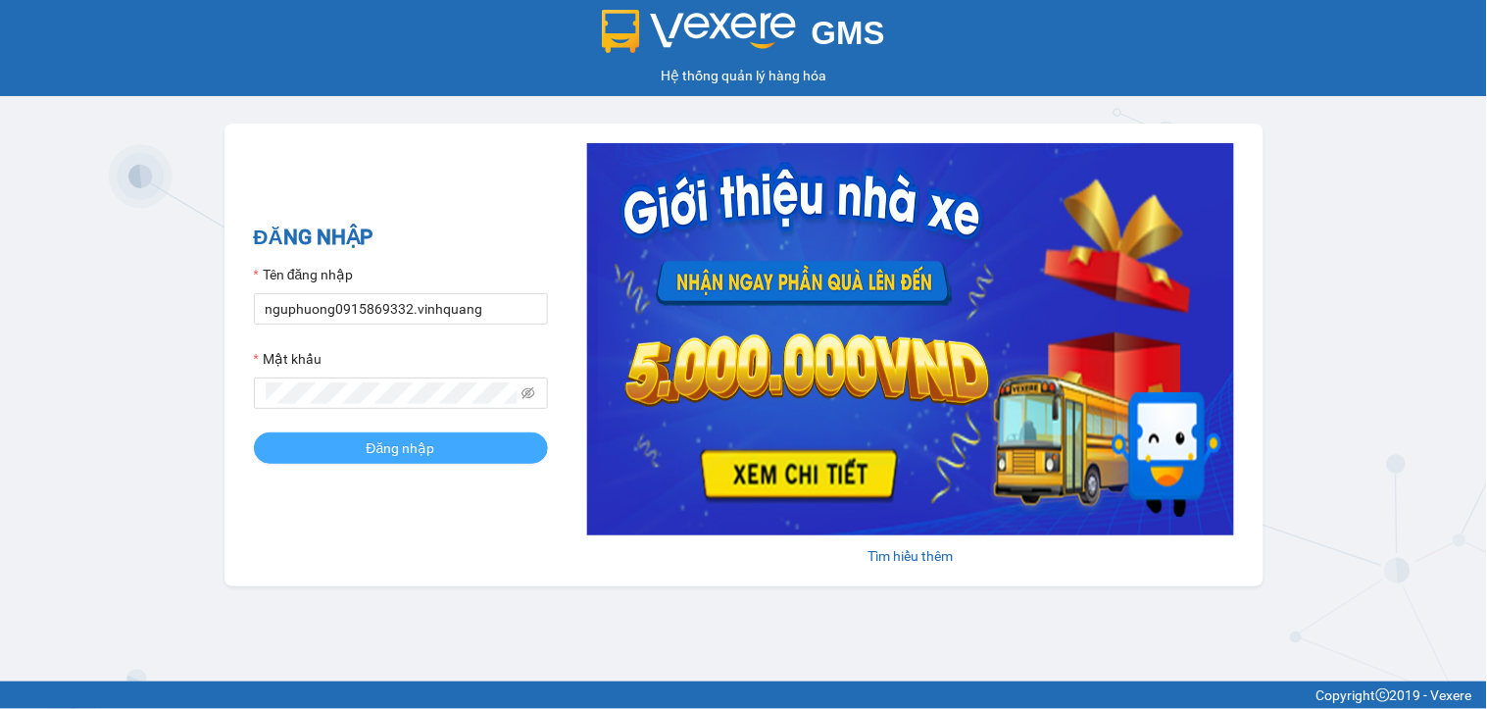
click at [417, 448] on span "Đăng nhập" at bounding box center [401, 448] width 69 height 22
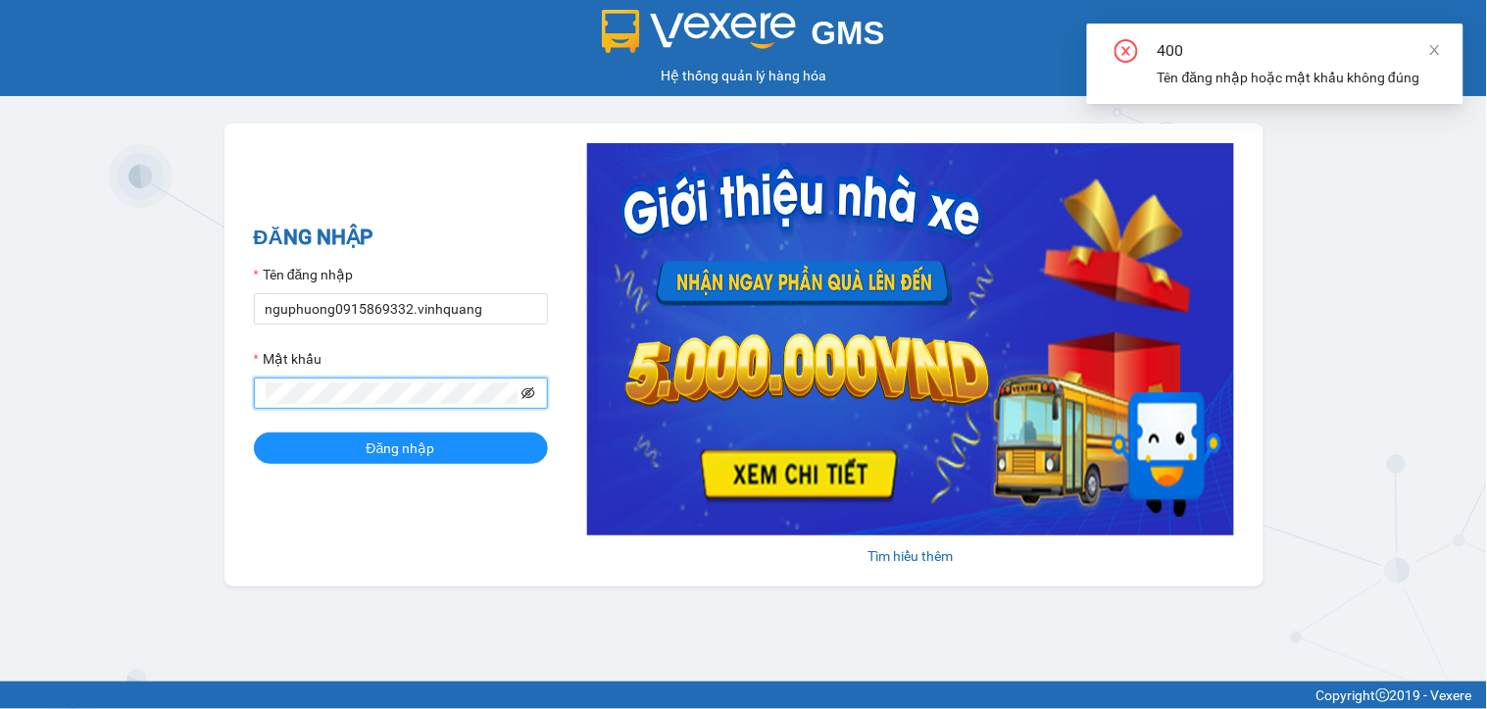
click at [527, 389] on icon "eye-invisible" at bounding box center [529, 393] width 14 height 14
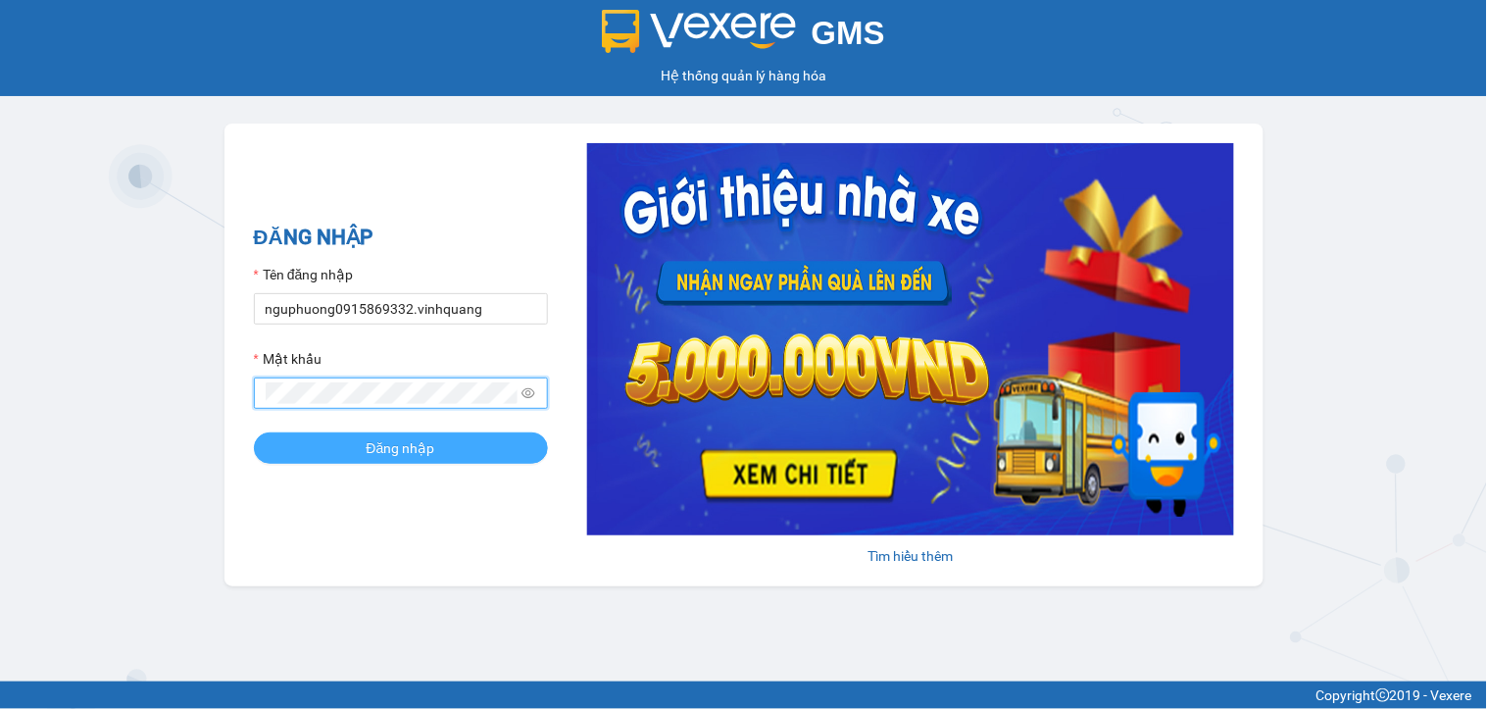
click at [378, 448] on span "Đăng nhập" at bounding box center [401, 448] width 69 height 22
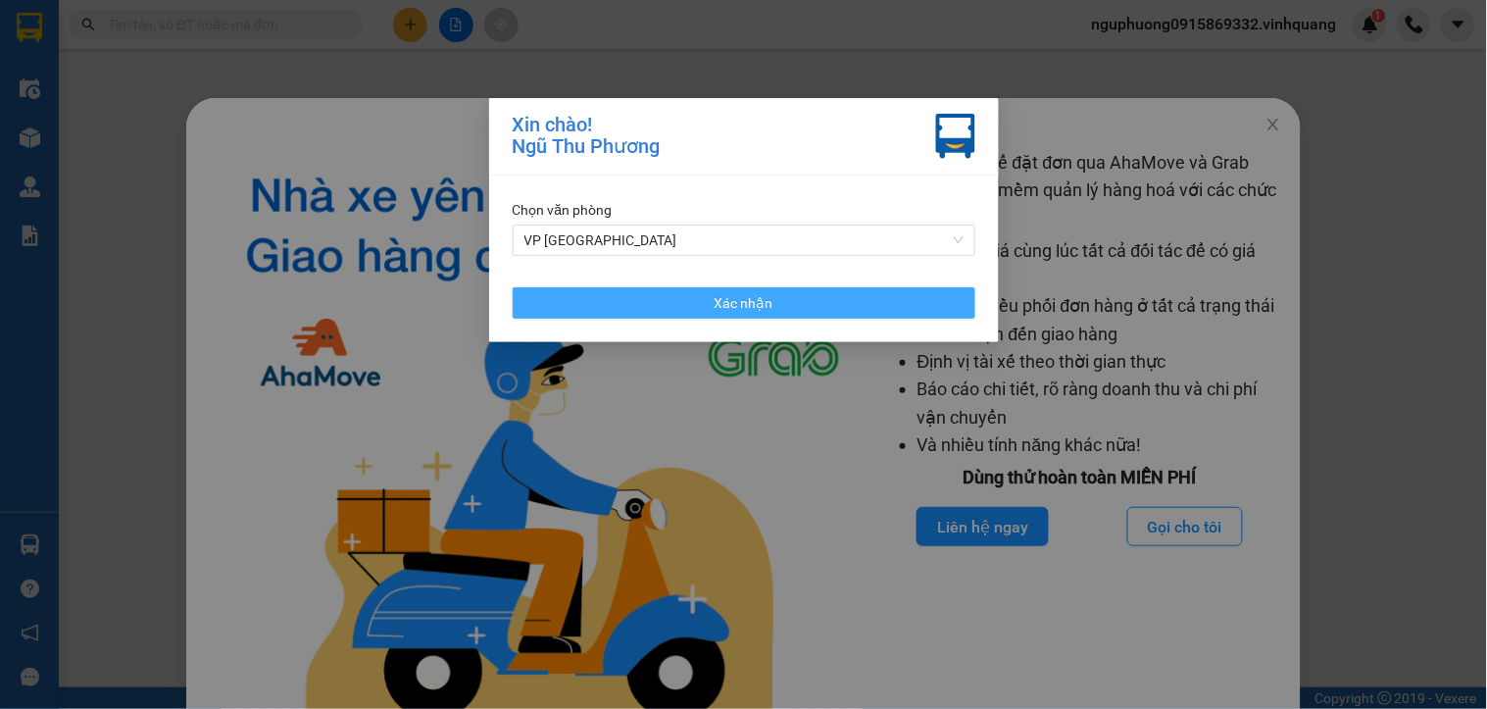
click at [709, 309] on button "Xác nhận" at bounding box center [744, 302] width 463 height 31
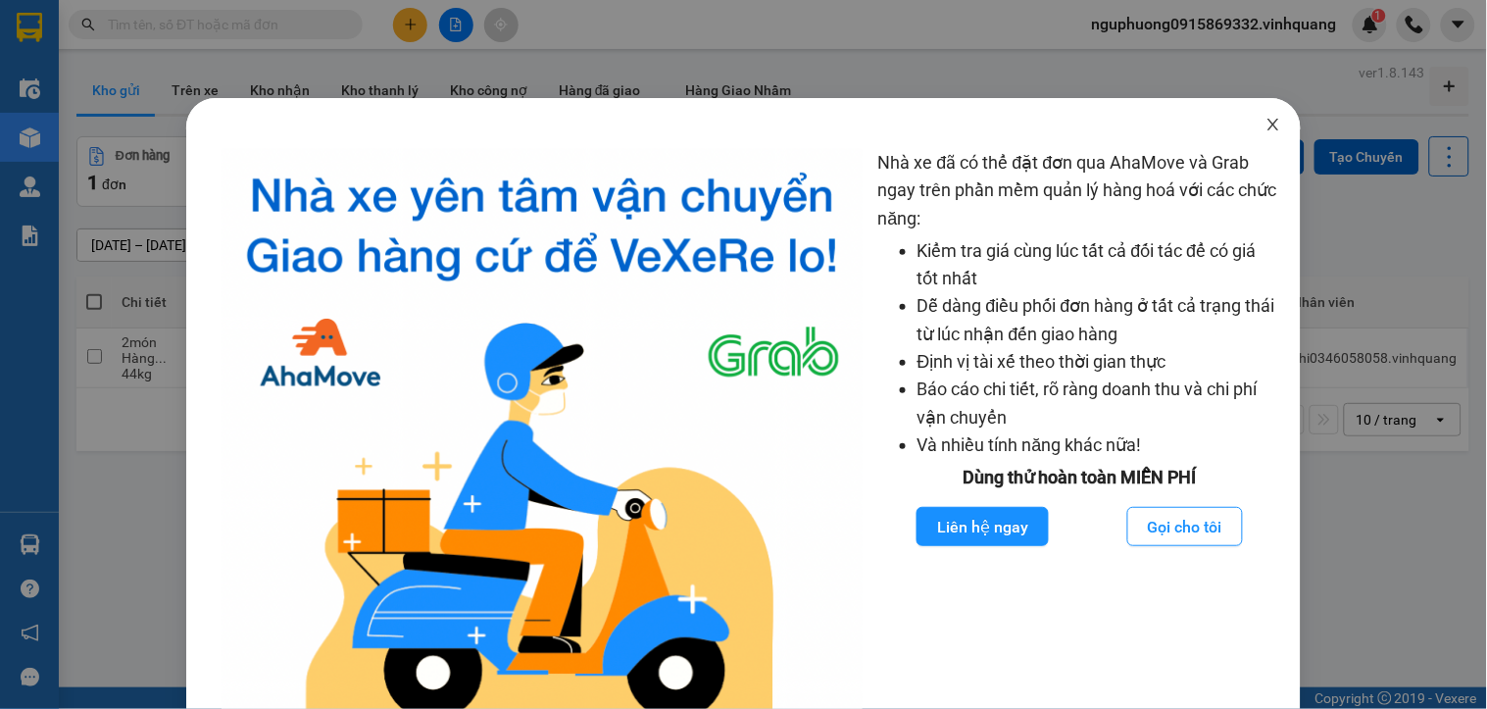
click at [1266, 124] on icon "close" at bounding box center [1274, 125] width 16 height 16
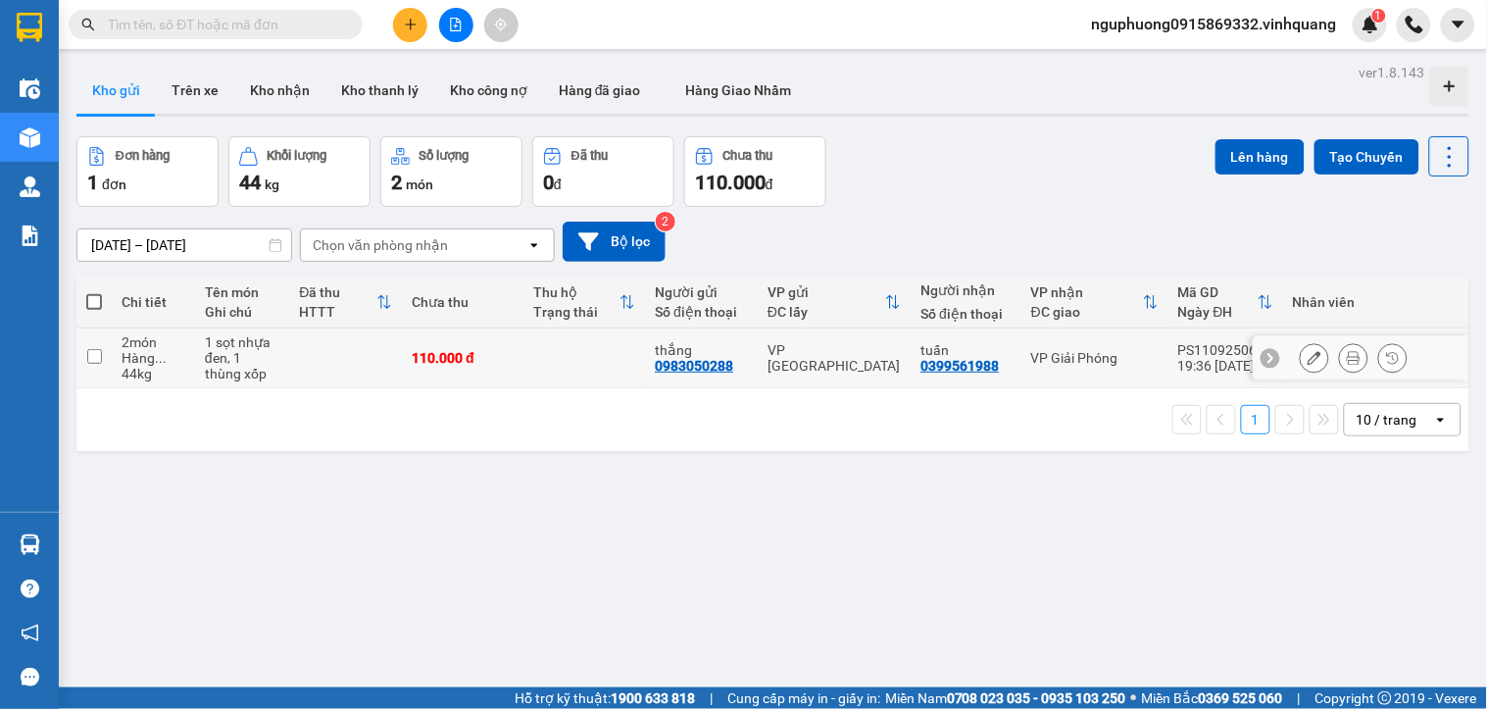
click at [91, 353] on input "checkbox" at bounding box center [94, 356] width 15 height 15
checkbox input "true"
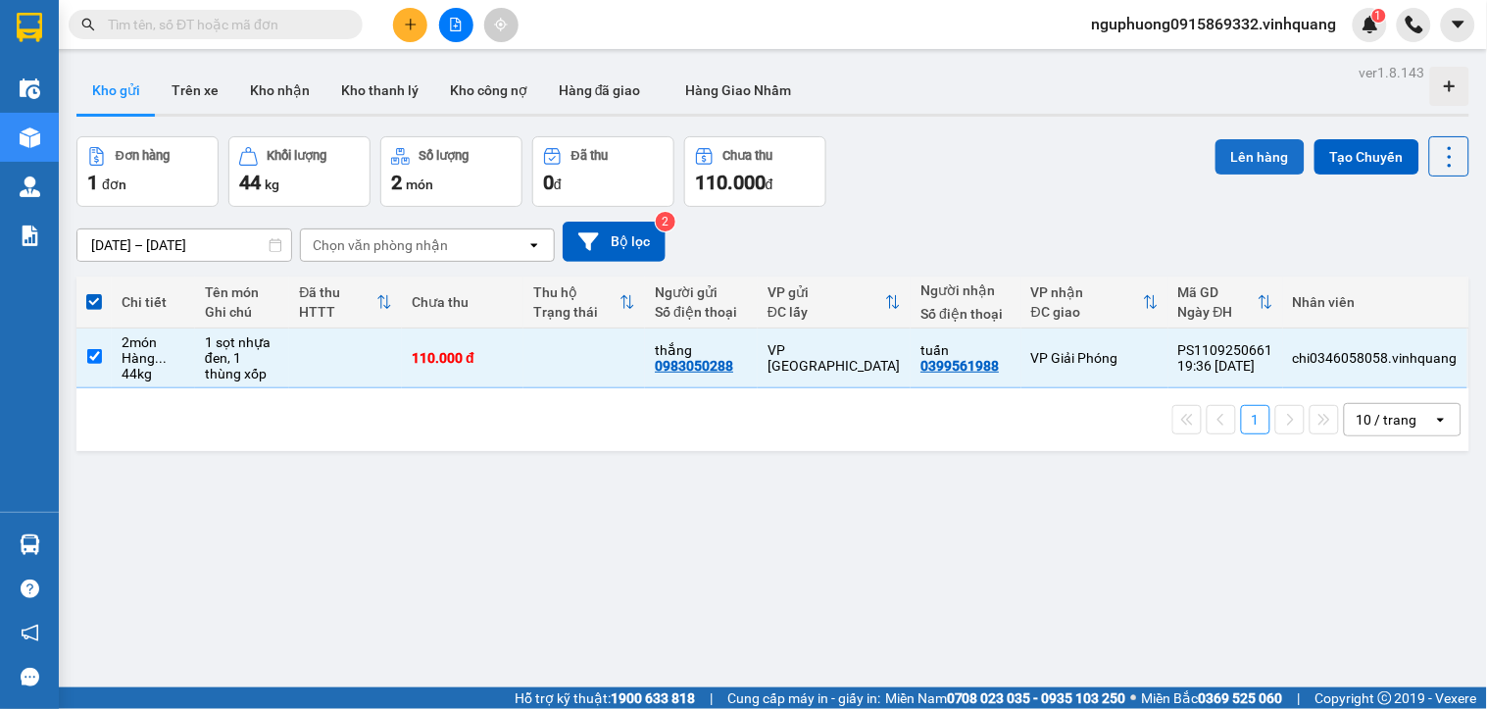
click at [1227, 148] on button "Lên hàng" at bounding box center [1260, 156] width 89 height 35
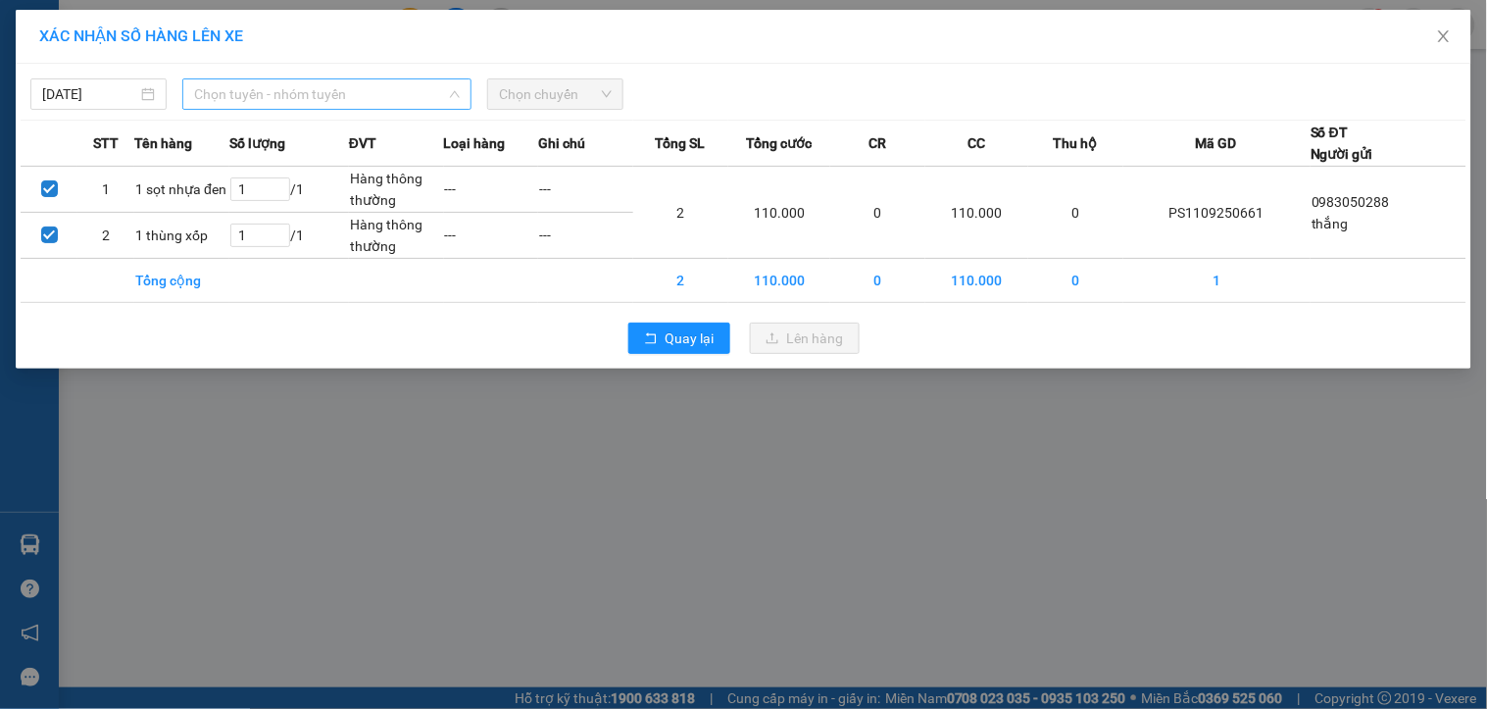
click at [271, 91] on span "Chọn tuyến - nhóm tuyến" at bounding box center [327, 93] width 266 height 29
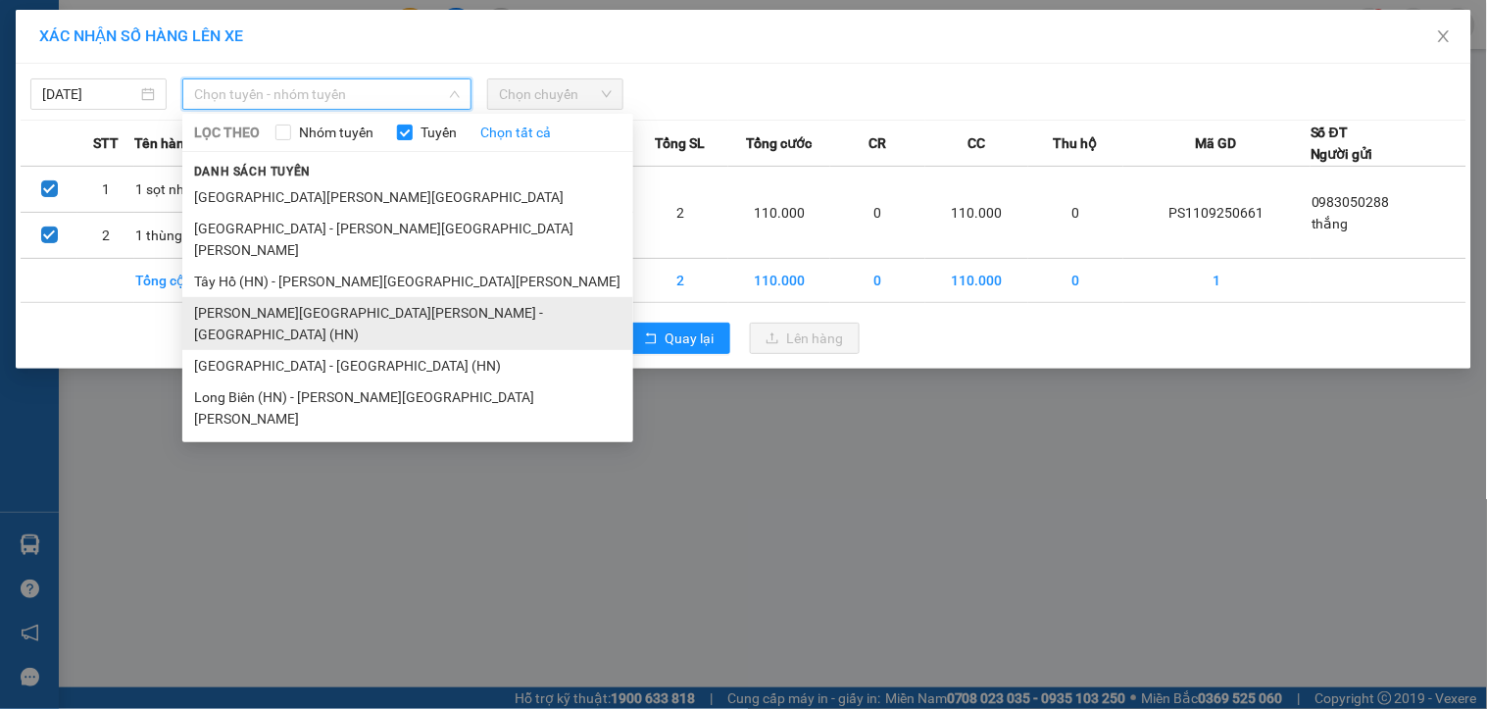
click at [275, 297] on li "[PERSON_NAME][GEOGRAPHIC_DATA][PERSON_NAME] - [GEOGRAPHIC_DATA] (HN)" at bounding box center [407, 323] width 451 height 53
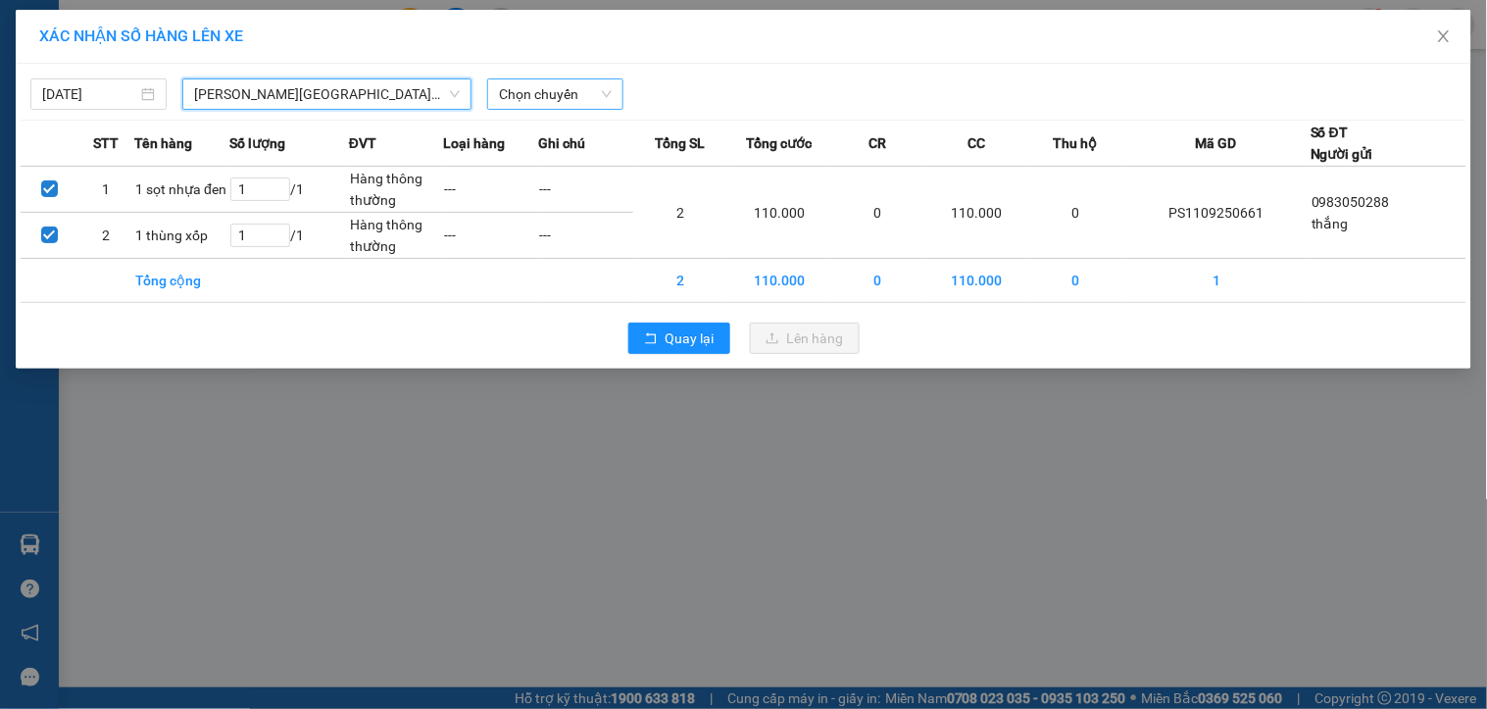
click at [566, 88] on span "Chọn chuyến" at bounding box center [555, 93] width 113 height 29
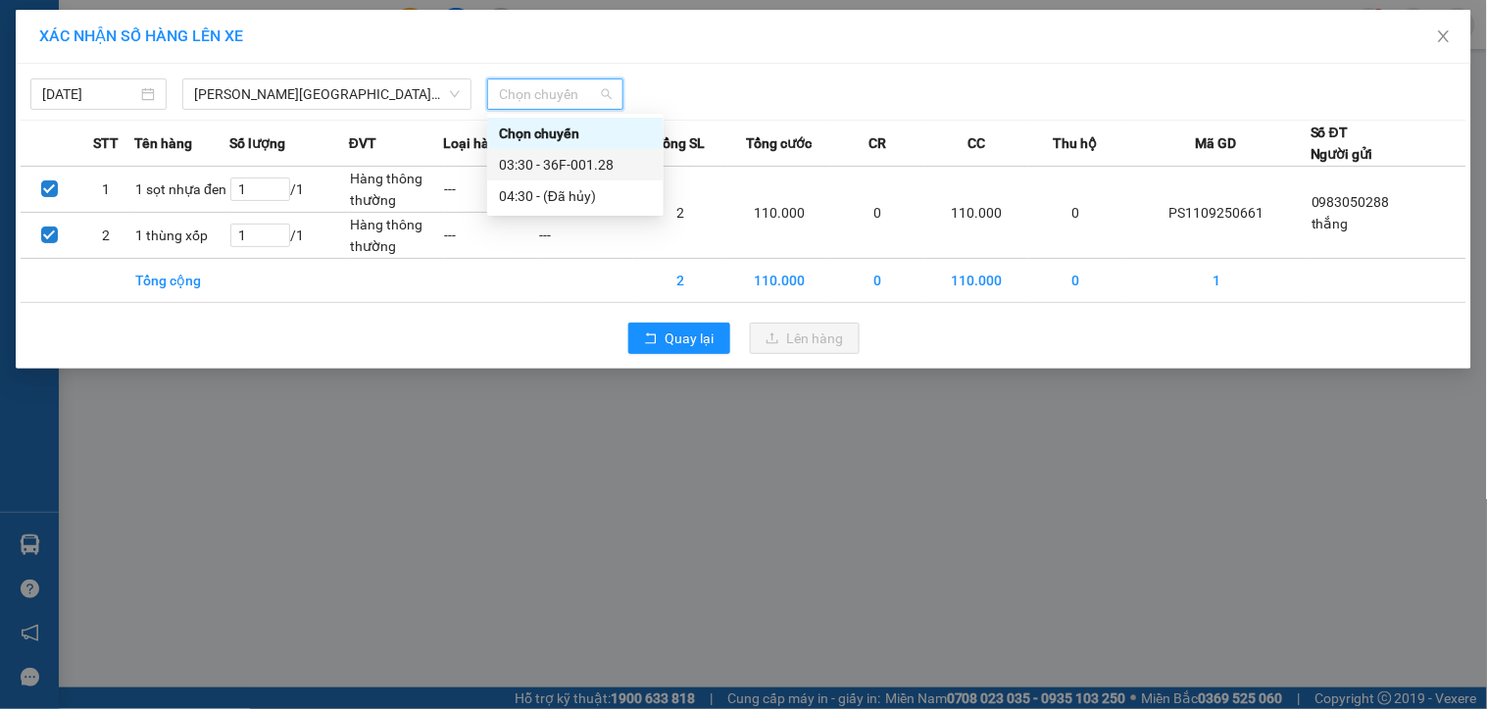
click at [540, 157] on div "03:30 - 36F-001.28" at bounding box center [575, 165] width 153 height 22
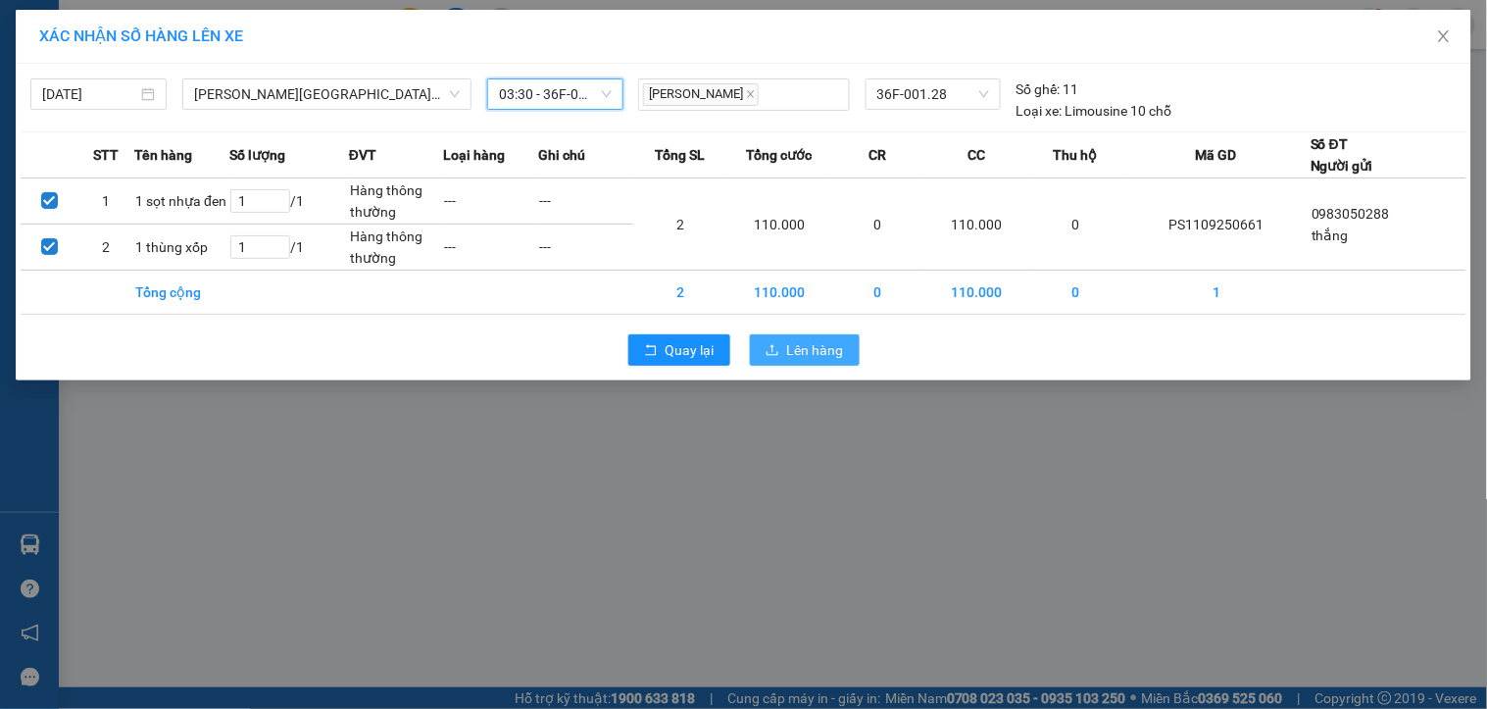
click at [816, 353] on span "Lên hàng" at bounding box center [815, 350] width 57 height 22
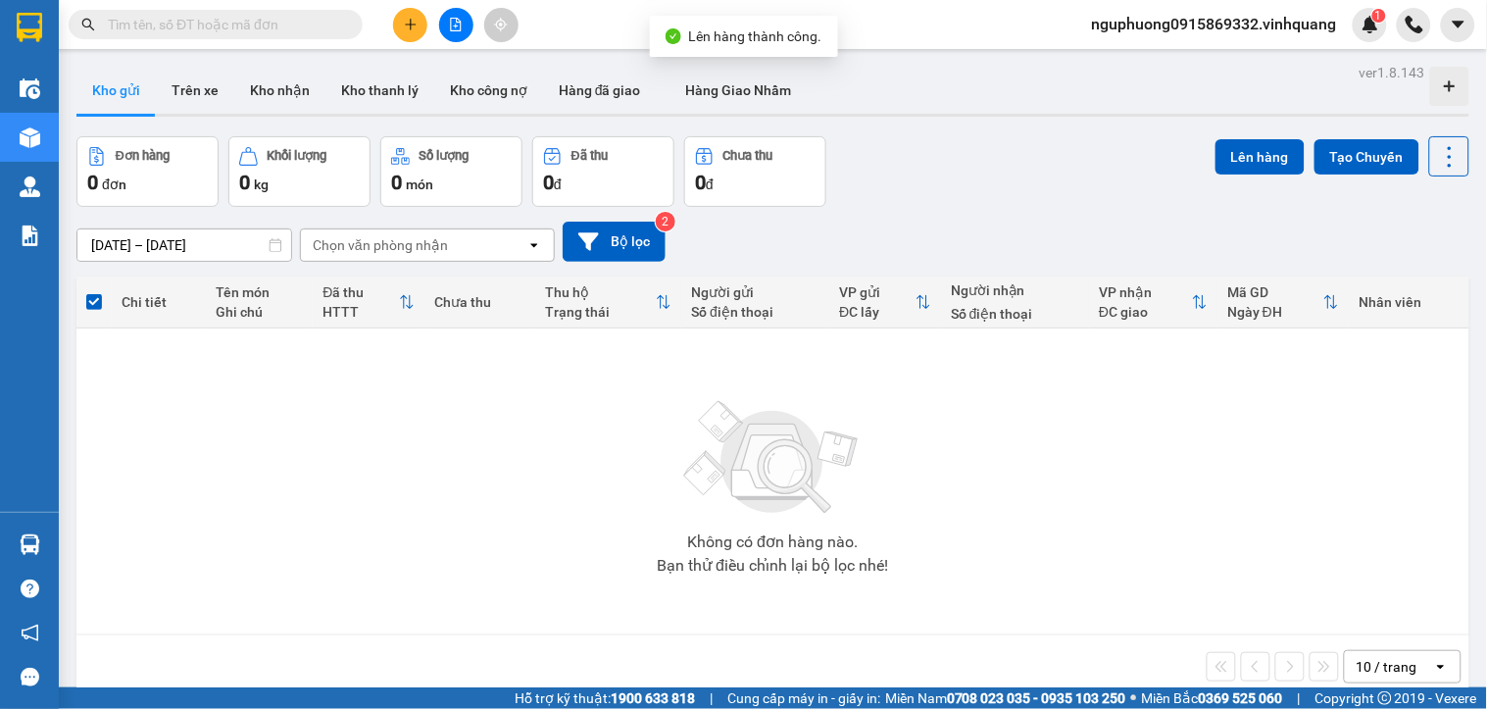
click at [1222, 25] on span "nguphuong0915869332.vinhquang" at bounding box center [1215, 24] width 276 height 25
click at [1135, 62] on span "Đăng xuất" at bounding box center [1223, 61] width 238 height 22
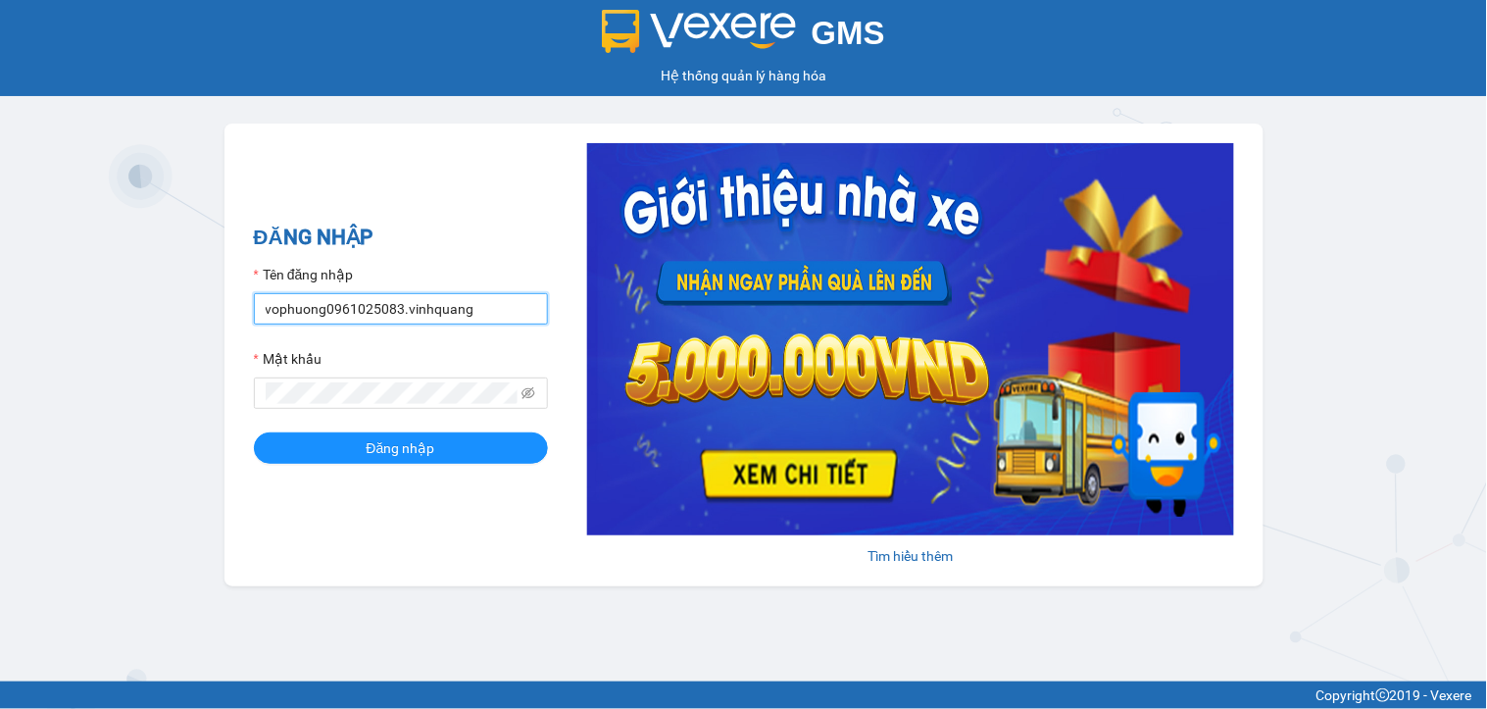
click at [473, 307] on input "vophuong0961025083.vinhquang" at bounding box center [401, 308] width 294 height 31
type input "v"
type input "nguphuong0915869332.vinhquang"
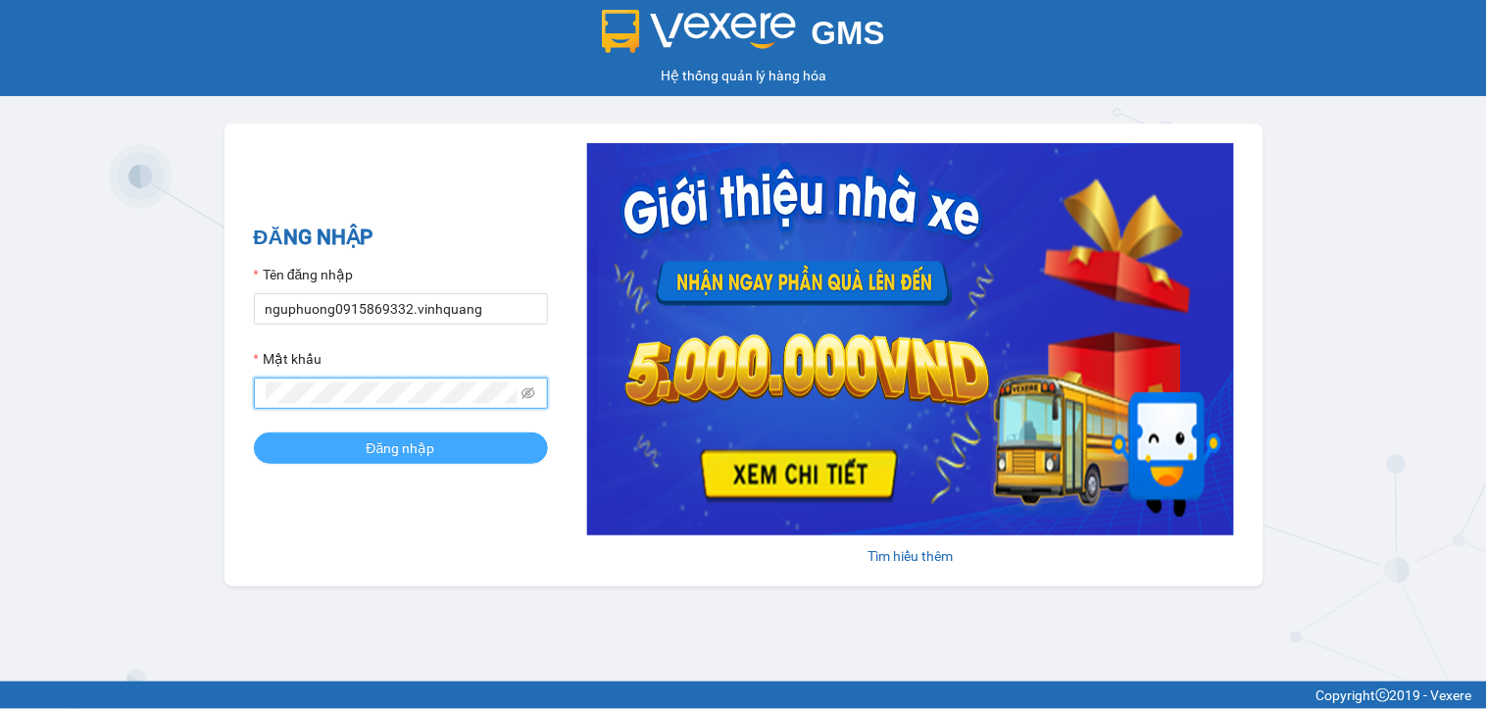
click at [415, 446] on span "Đăng nhập" at bounding box center [401, 448] width 69 height 22
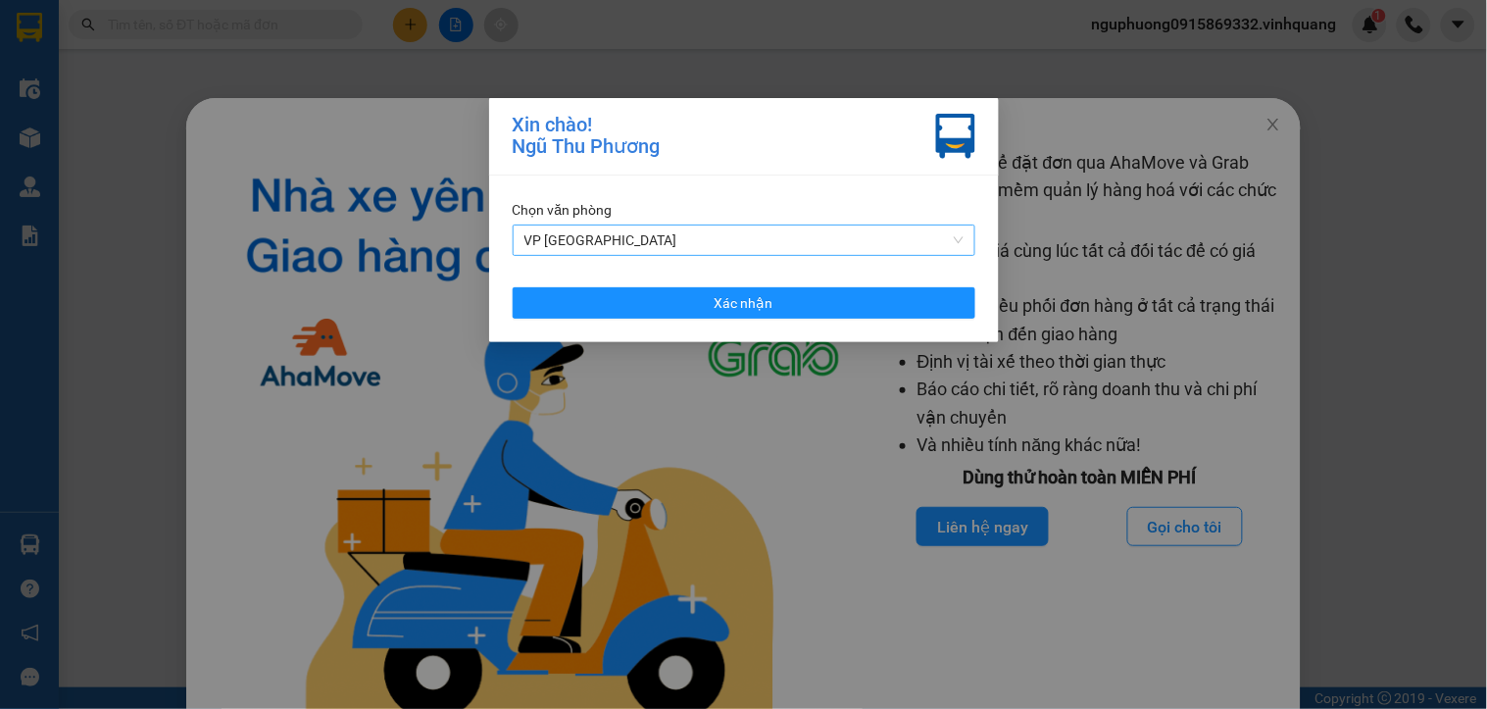
click at [590, 236] on span "VP [GEOGRAPHIC_DATA]" at bounding box center [744, 240] width 439 height 29
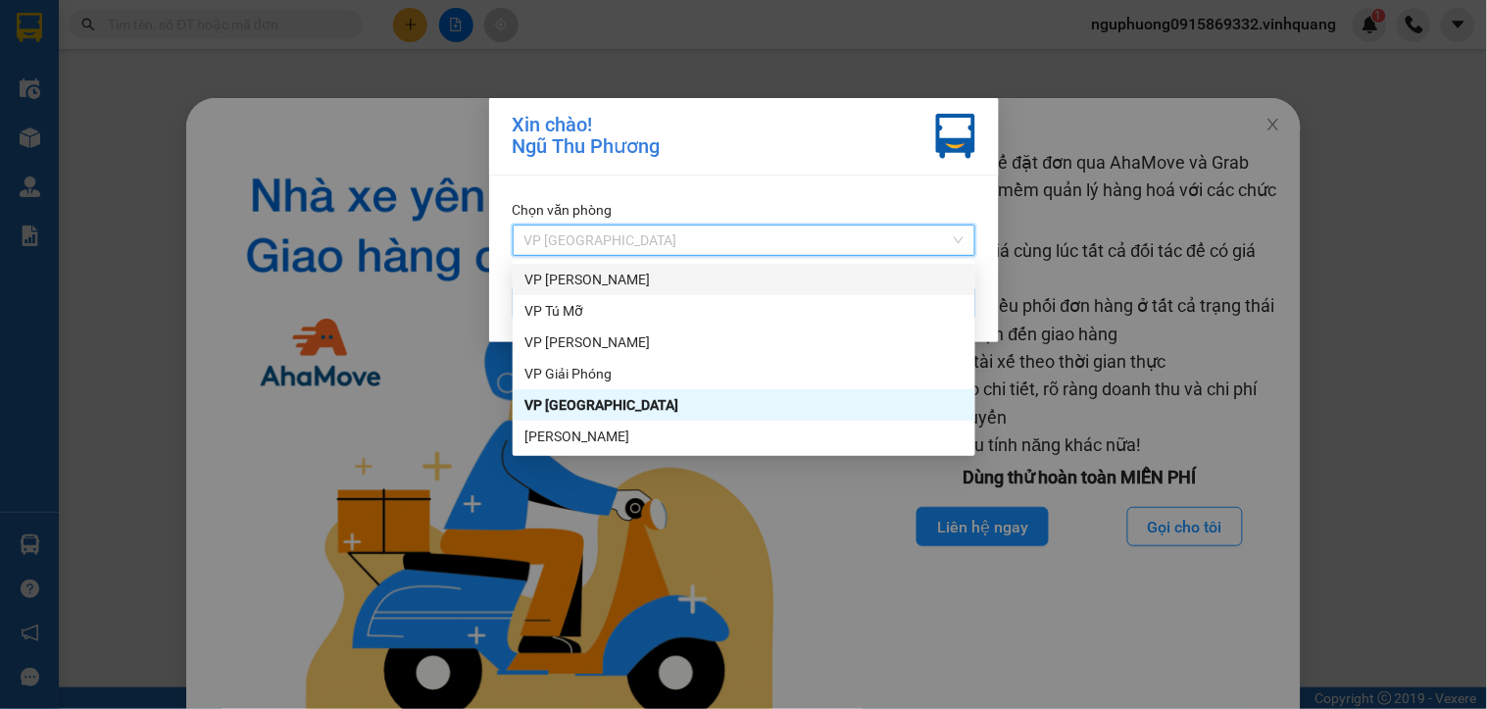
click at [582, 272] on div "VP [PERSON_NAME]" at bounding box center [744, 280] width 439 height 22
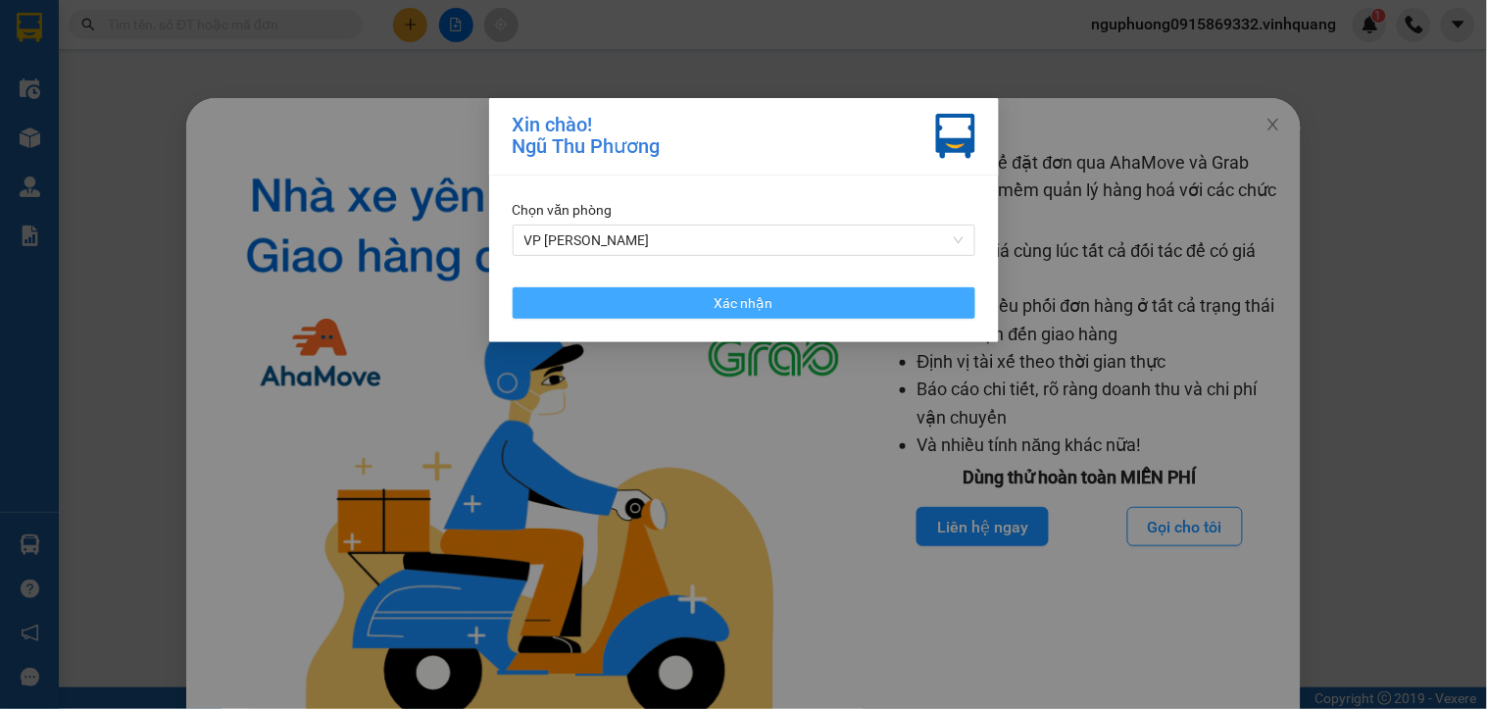
click at [699, 295] on button "Xác nhận" at bounding box center [744, 302] width 463 height 31
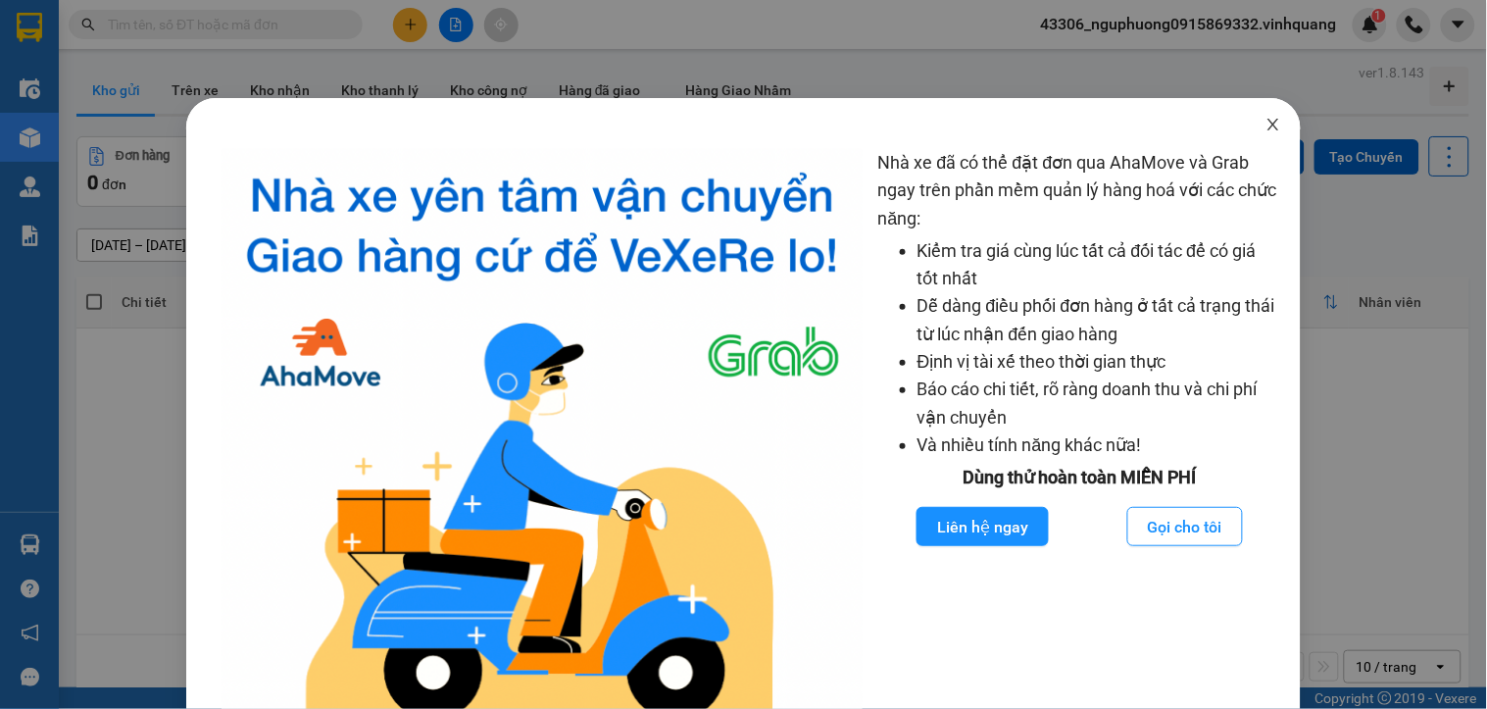
click at [1266, 120] on icon "close" at bounding box center [1274, 125] width 16 height 16
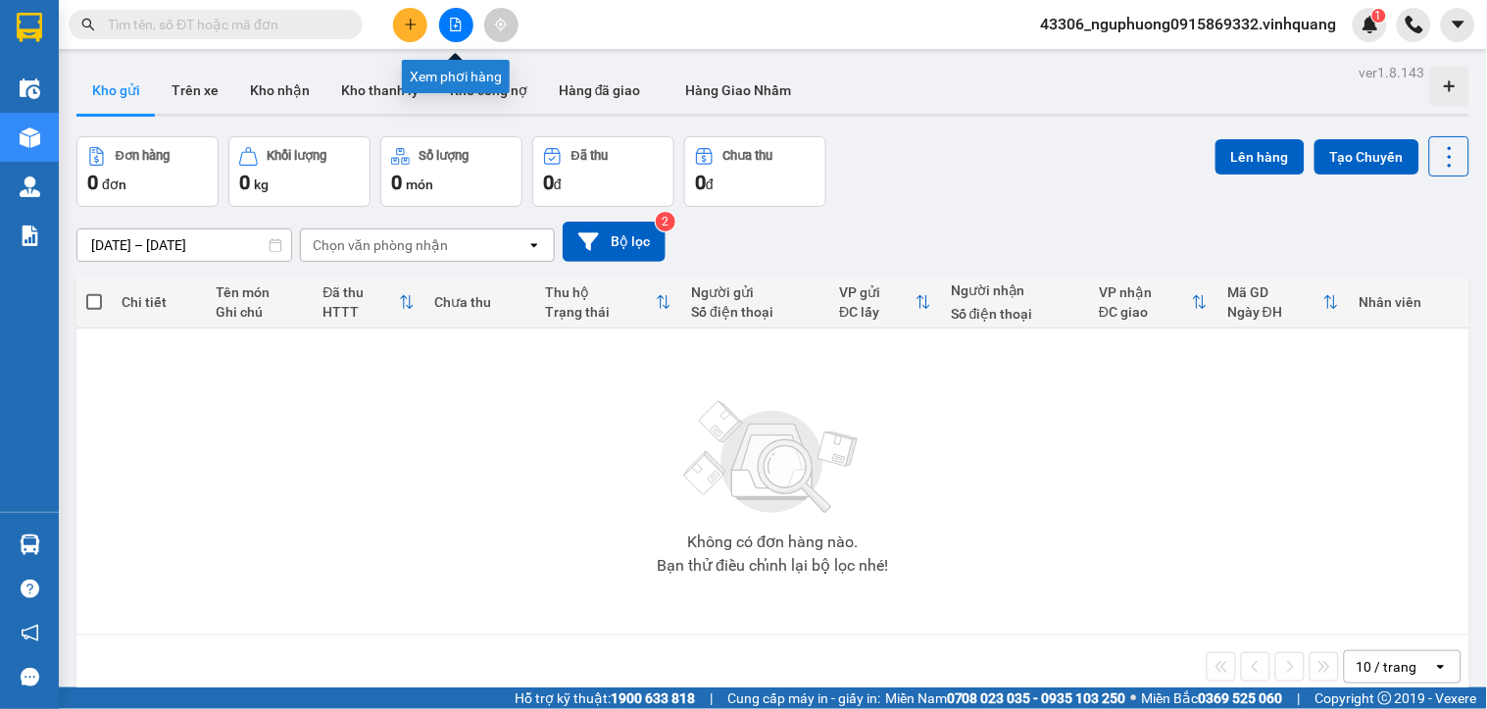
click at [447, 26] on button at bounding box center [456, 25] width 34 height 34
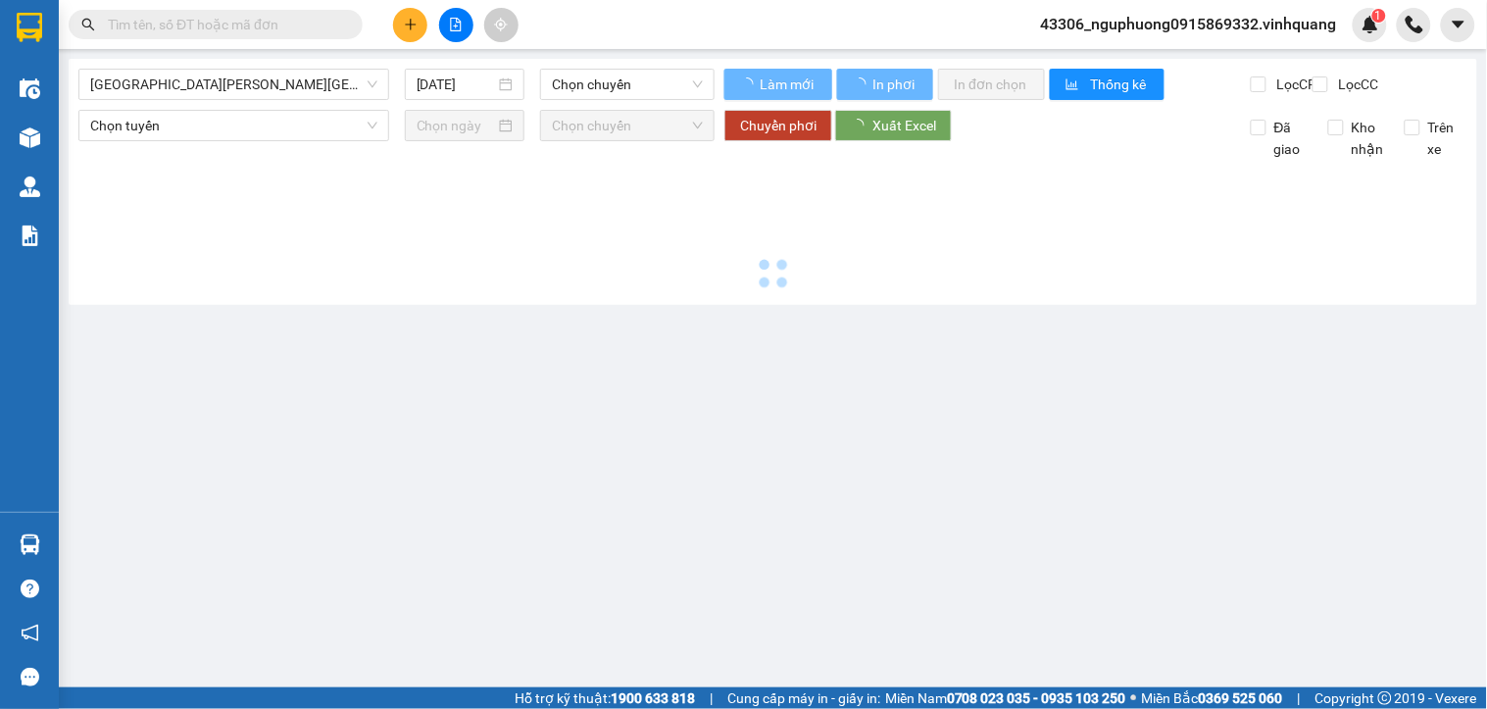
type input "[DATE]"
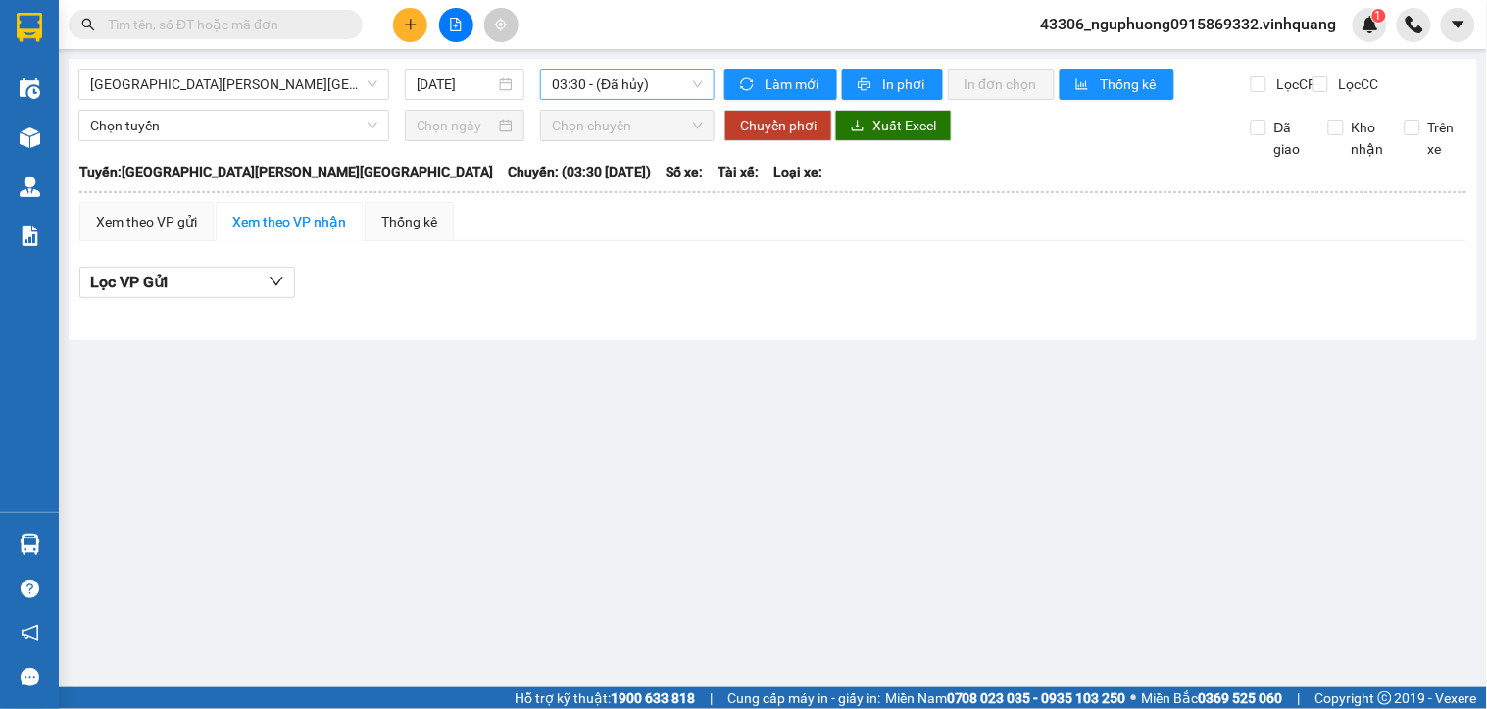
click at [610, 88] on span "03:30 - (Đã hủy)" at bounding box center [627, 84] width 151 height 29
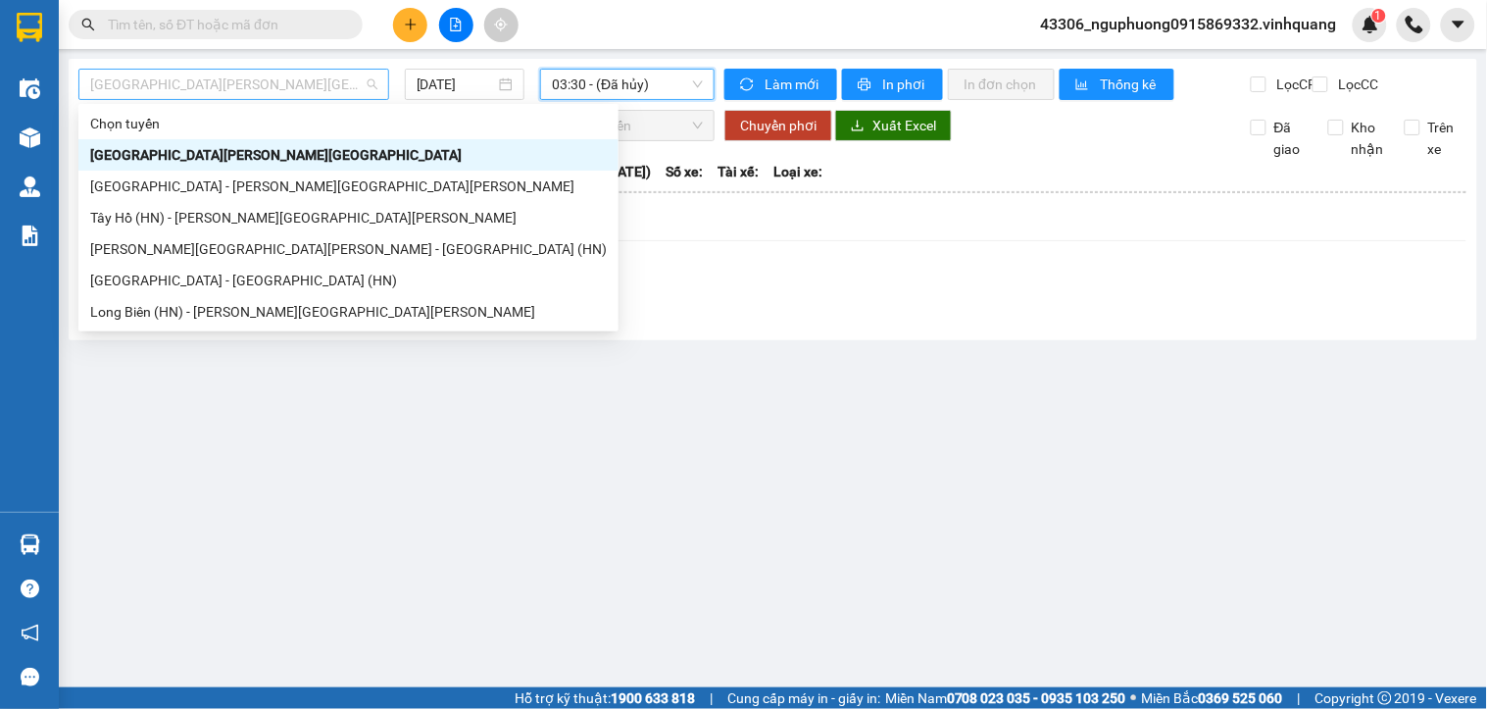
click at [278, 84] on span "[GEOGRAPHIC_DATA][PERSON_NAME][GEOGRAPHIC_DATA]" at bounding box center [233, 84] width 287 height 29
click at [221, 249] on div "[PERSON_NAME][GEOGRAPHIC_DATA][PERSON_NAME] - [GEOGRAPHIC_DATA] (HN)" at bounding box center [348, 249] width 517 height 22
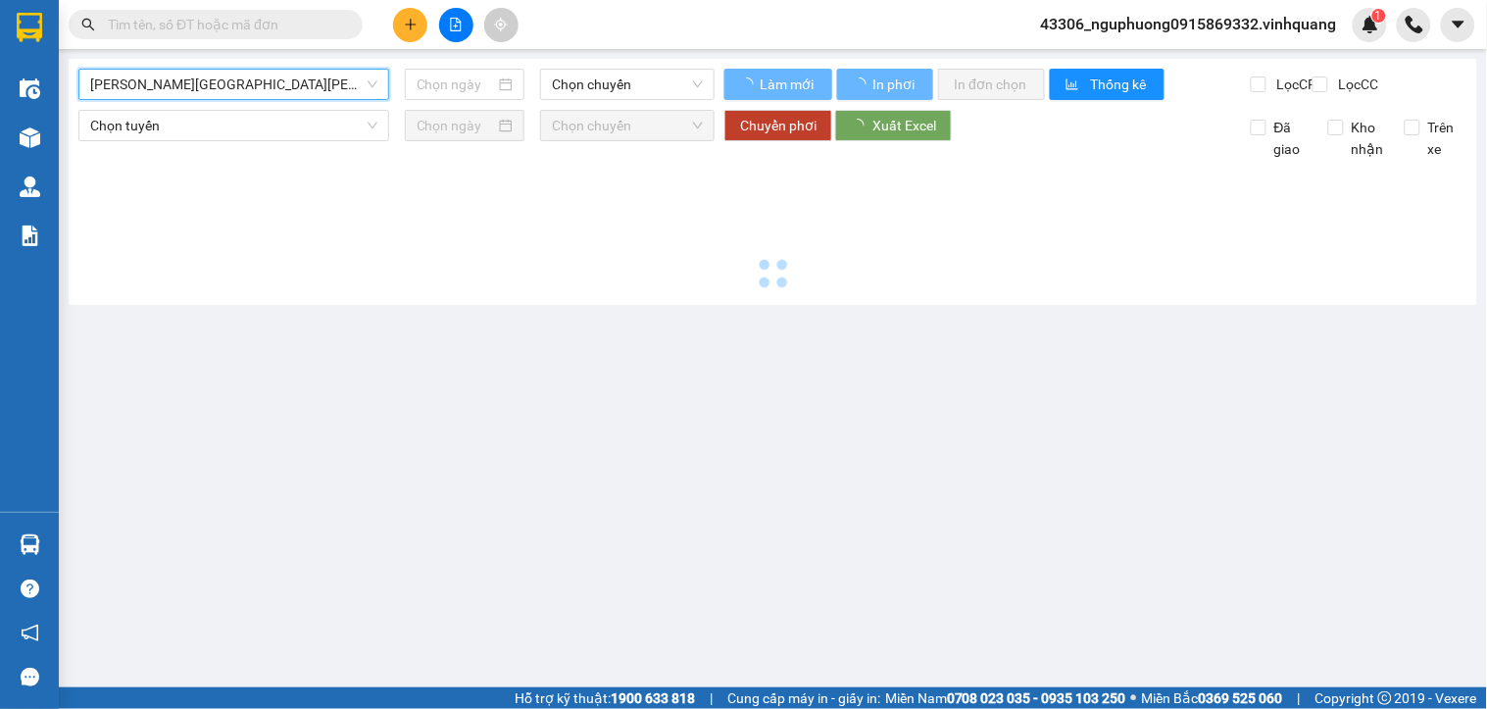
type input "[DATE]"
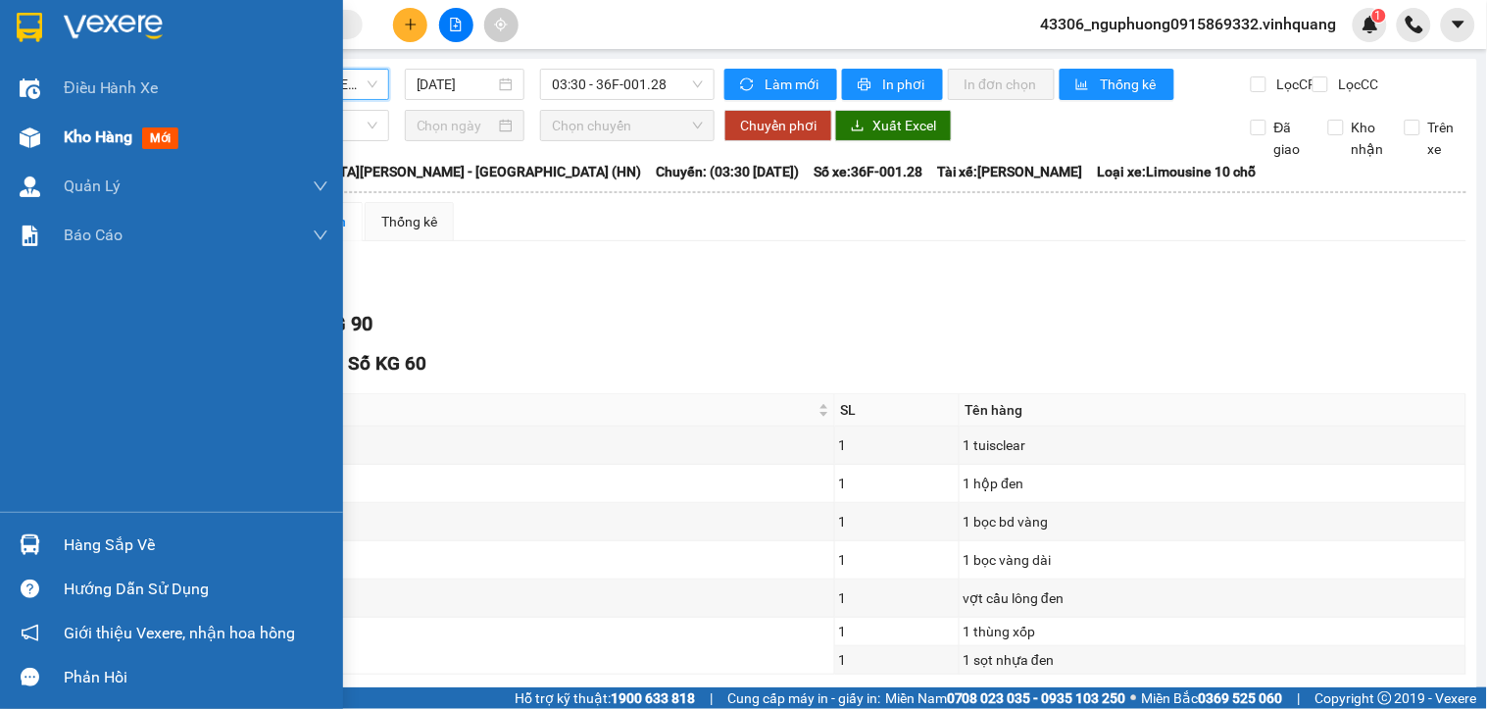
click at [73, 127] on span "Kho hàng" at bounding box center [98, 136] width 69 height 19
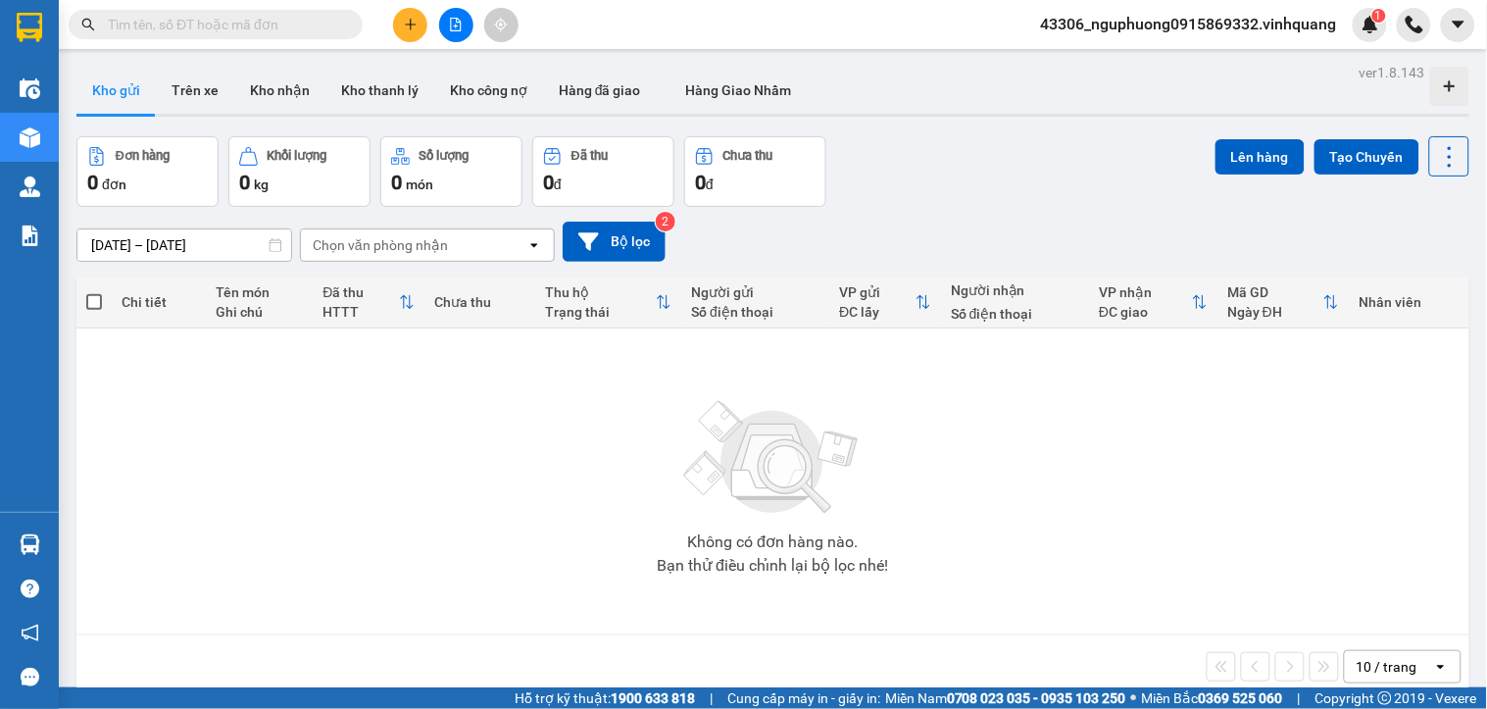
click at [919, 163] on div "Đơn hàng 0 đơn Khối lượng 0 kg Số lượng 0 món Đã thu 0 đ Chưa thu 0 đ Lên hàng …" at bounding box center [772, 171] width 1393 height 71
